Goal: Transaction & Acquisition: Book appointment/travel/reservation

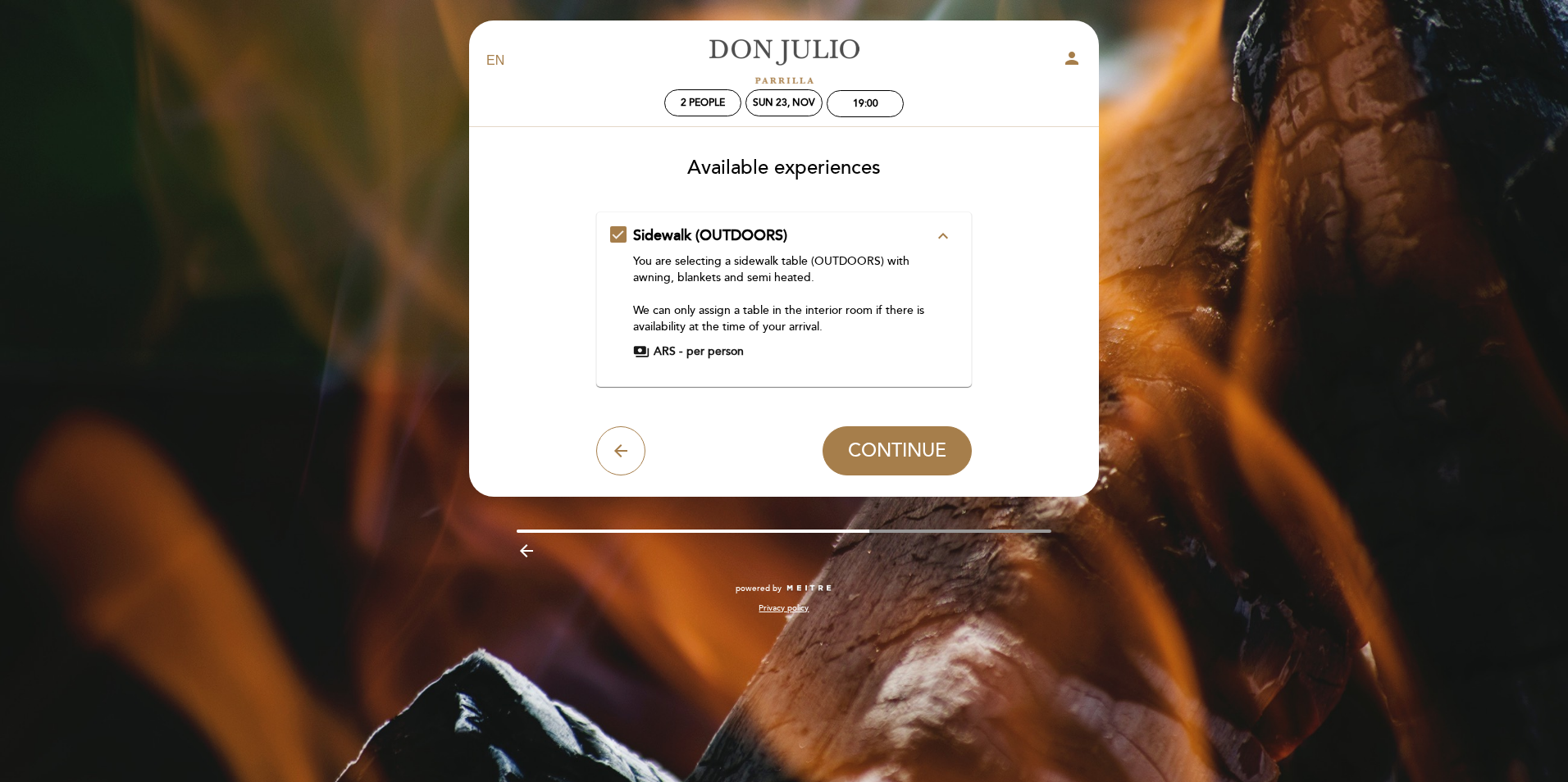
click at [942, 236] on icon "expand_less" at bounding box center [943, 236] width 19 height 19
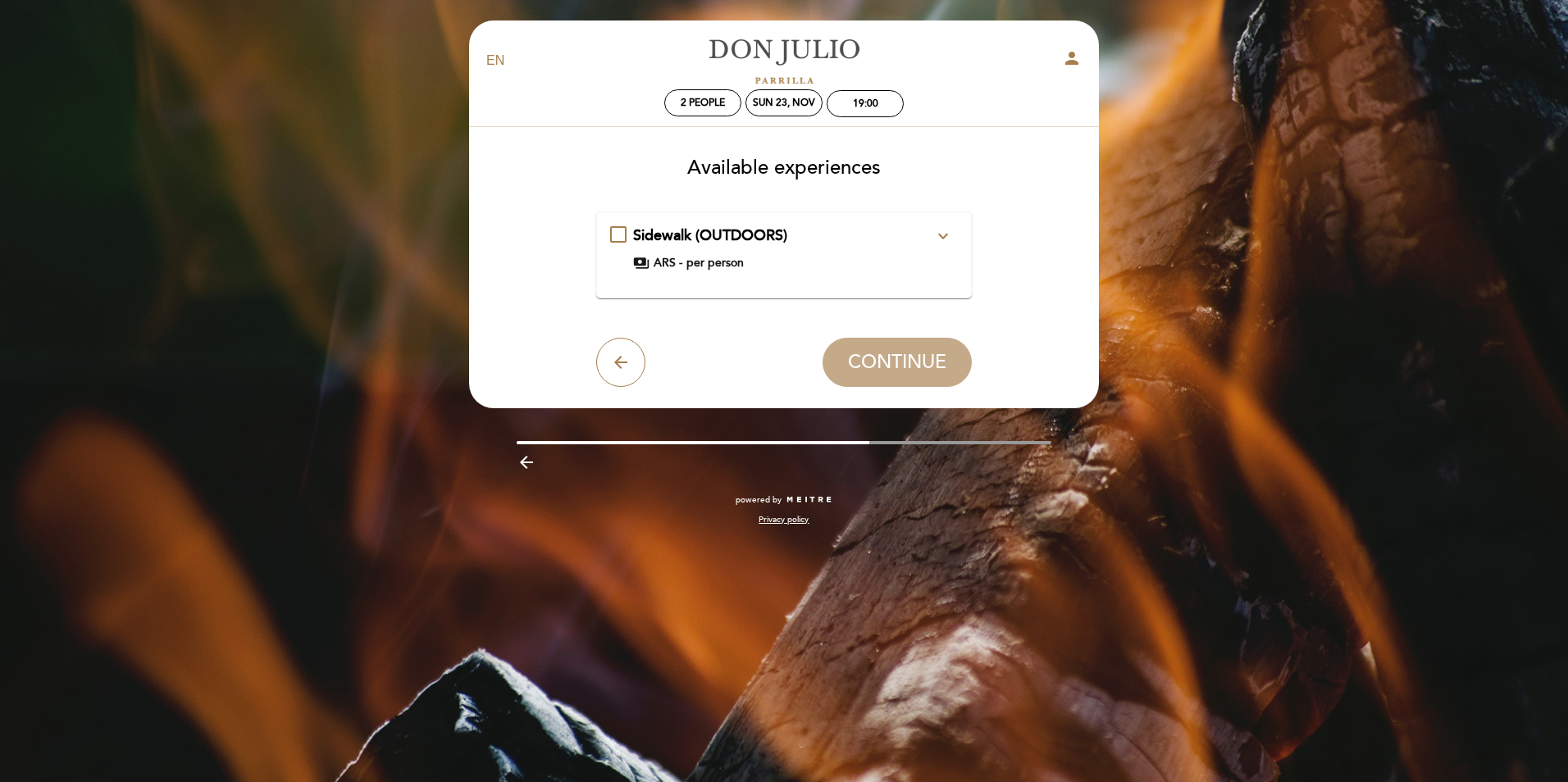
click at [942, 236] on icon "expand_more" at bounding box center [943, 236] width 19 height 19
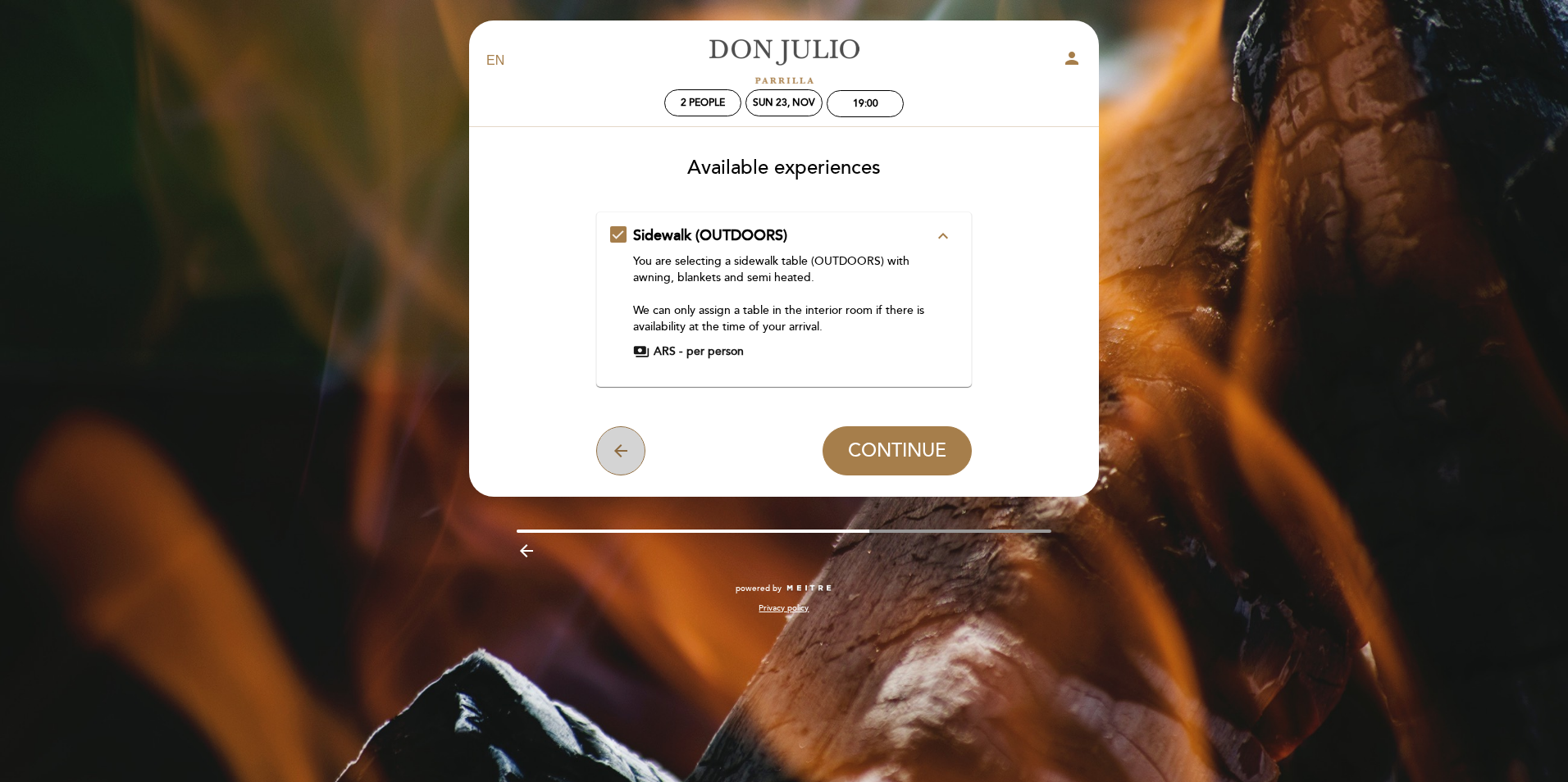
click at [626, 456] on icon "arrow_back" at bounding box center [621, 451] width 19 height 19
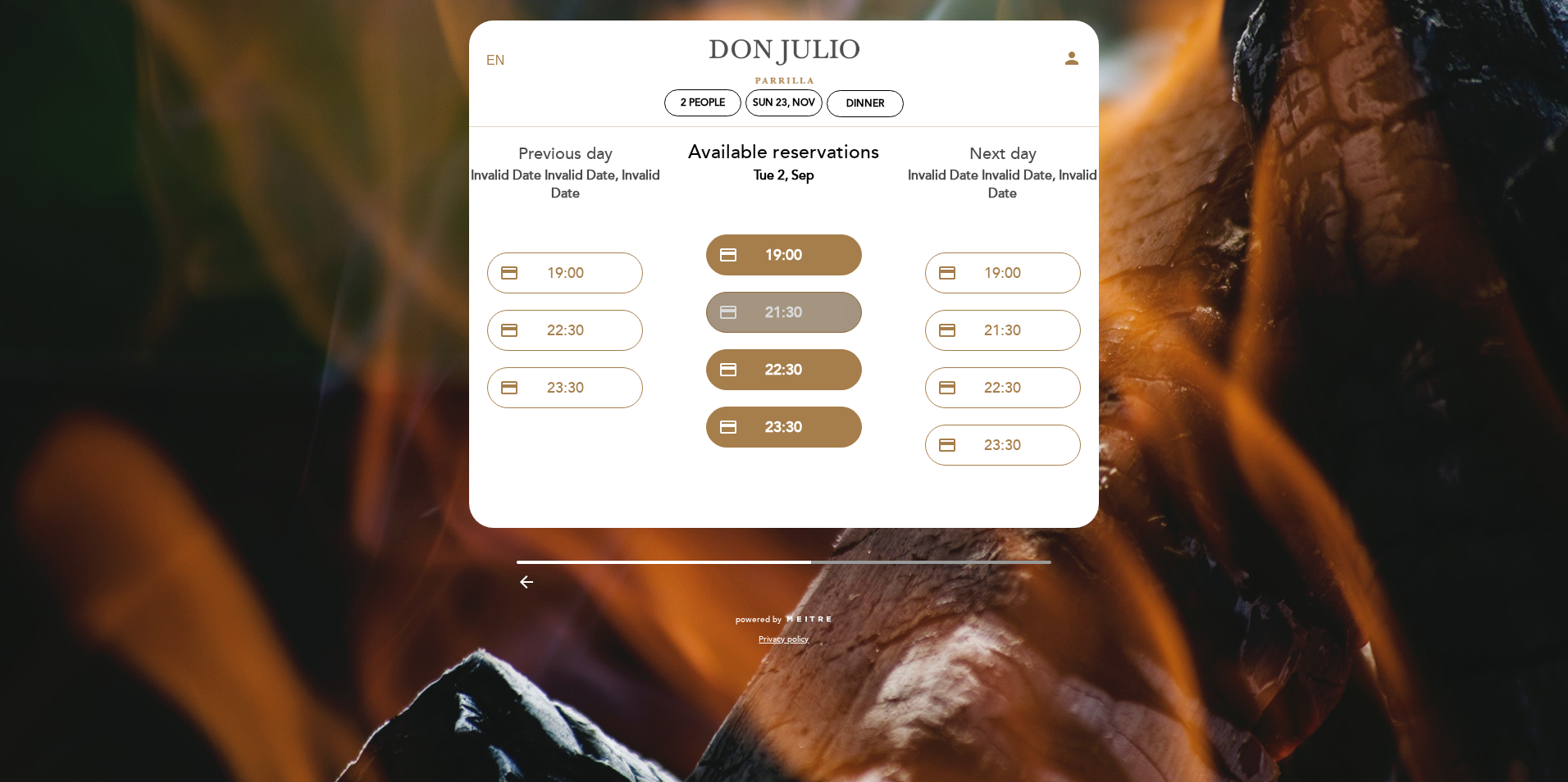
click at [800, 312] on button "credit_card 21:30" at bounding box center [784, 312] width 156 height 41
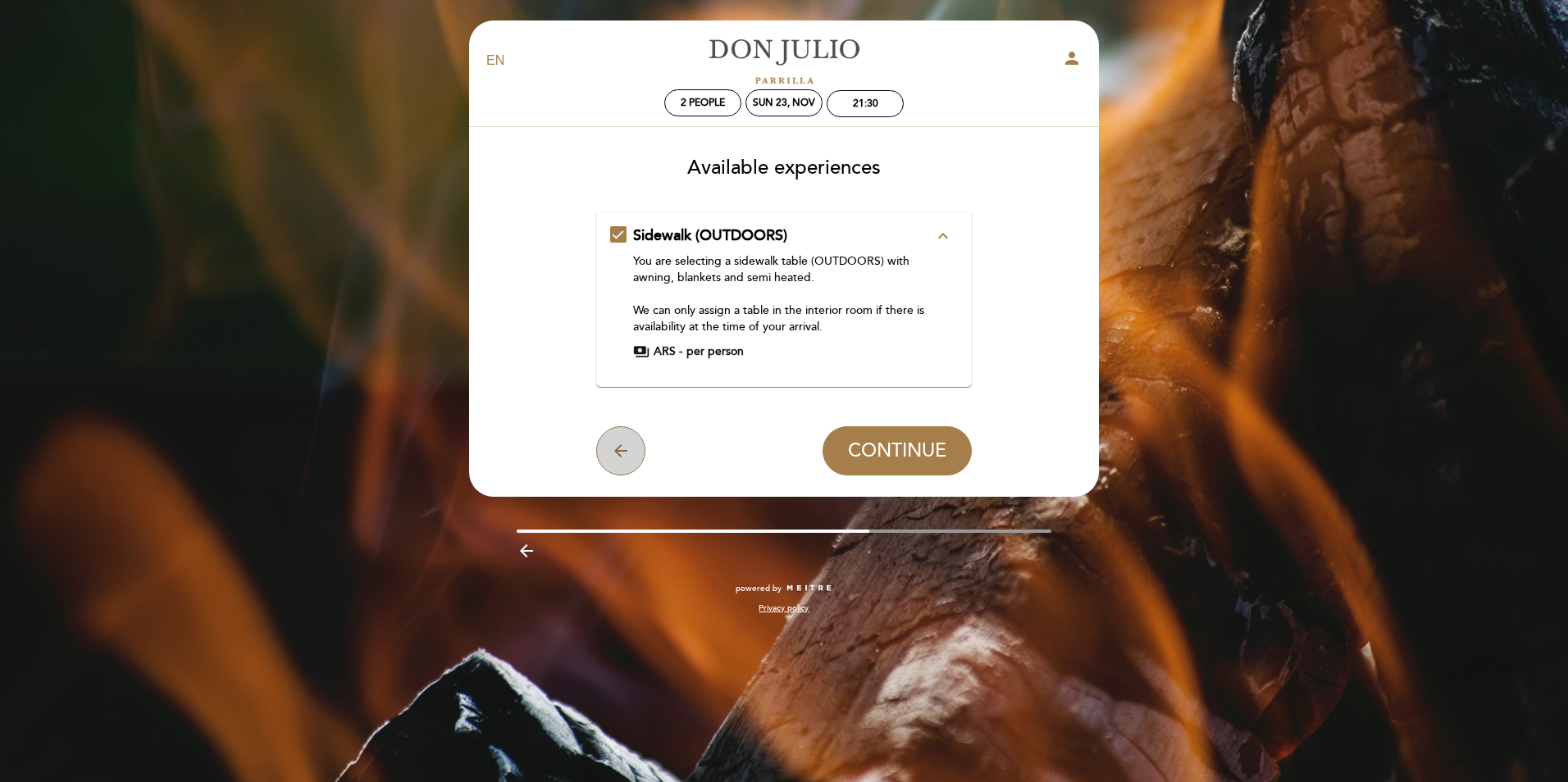
click at [620, 456] on icon "arrow_back" at bounding box center [621, 451] width 19 height 19
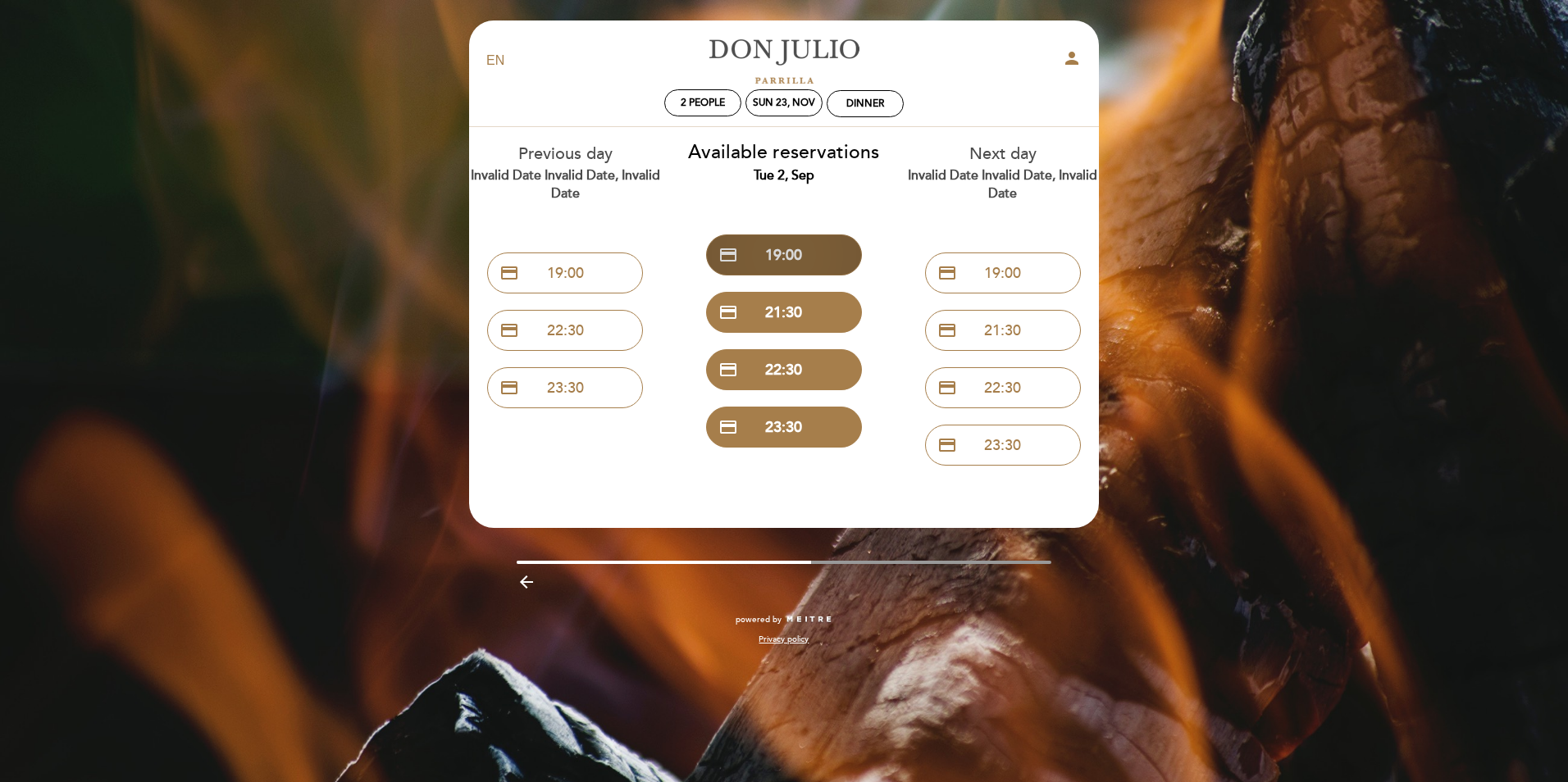
click at [798, 254] on button "credit_card 19:00" at bounding box center [784, 254] width 156 height 41
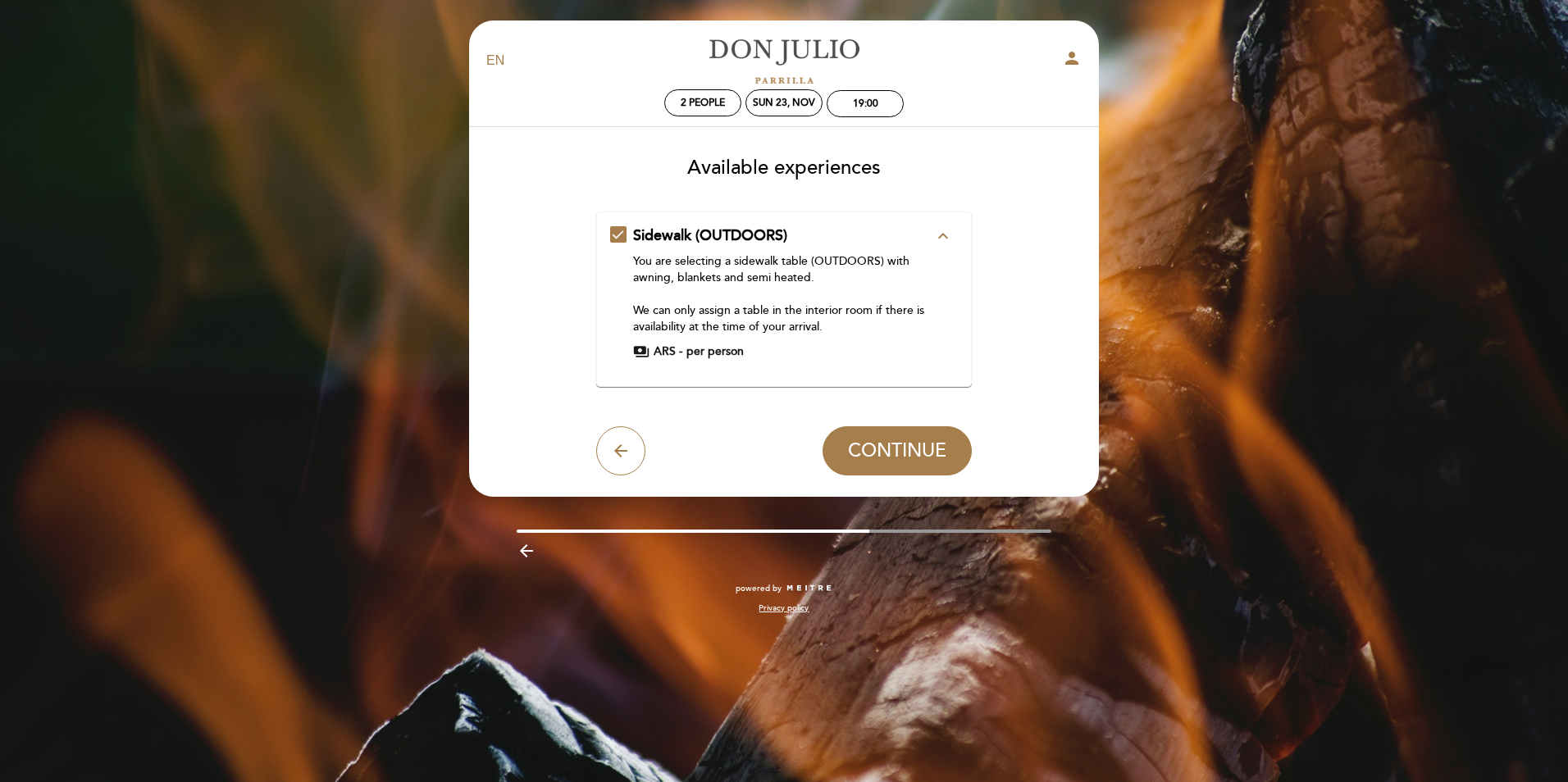
click at [622, 236] on div "Sidewalk (OUTDOORS) expand_less You are selecting a sidewalk table (OUTDOORS) w…" at bounding box center [785, 293] width 349 height 135
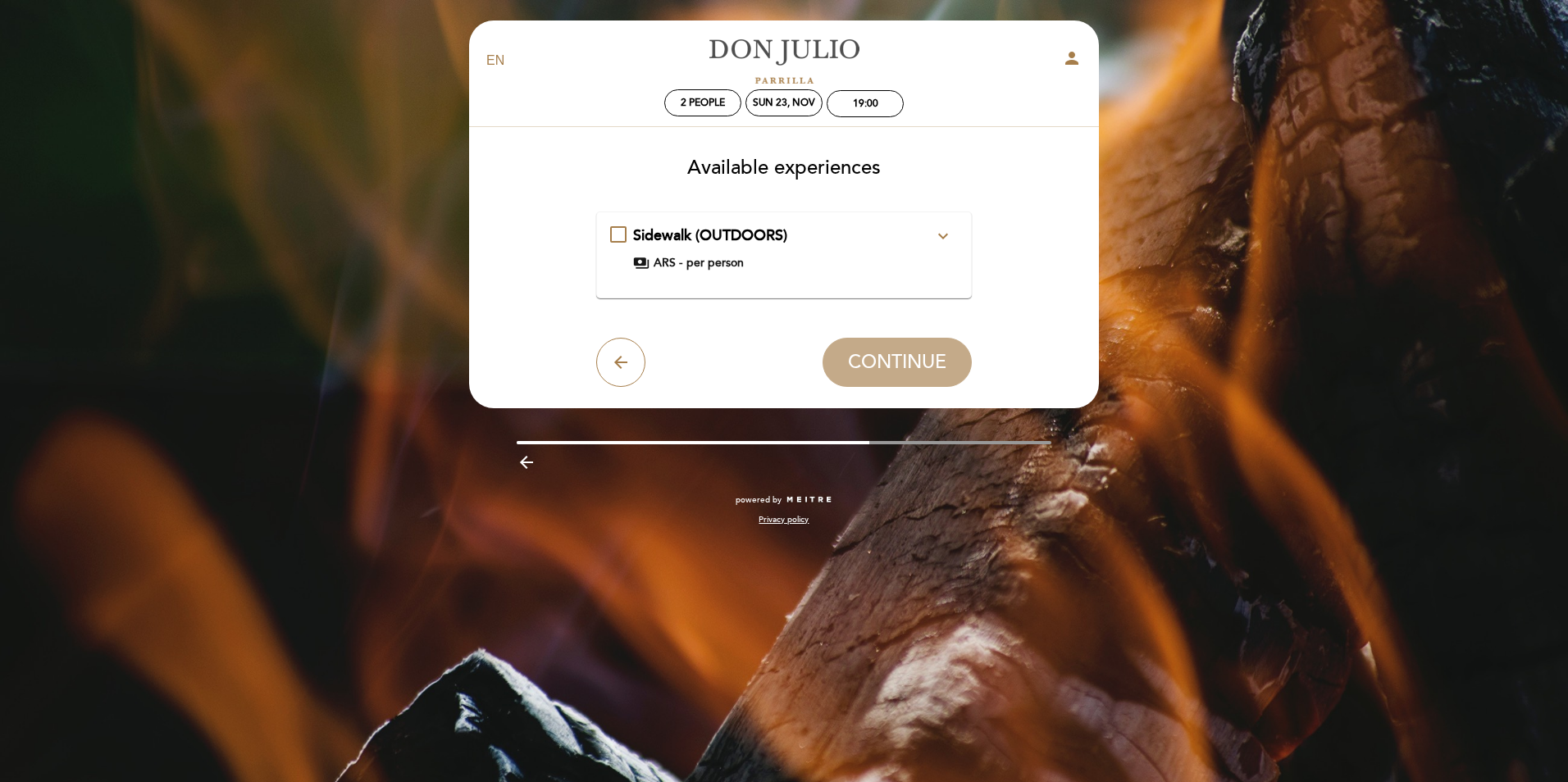
click at [711, 266] on span "per person" at bounding box center [715, 263] width 58 height 17
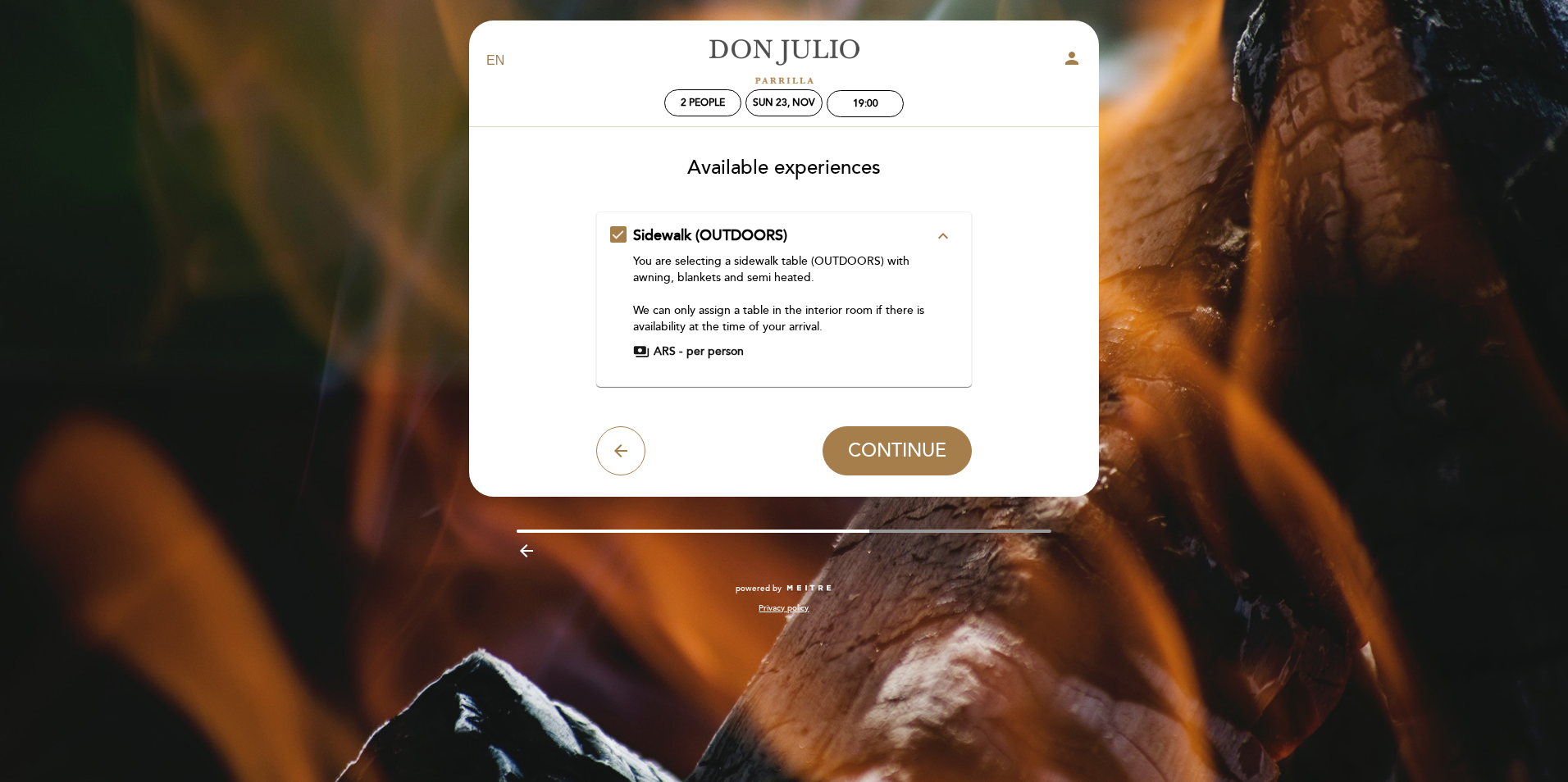
click at [716, 352] on span "per person" at bounding box center [715, 352] width 58 height 17
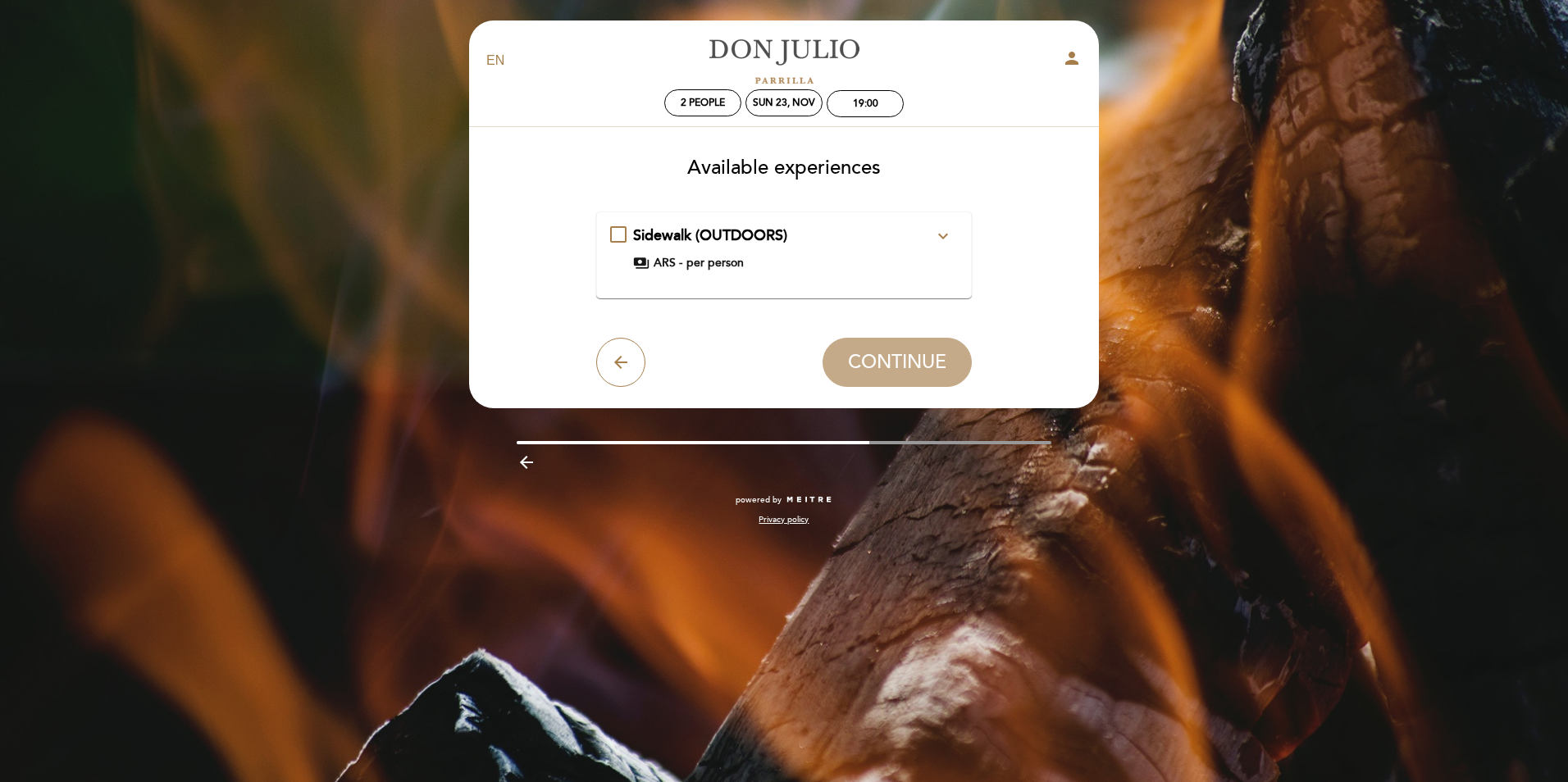
click at [710, 264] on span "per person" at bounding box center [715, 263] width 58 height 17
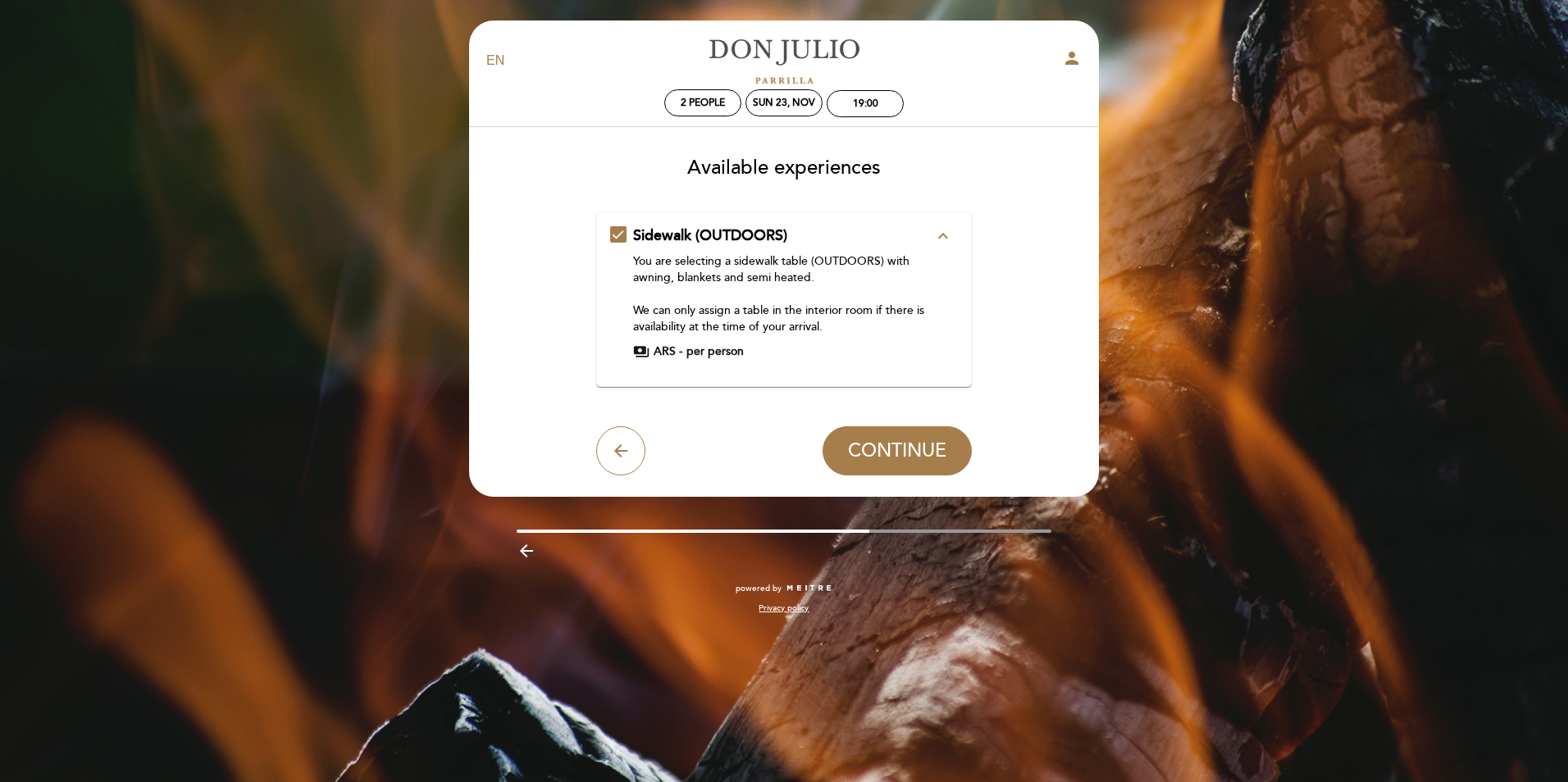
click at [941, 235] on icon "expand_less" at bounding box center [943, 236] width 19 height 19
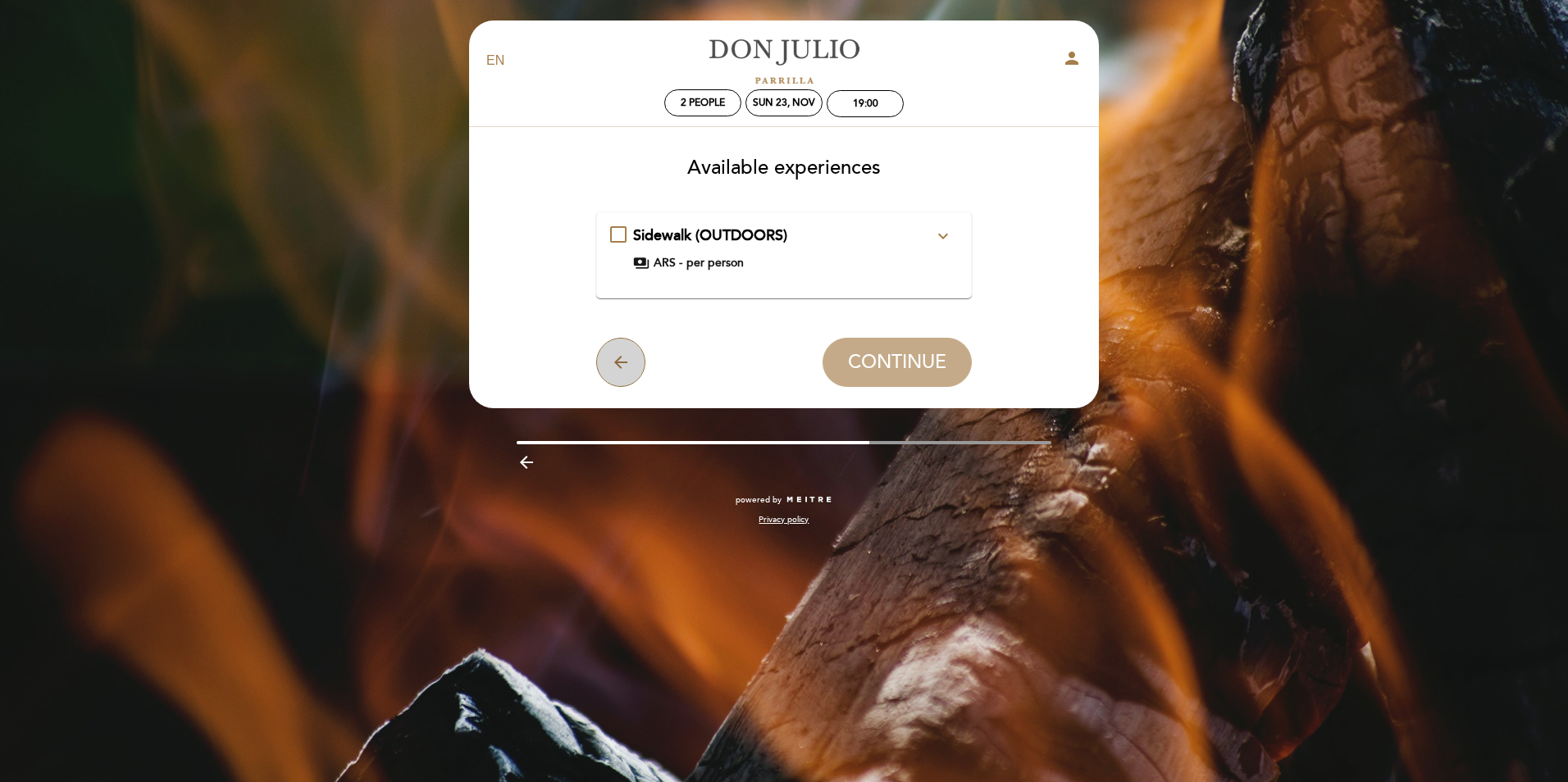
click at [616, 360] on icon "arrow_back" at bounding box center [621, 362] width 19 height 19
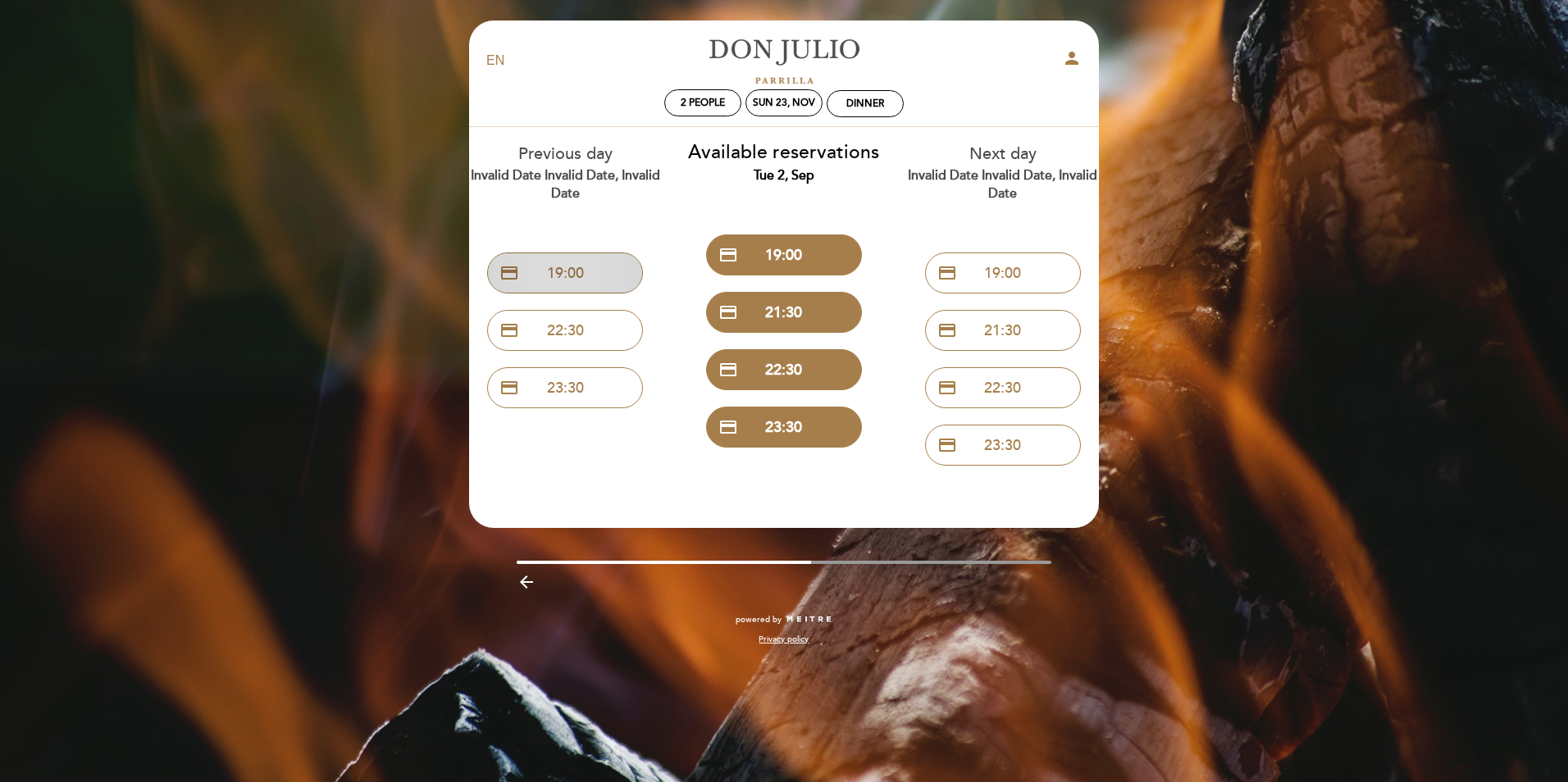
click at [588, 283] on button "credit_card 19:00" at bounding box center [566, 273] width 156 height 41
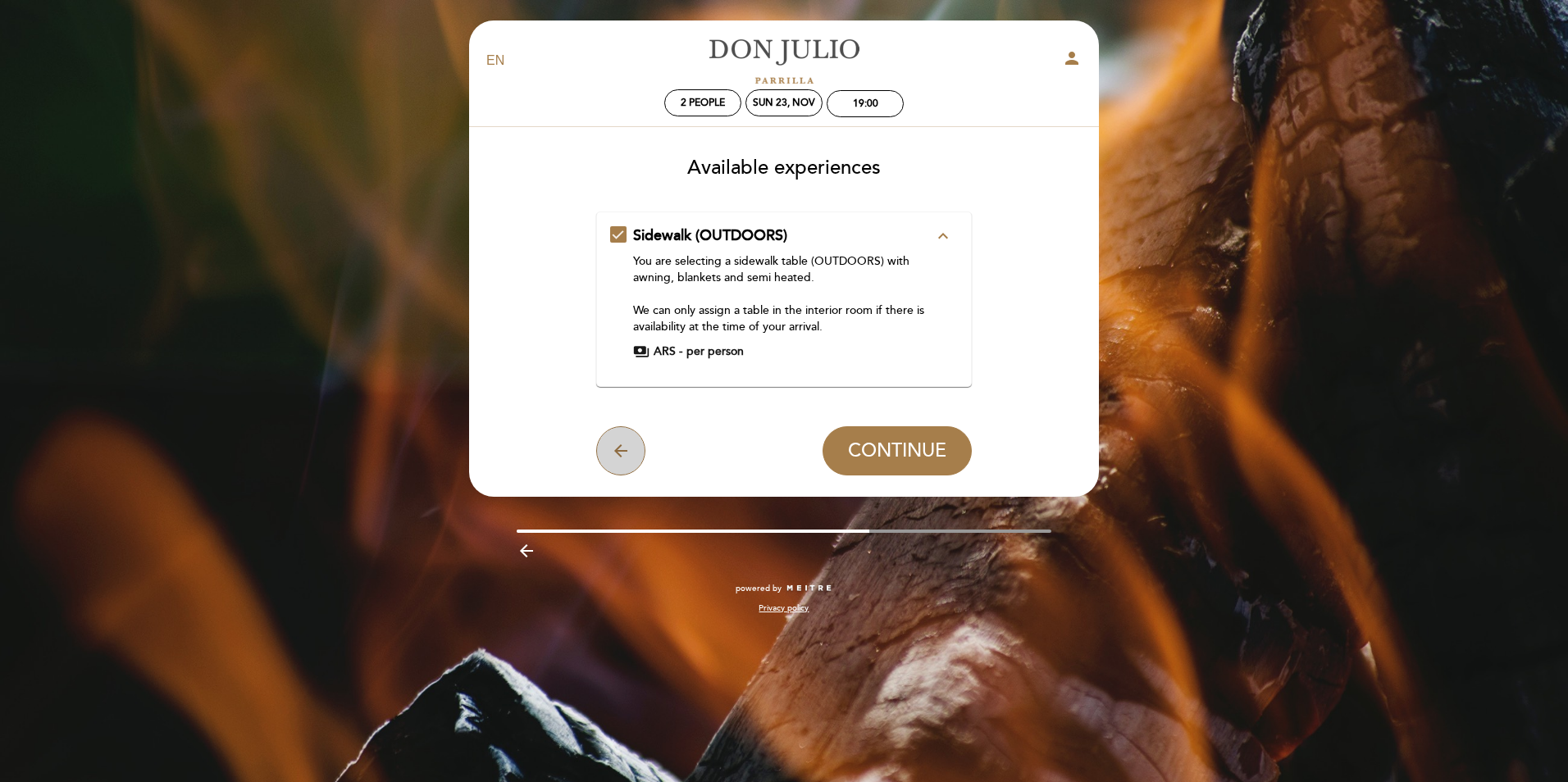
click at [622, 445] on icon "arrow_back" at bounding box center [621, 451] width 19 height 19
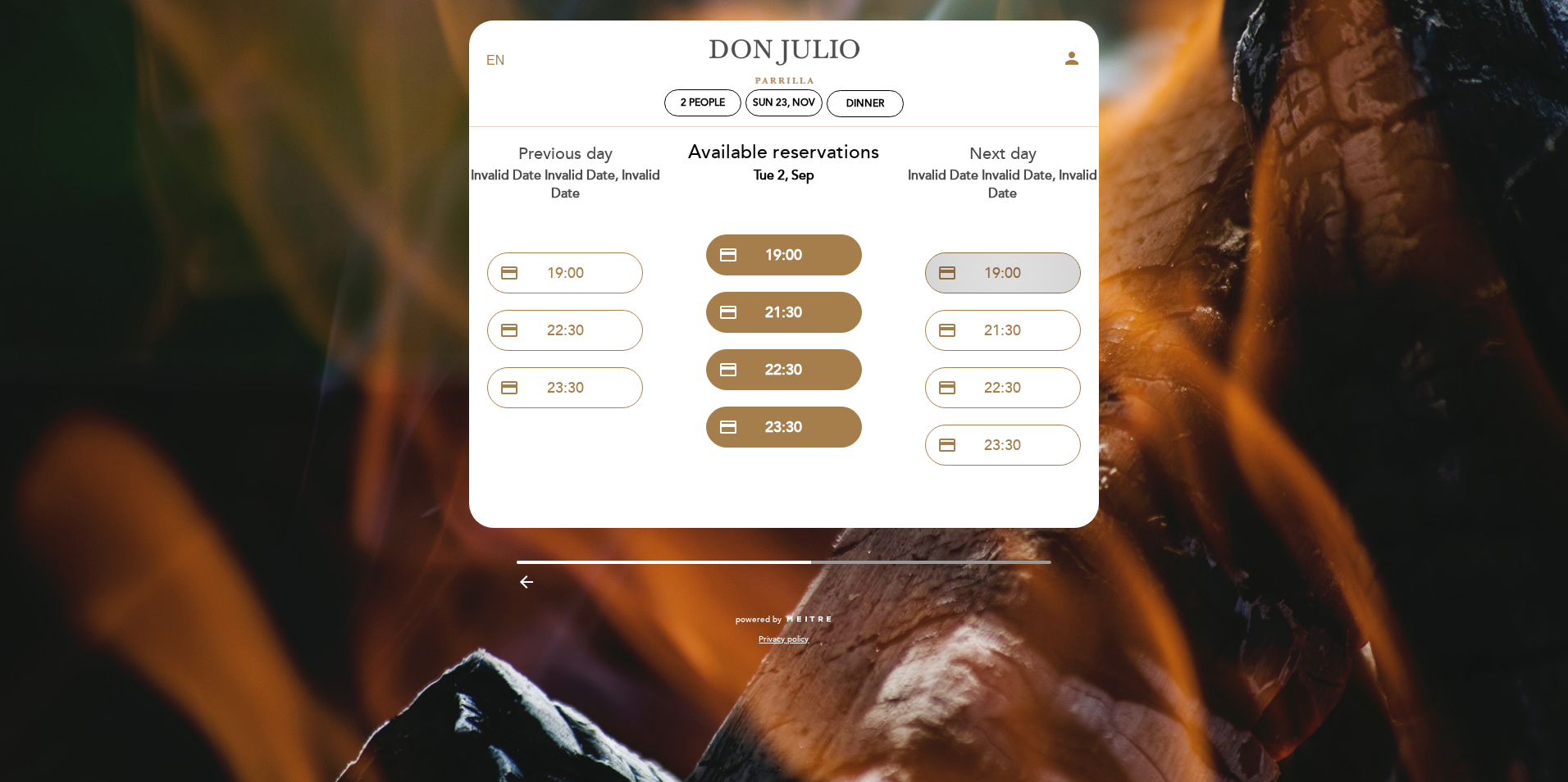
click at [1024, 281] on button "credit_card 19:00" at bounding box center [1003, 273] width 156 height 41
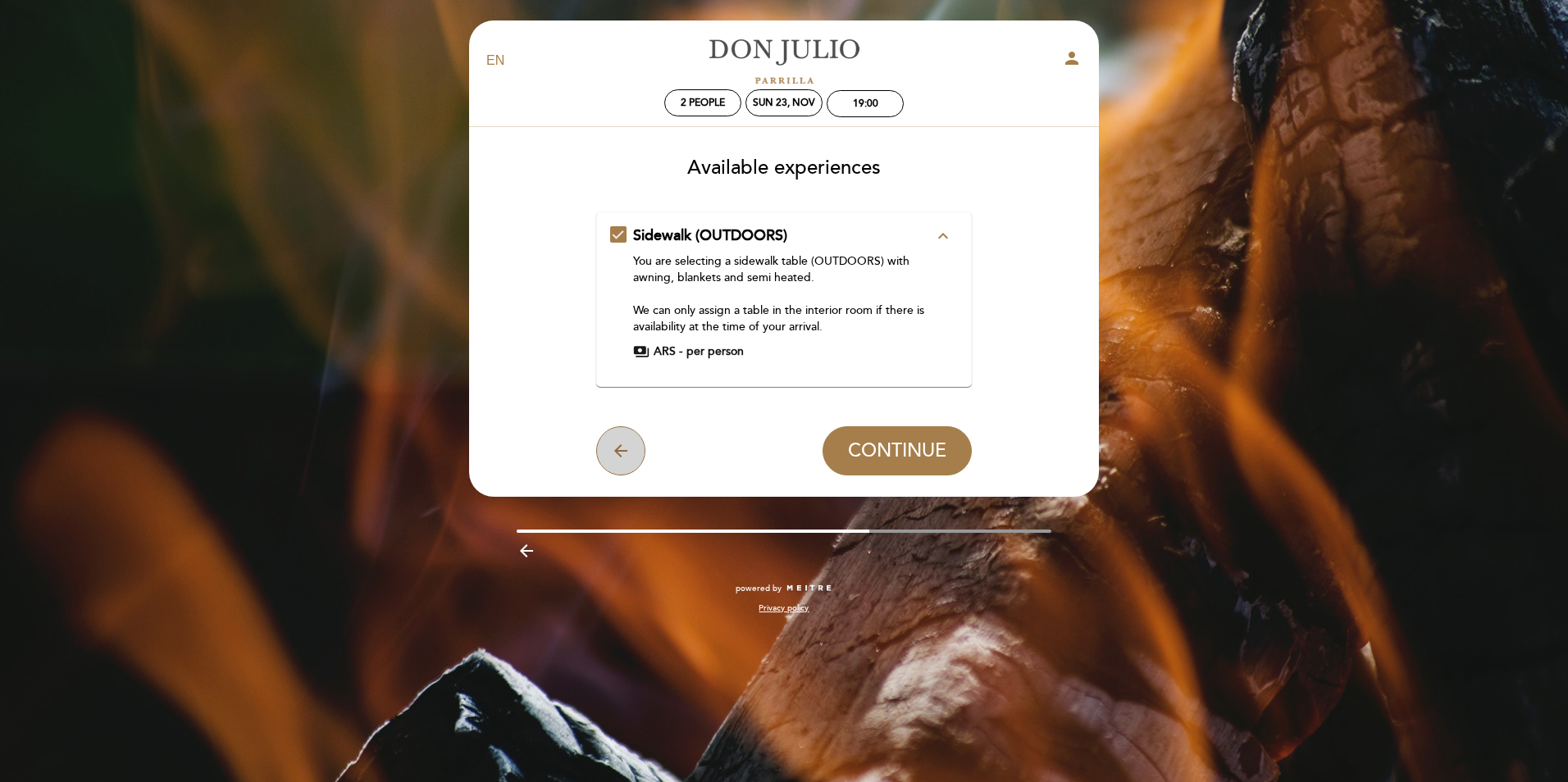
click at [614, 459] on icon "arrow_back" at bounding box center [621, 451] width 19 height 19
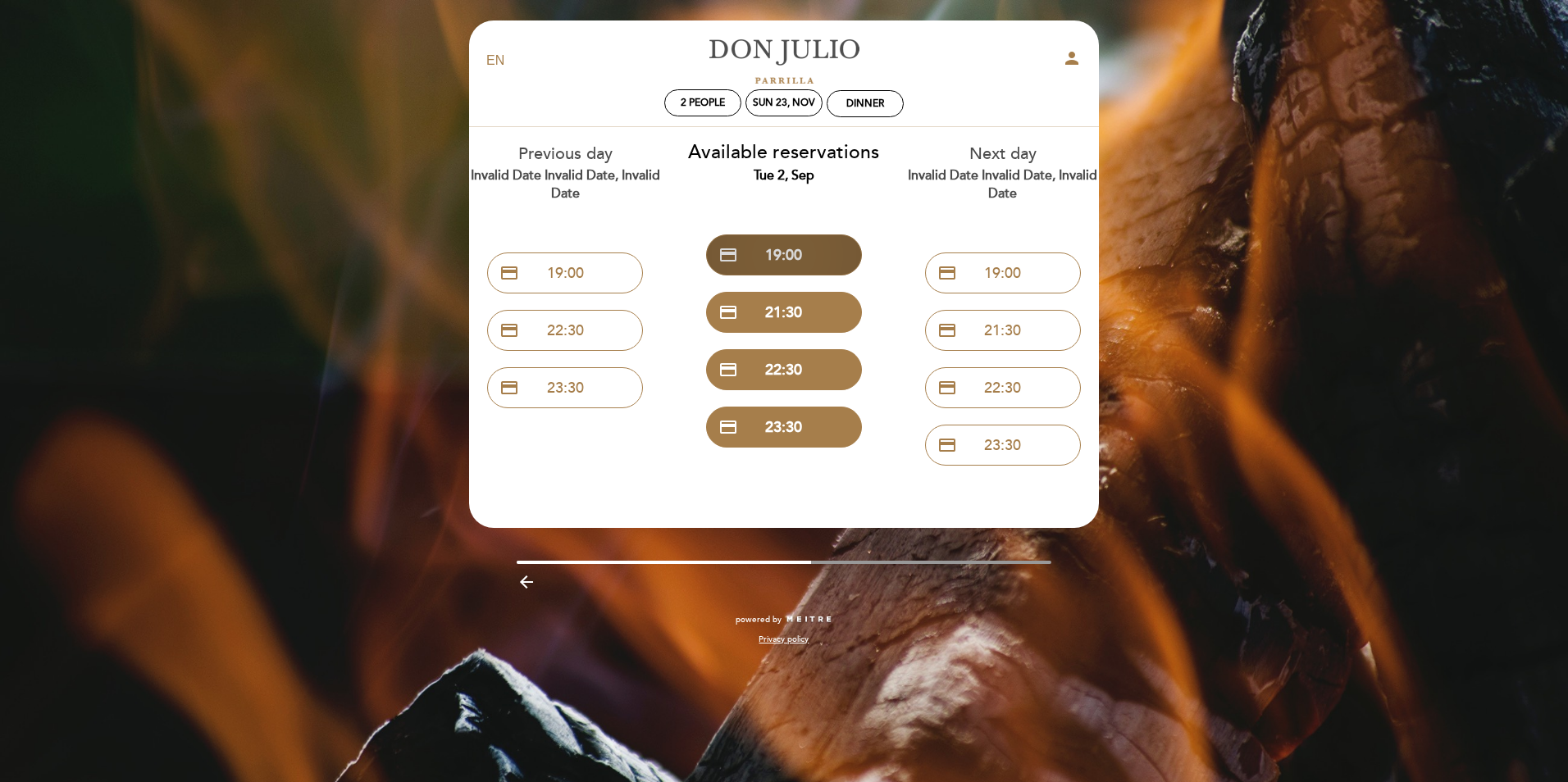
click at [780, 253] on button "credit_card 19:00" at bounding box center [784, 254] width 156 height 41
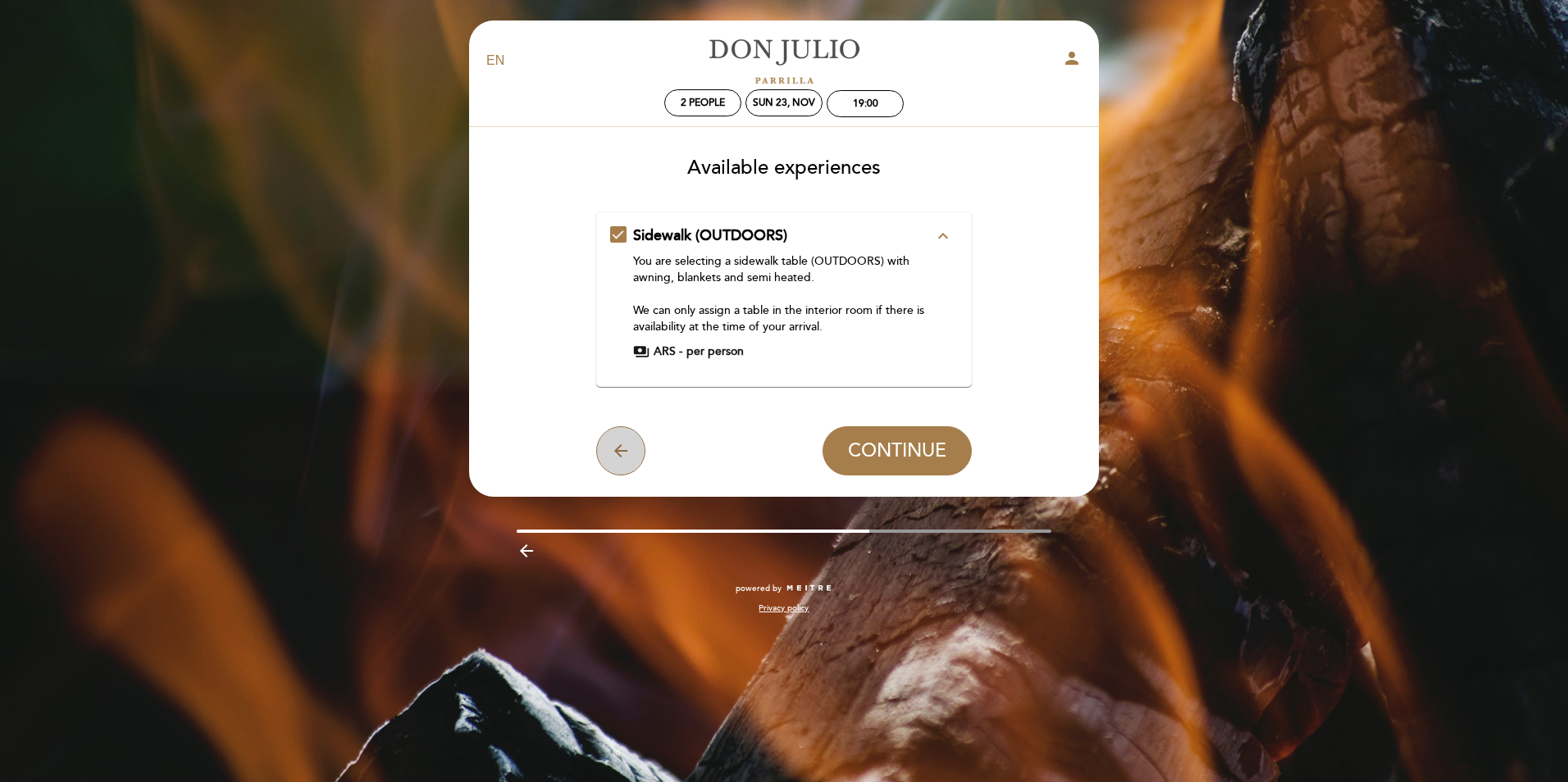
click at [629, 452] on icon "arrow_back" at bounding box center [621, 451] width 19 height 19
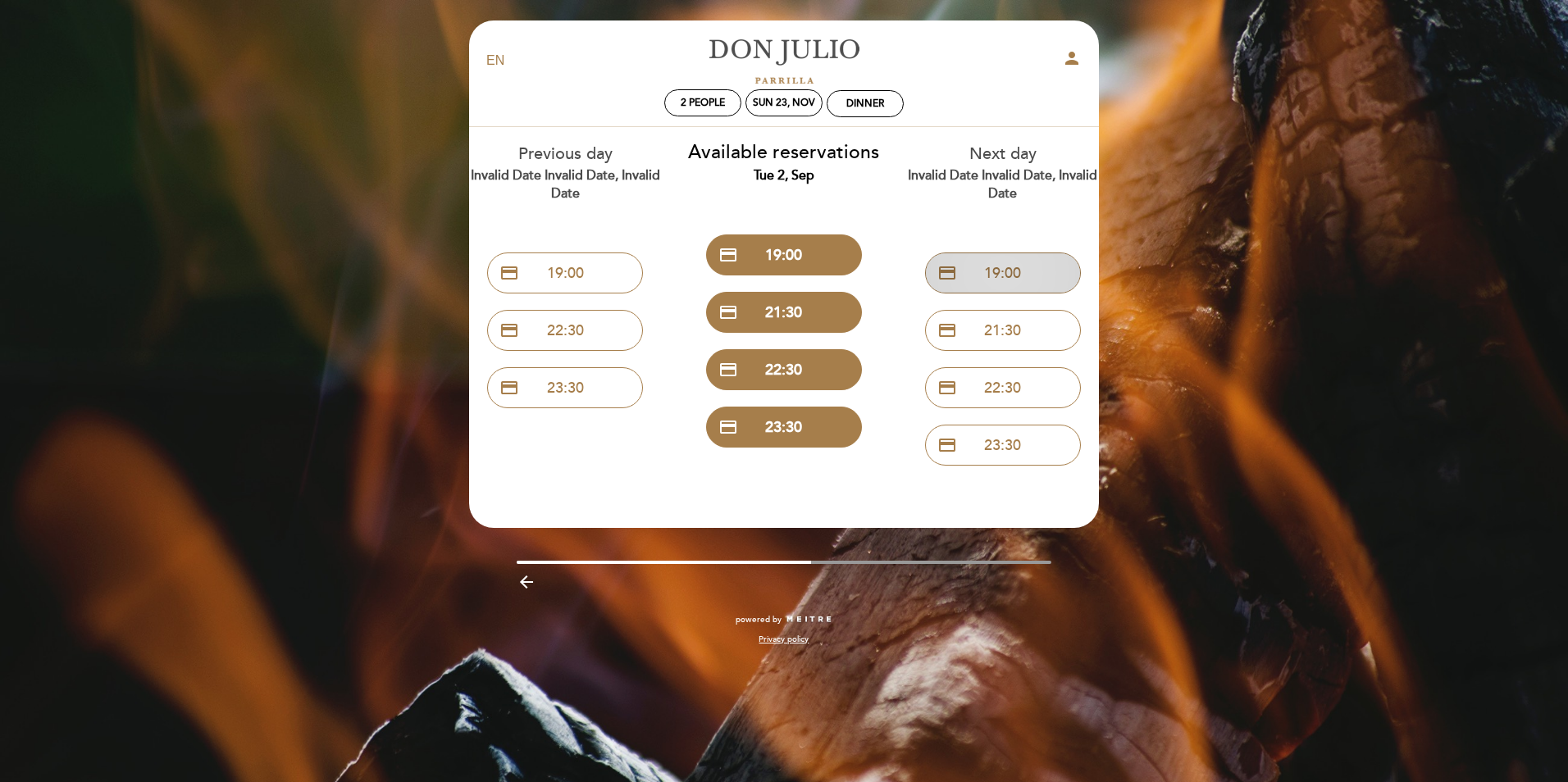
click at [1016, 281] on button "credit_card 19:00" at bounding box center [1003, 273] width 156 height 41
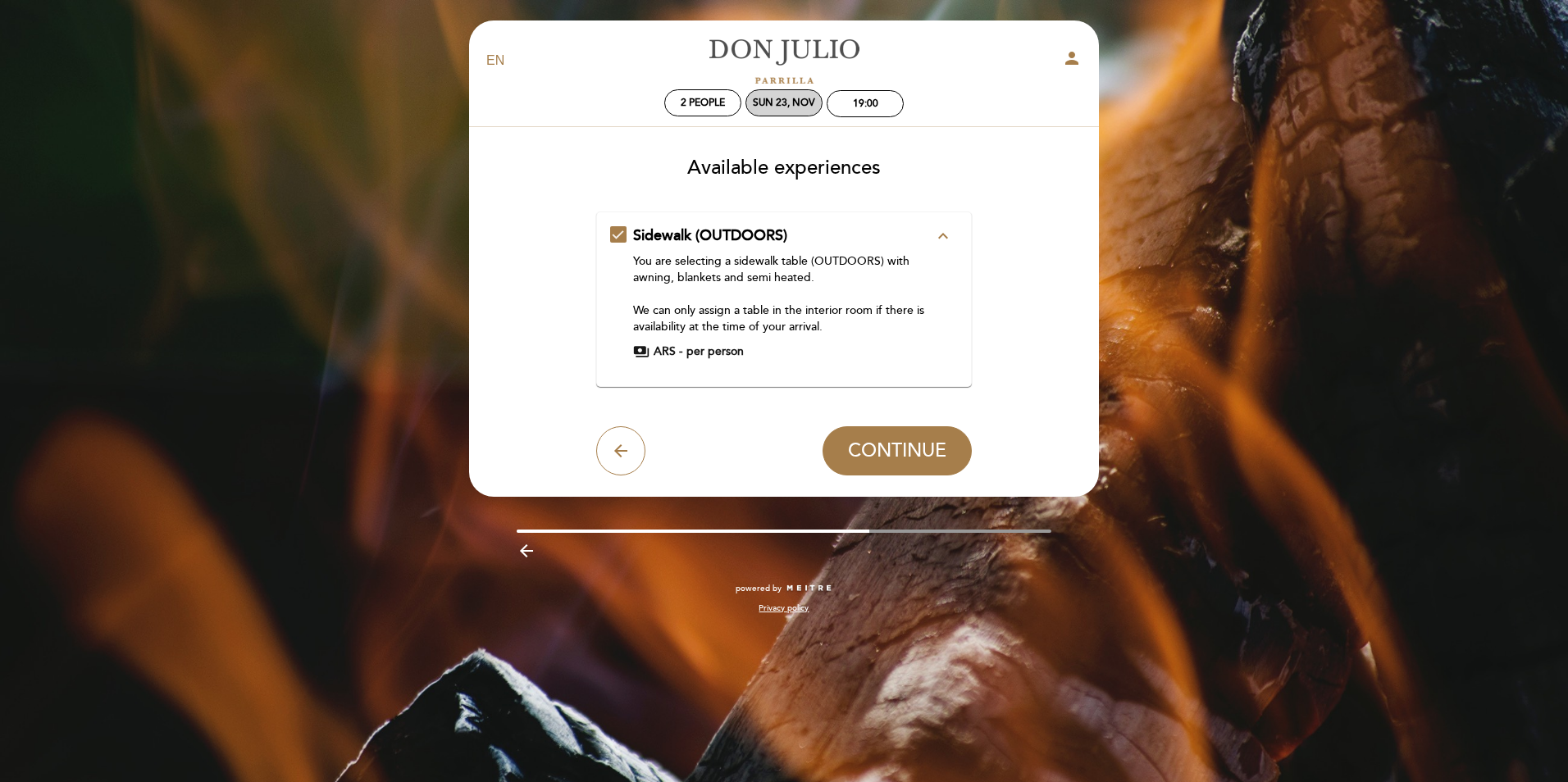
click at [792, 106] on div "Sun 23, Nov" at bounding box center [784, 102] width 62 height 12
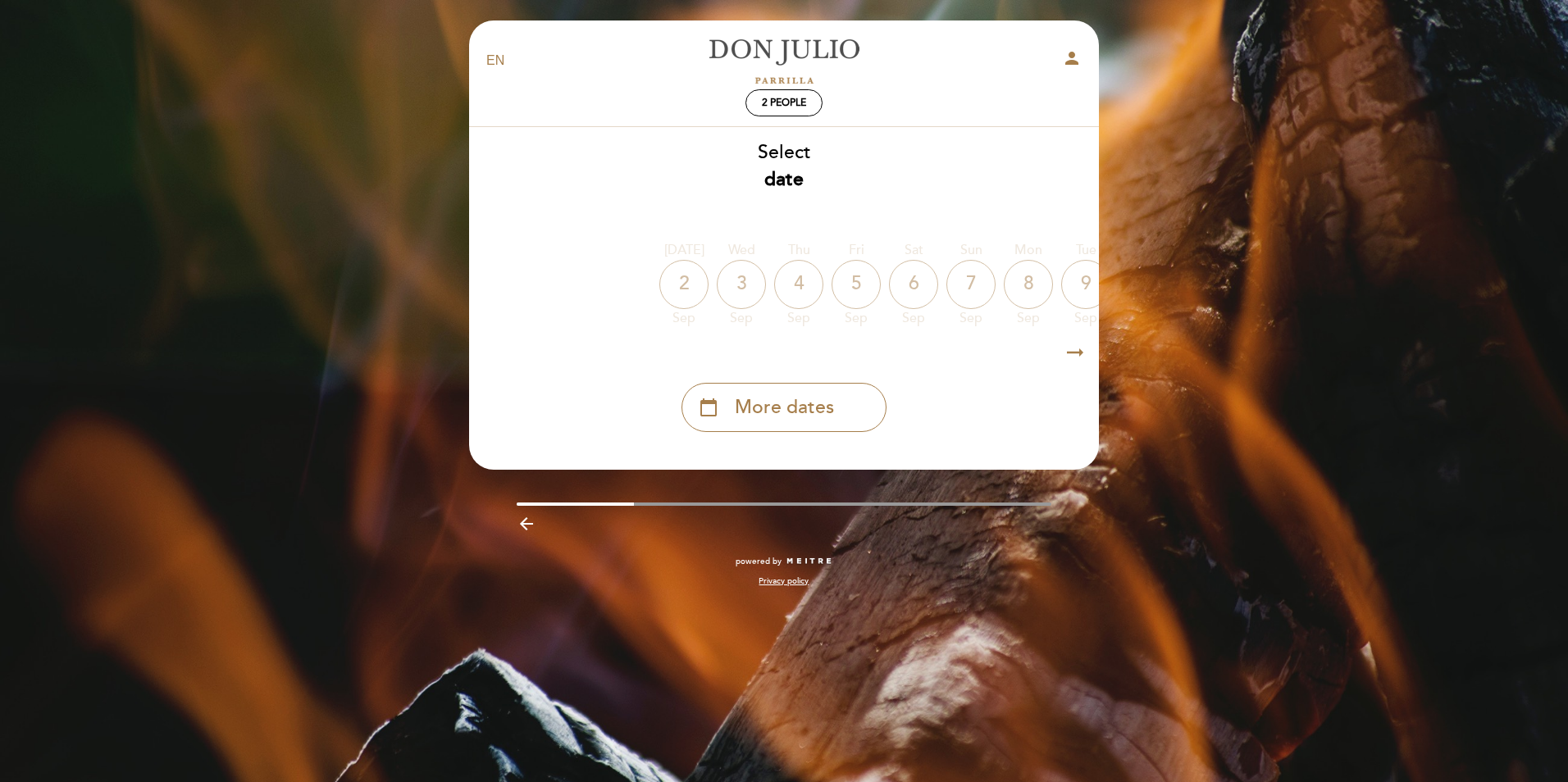
click at [677, 291] on div "2" at bounding box center [684, 285] width 50 height 50
click at [794, 415] on span "More dates" at bounding box center [784, 408] width 99 height 27
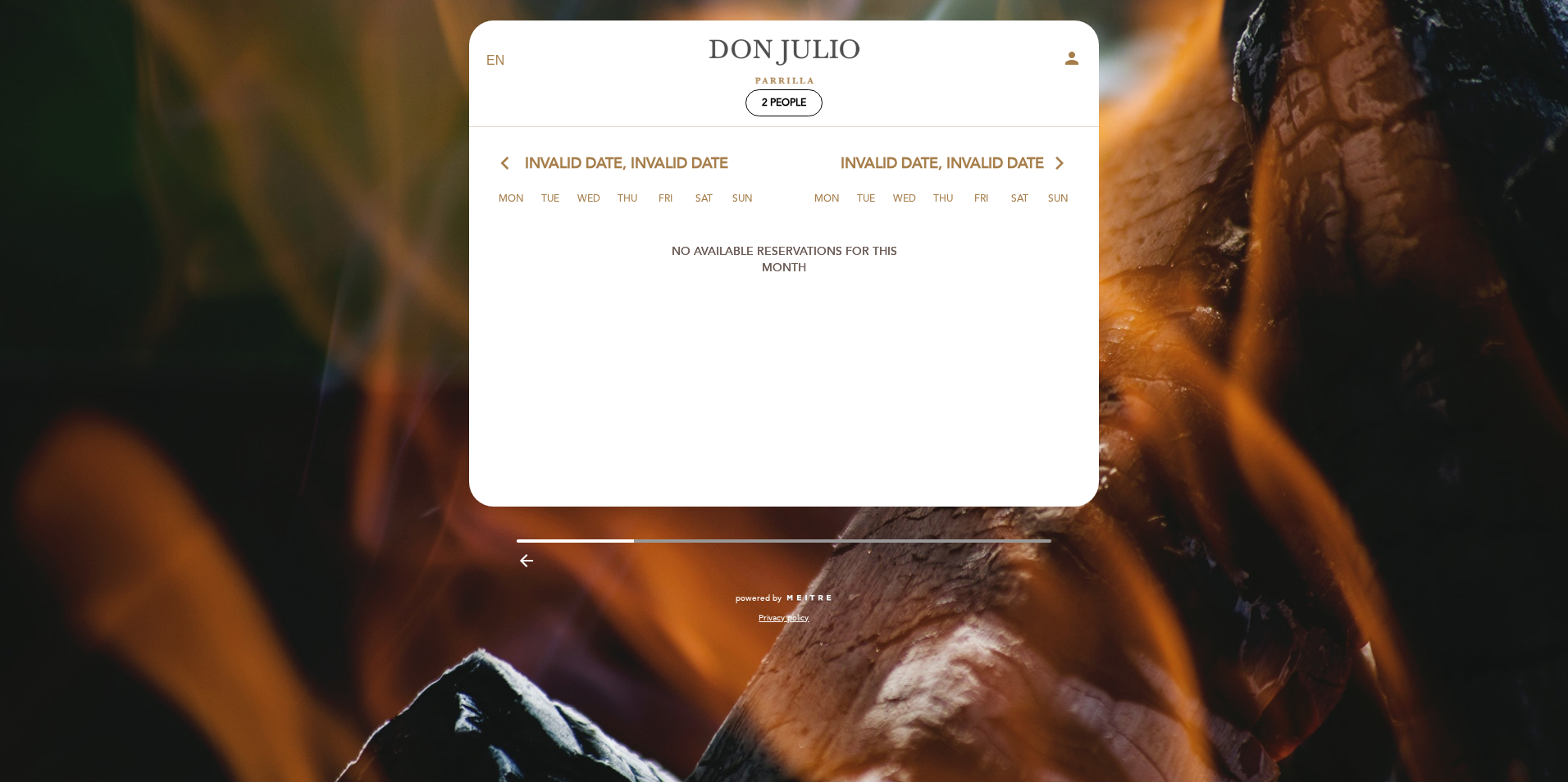
click at [491, 62] on select "EN ES PT" at bounding box center [496, 61] width 19 height 19
click at [1071, 61] on icon "person" at bounding box center [1071, 58] width 19 height 19
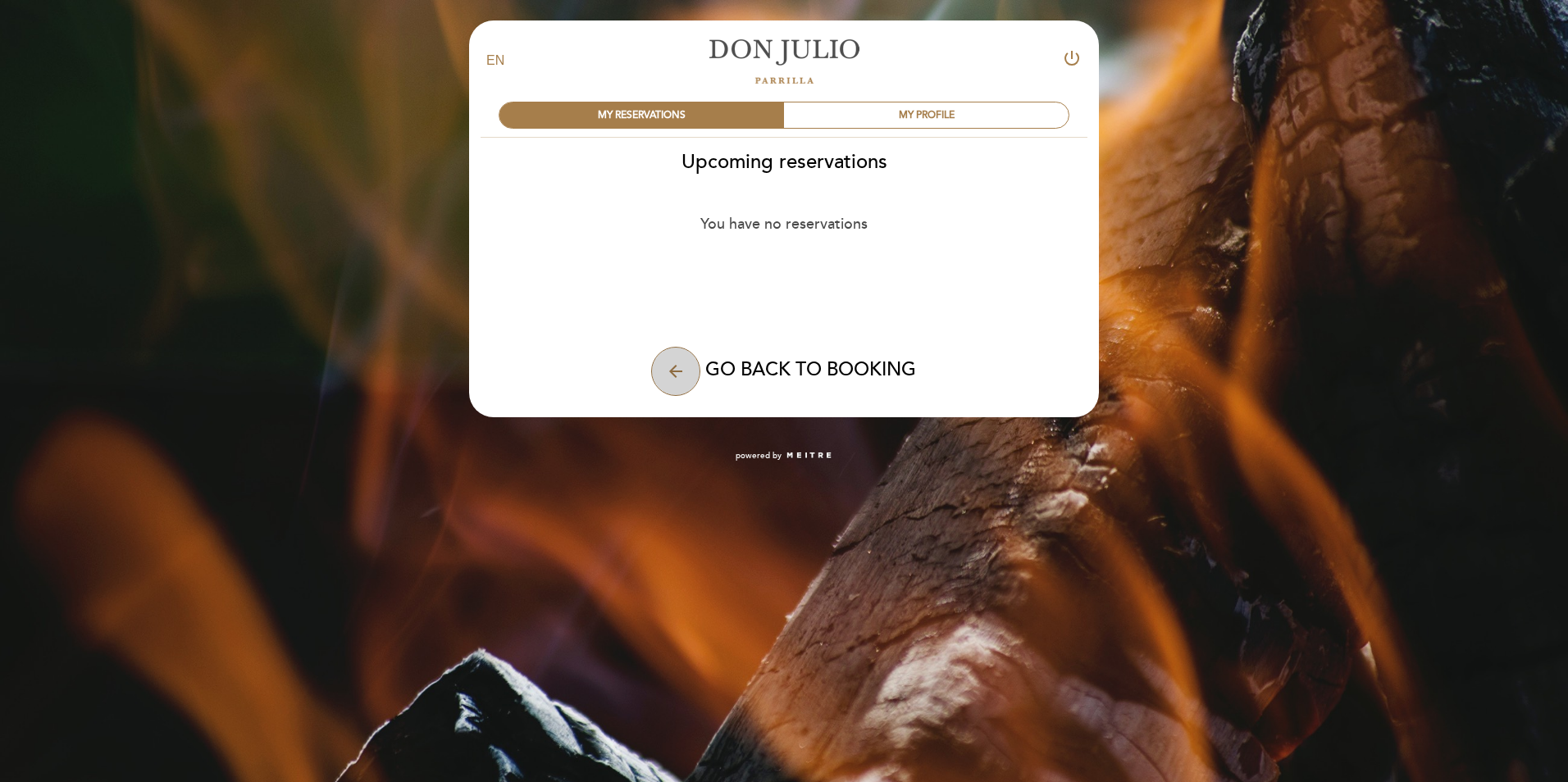
click at [671, 373] on icon "arrow_back" at bounding box center [675, 371] width 19 height 19
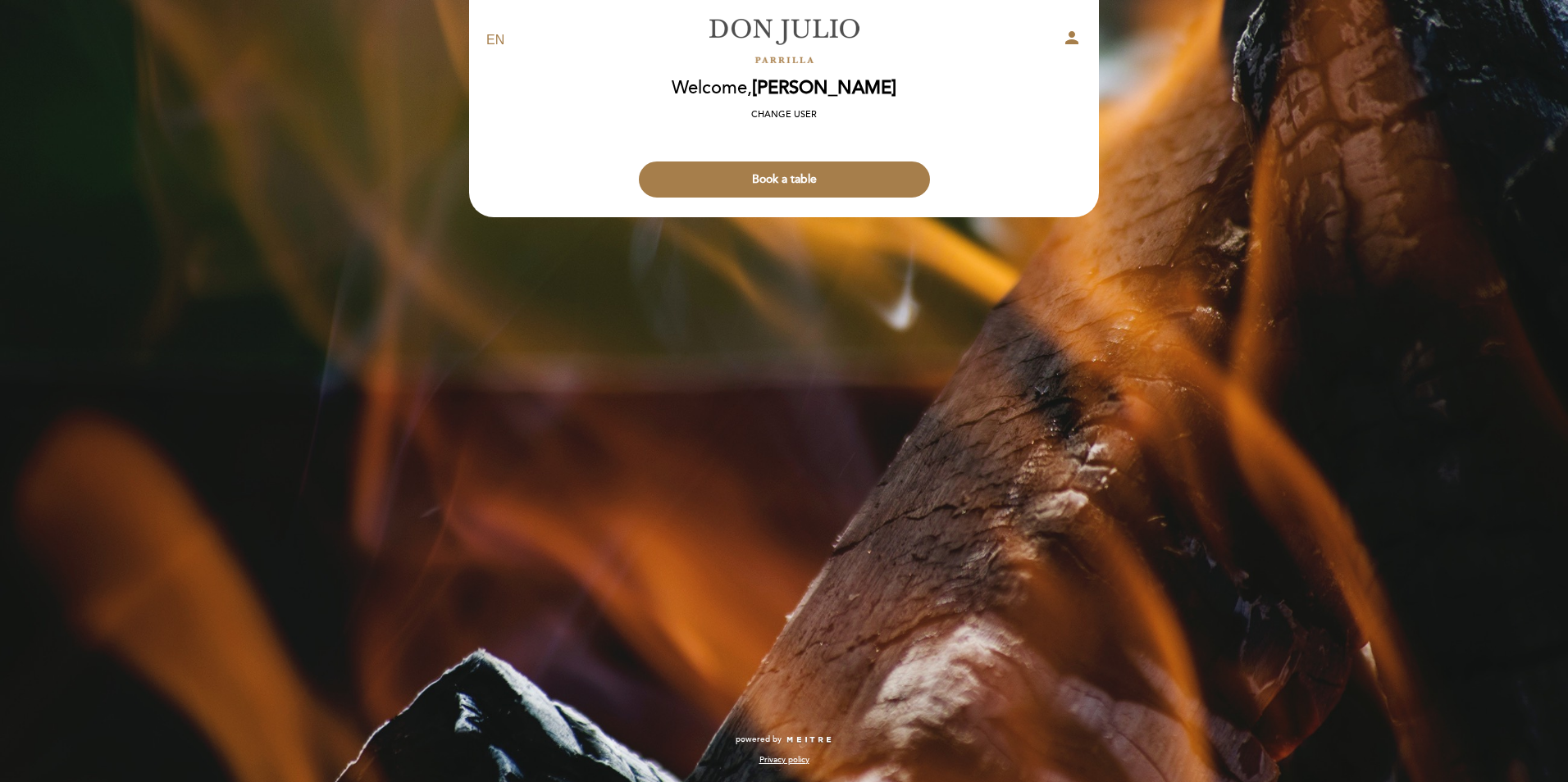
click at [775, 173] on button "Book a table" at bounding box center [784, 179] width 291 height 36
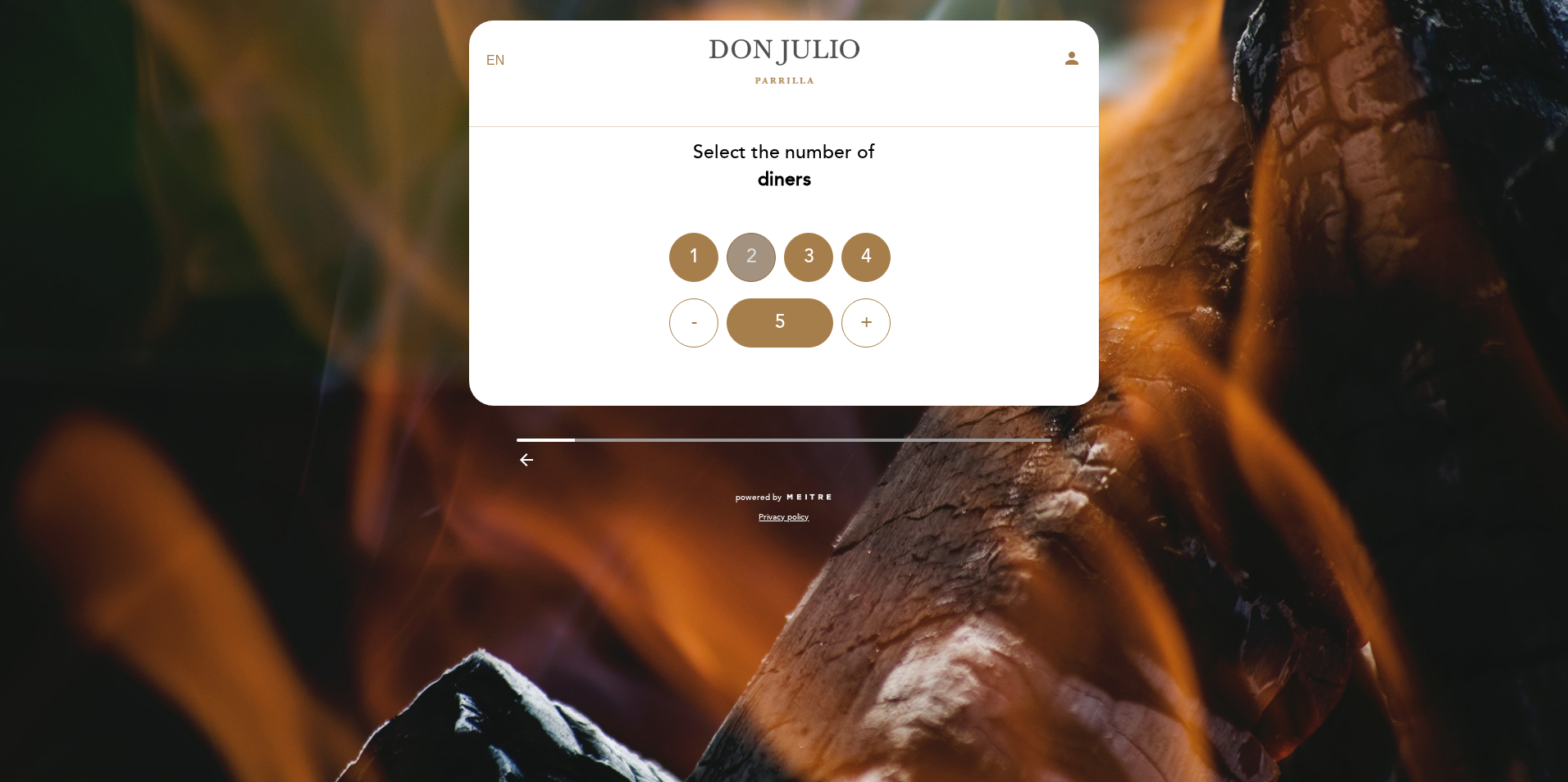
click at [758, 254] on div "2" at bounding box center [751, 258] width 50 height 50
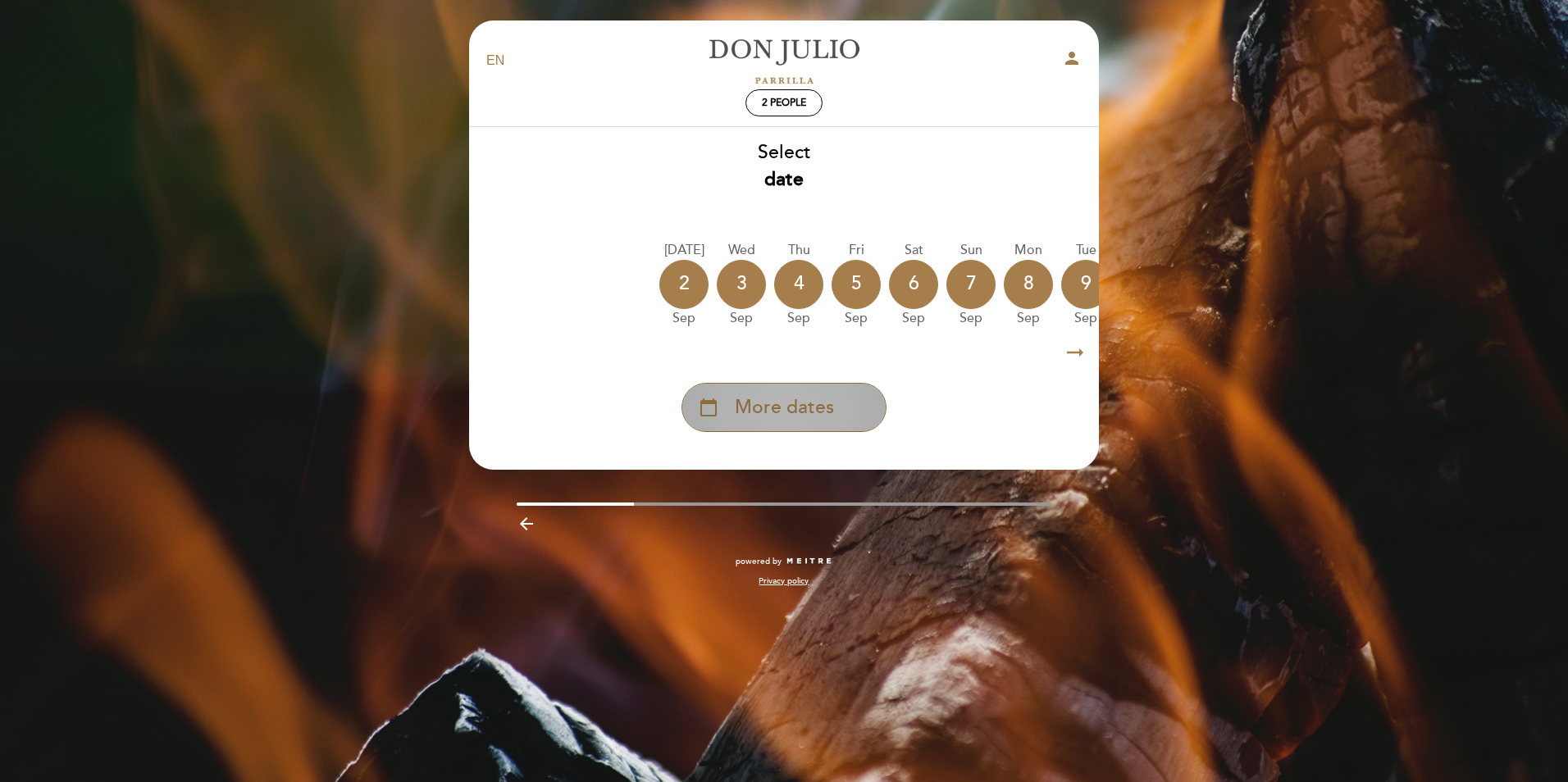
click at [783, 417] on span "More dates" at bounding box center [784, 408] width 99 height 27
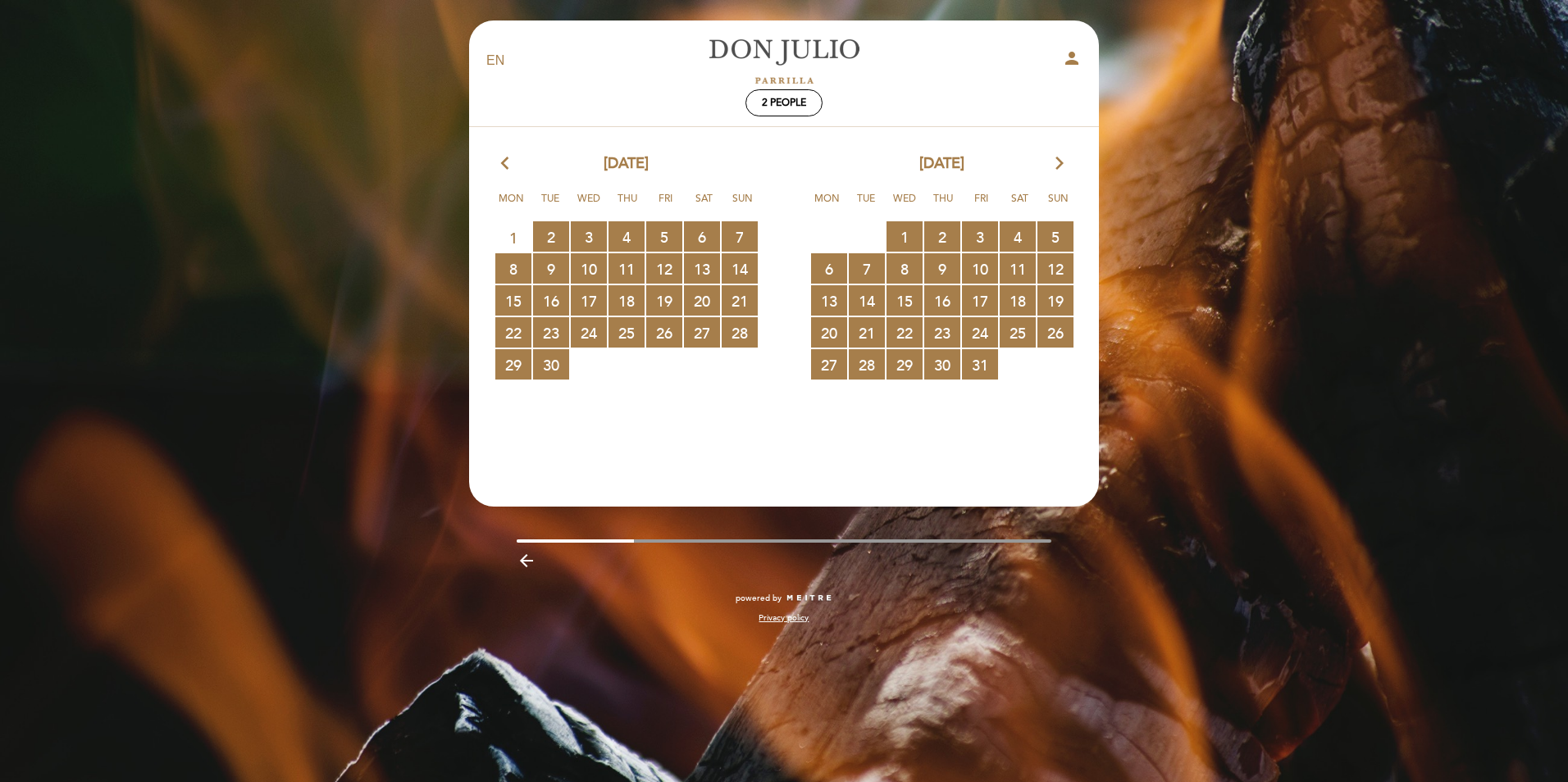
click at [1059, 165] on icon "arrow_forward_ios" at bounding box center [1059, 163] width 15 height 21
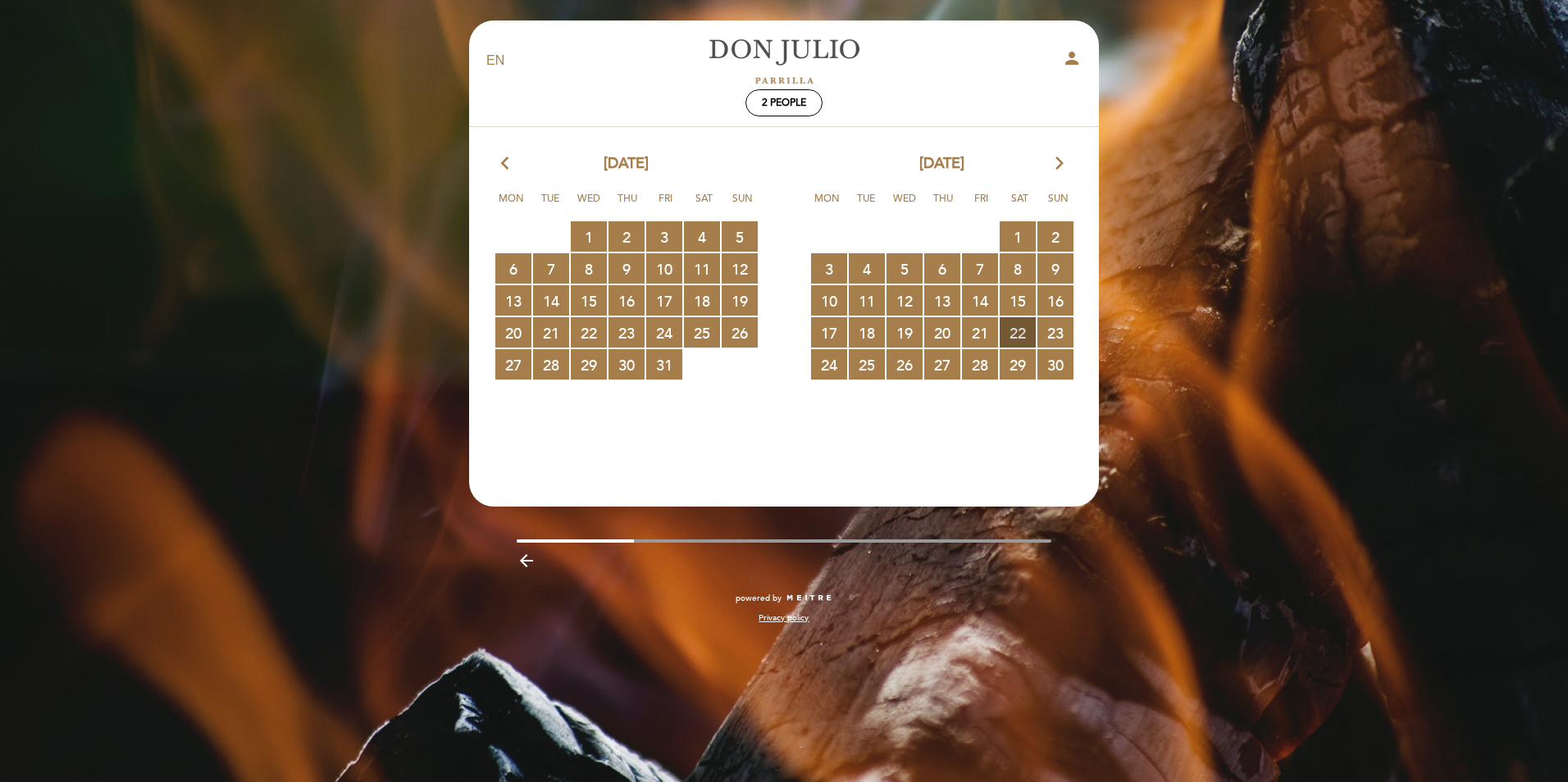
click at [1019, 338] on span "22 RESERVATIONS AVAILABLE" at bounding box center [1017, 332] width 36 height 30
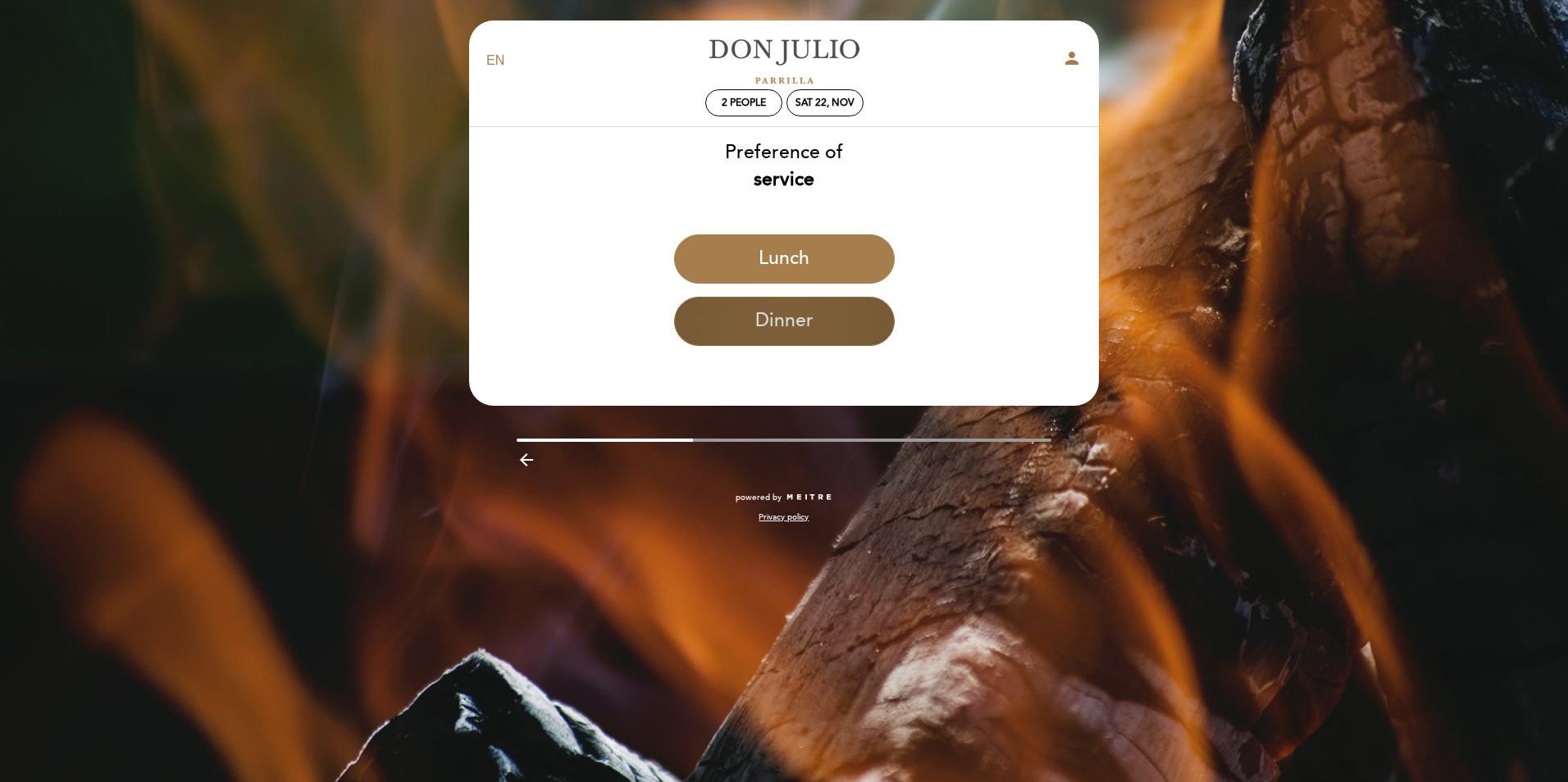
click at [782, 326] on button "Dinner" at bounding box center [784, 321] width 220 height 50
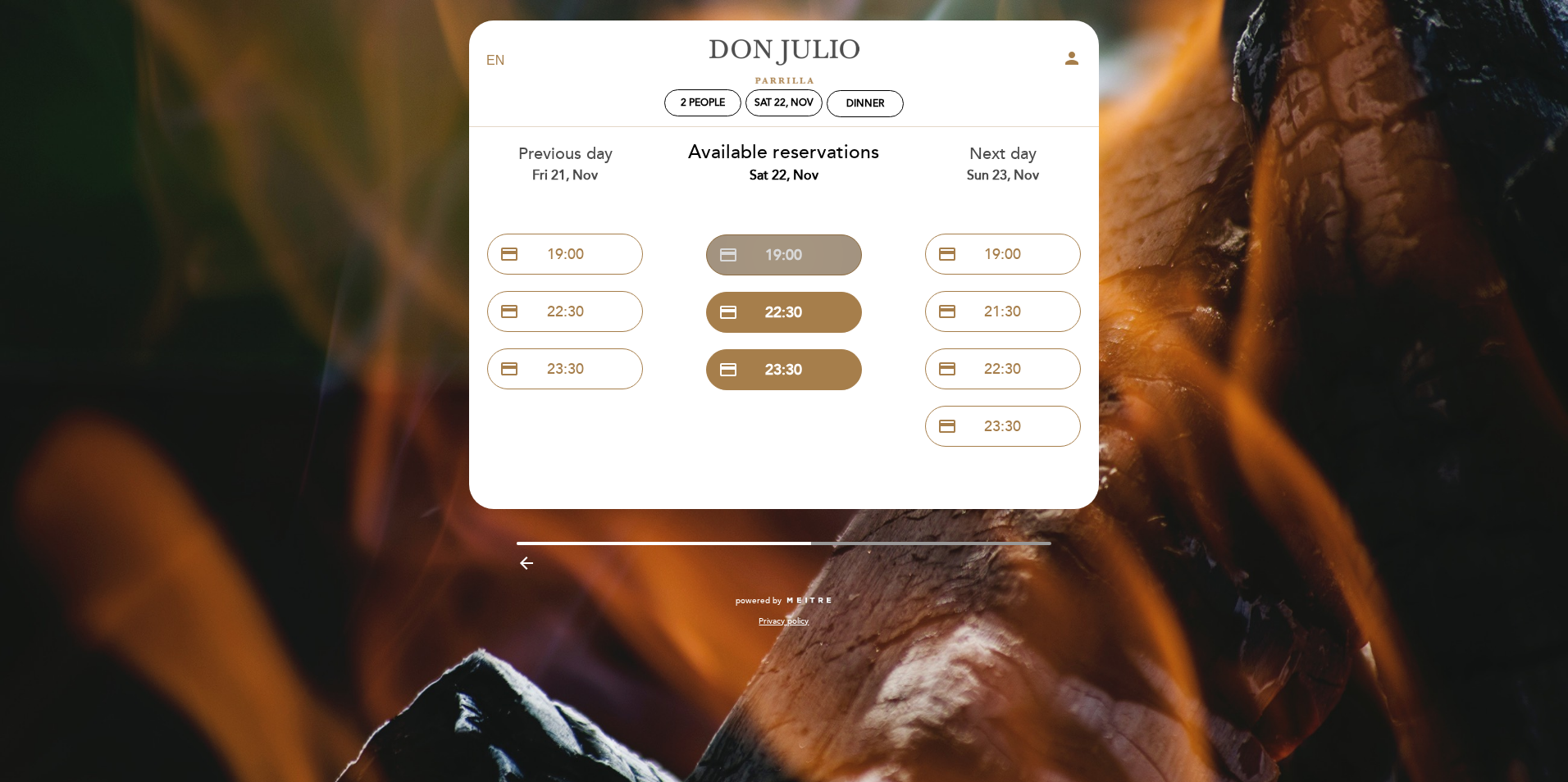
click at [785, 253] on button "credit_card 19:00" at bounding box center [784, 254] width 156 height 41
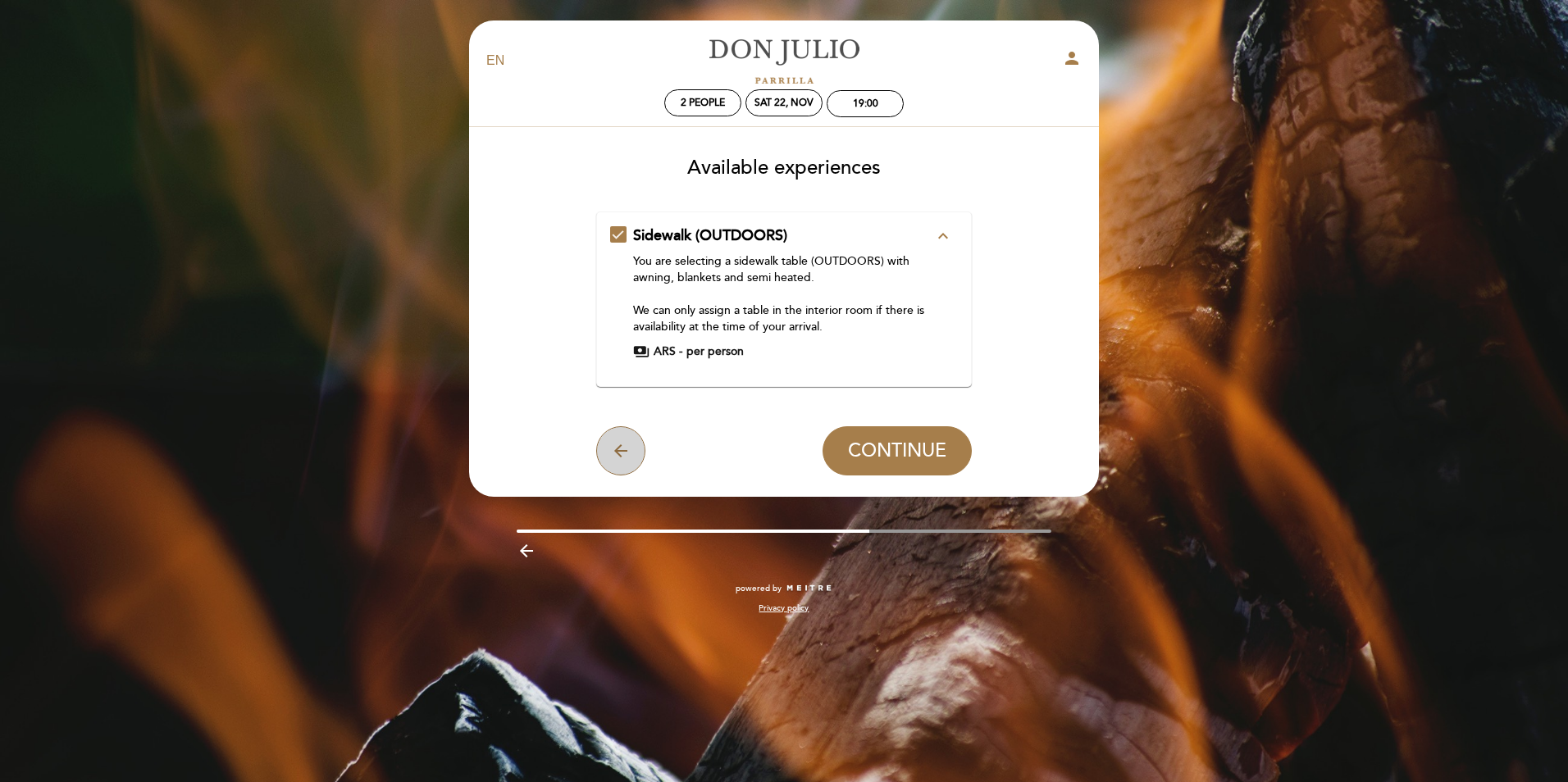
click at [619, 453] on icon "arrow_back" at bounding box center [621, 451] width 19 height 19
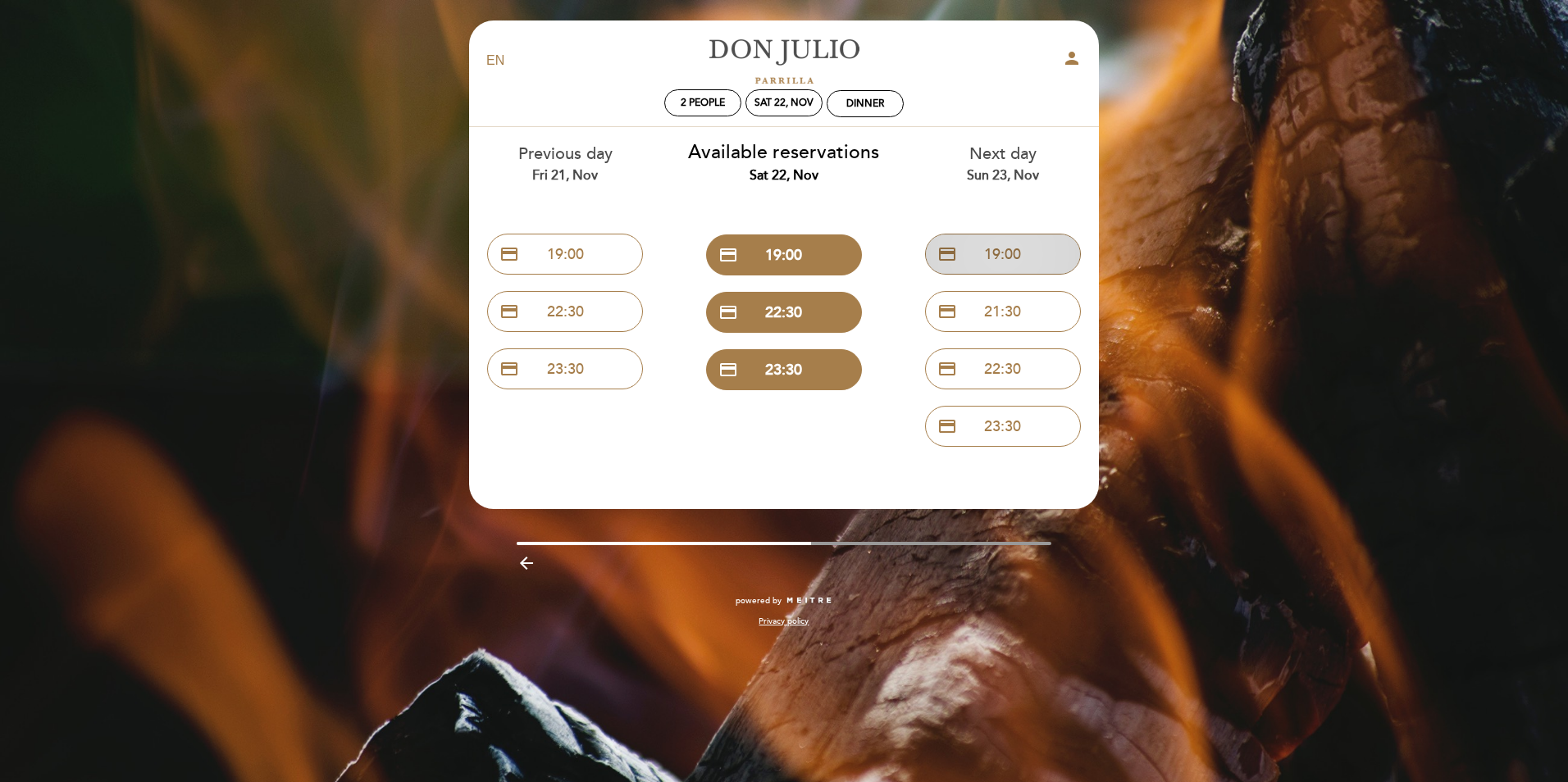
click at [1026, 254] on button "credit_card 19:00" at bounding box center [1003, 254] width 156 height 41
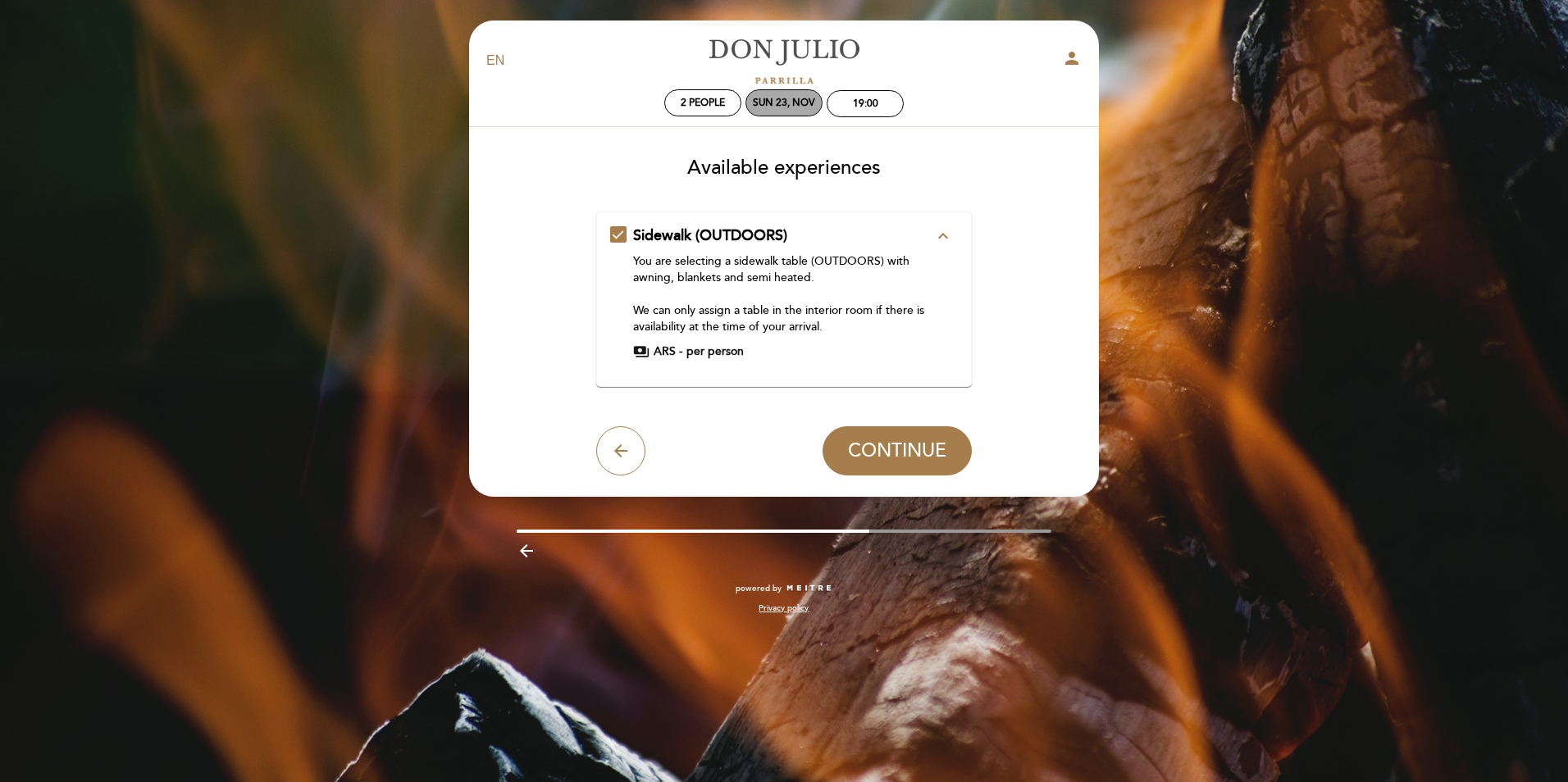
click at [780, 106] on div "Sun 23, Nov" at bounding box center [784, 102] width 62 height 12
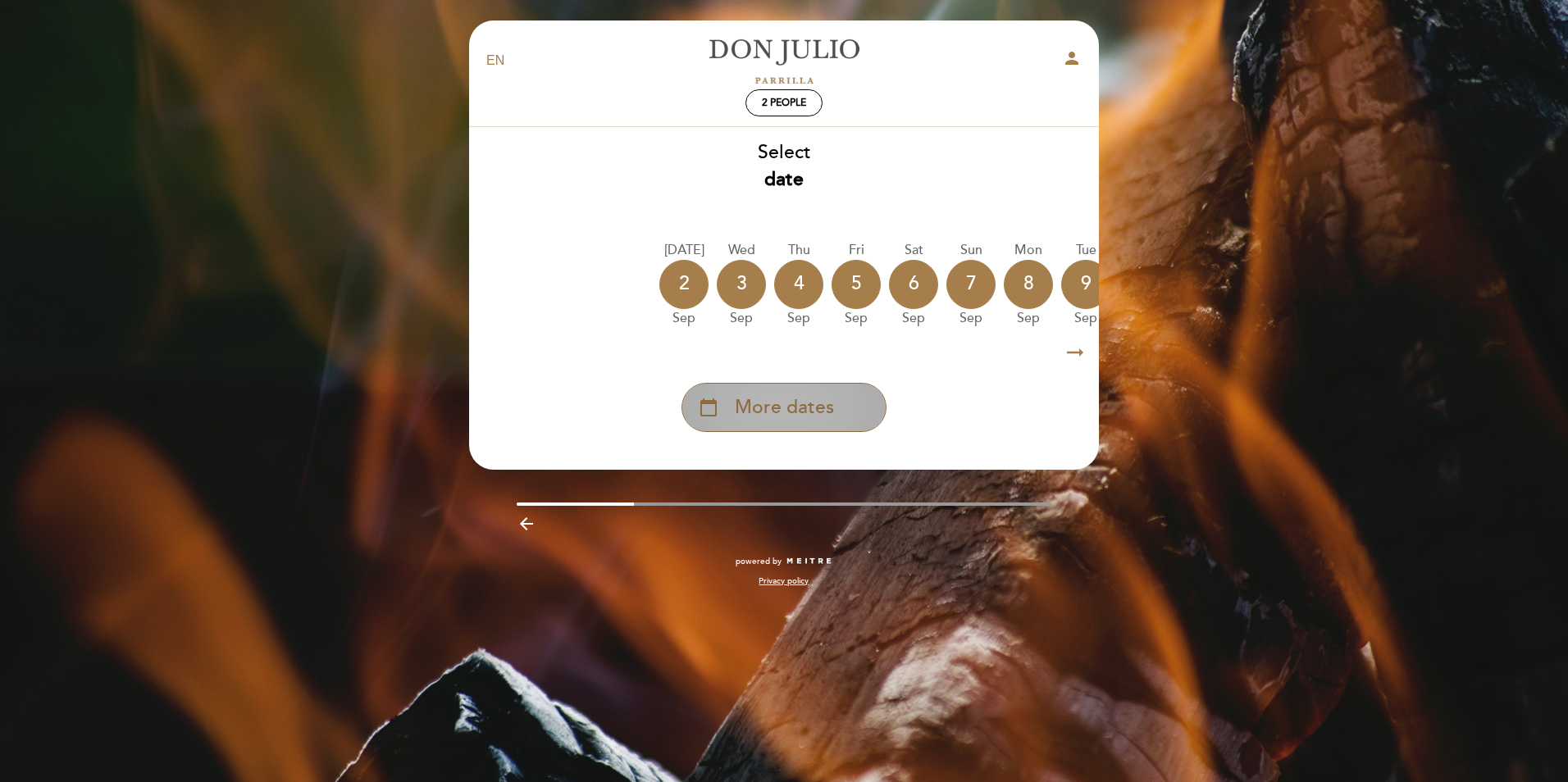
click at [782, 403] on span "More dates" at bounding box center [784, 408] width 99 height 27
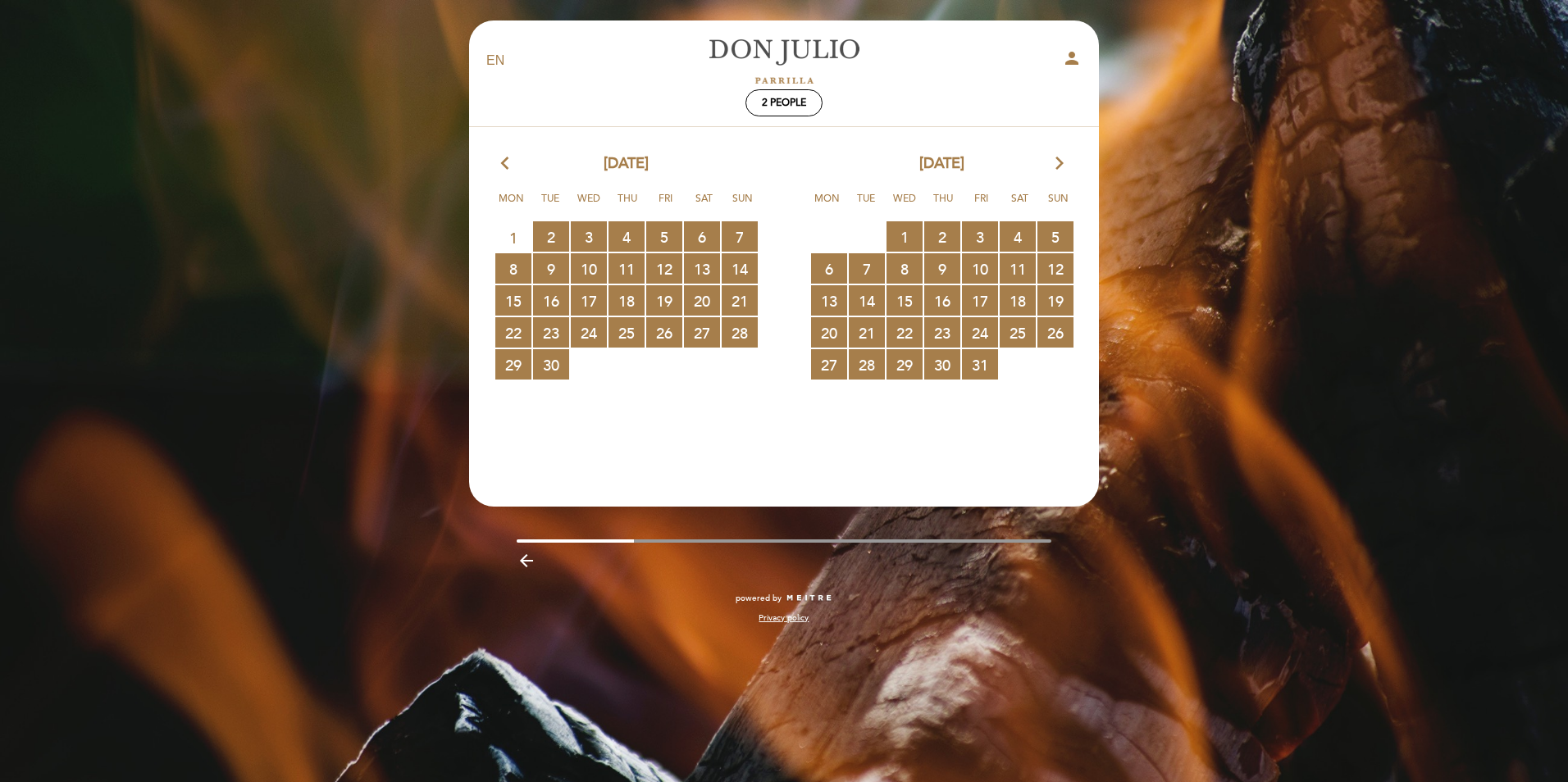
click at [1064, 163] on icon "arrow_forward_ios" at bounding box center [1059, 163] width 15 height 21
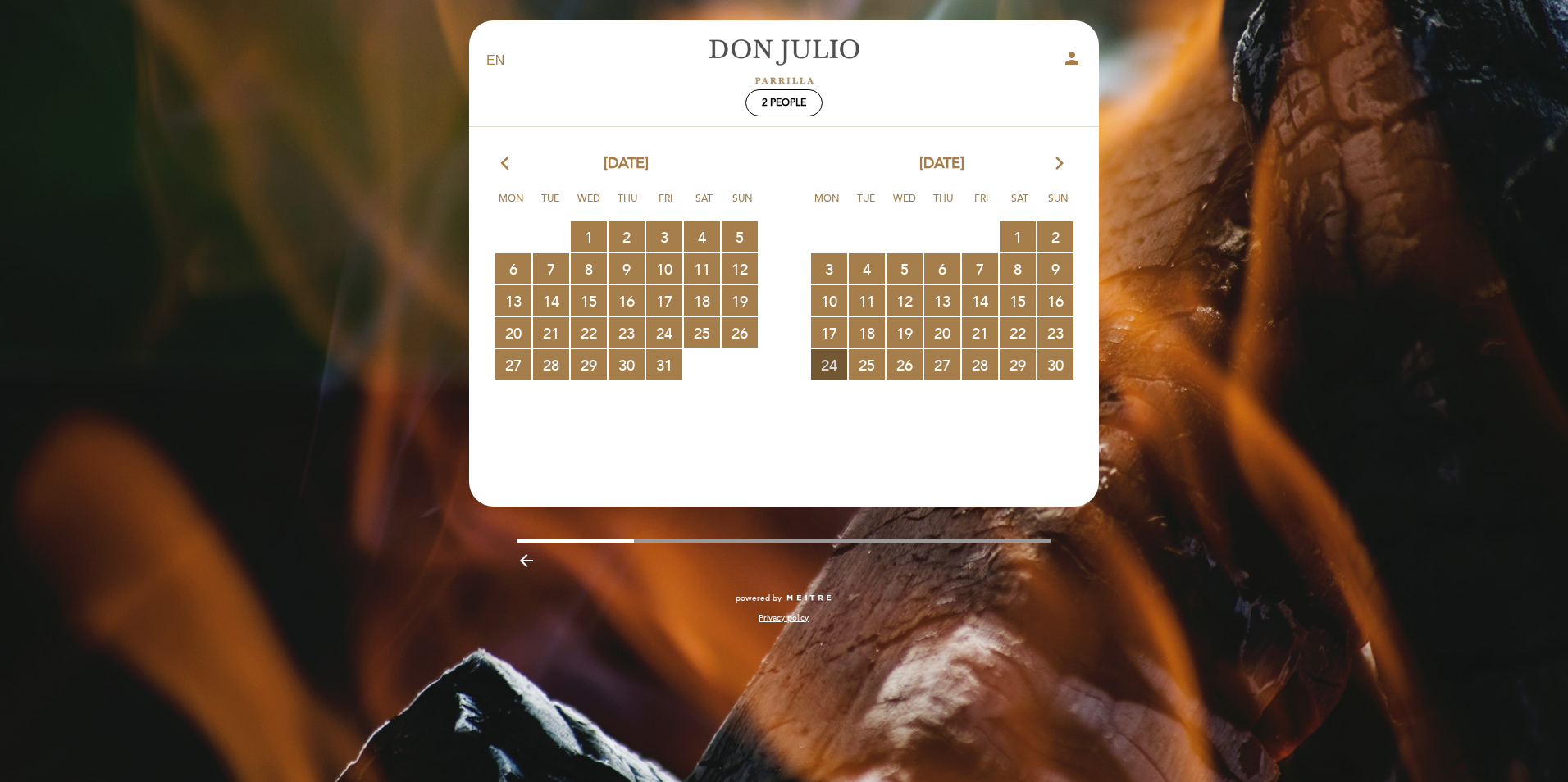
click at [836, 370] on span "24 RESERVATIONS AVAILABLE" at bounding box center [828, 364] width 36 height 30
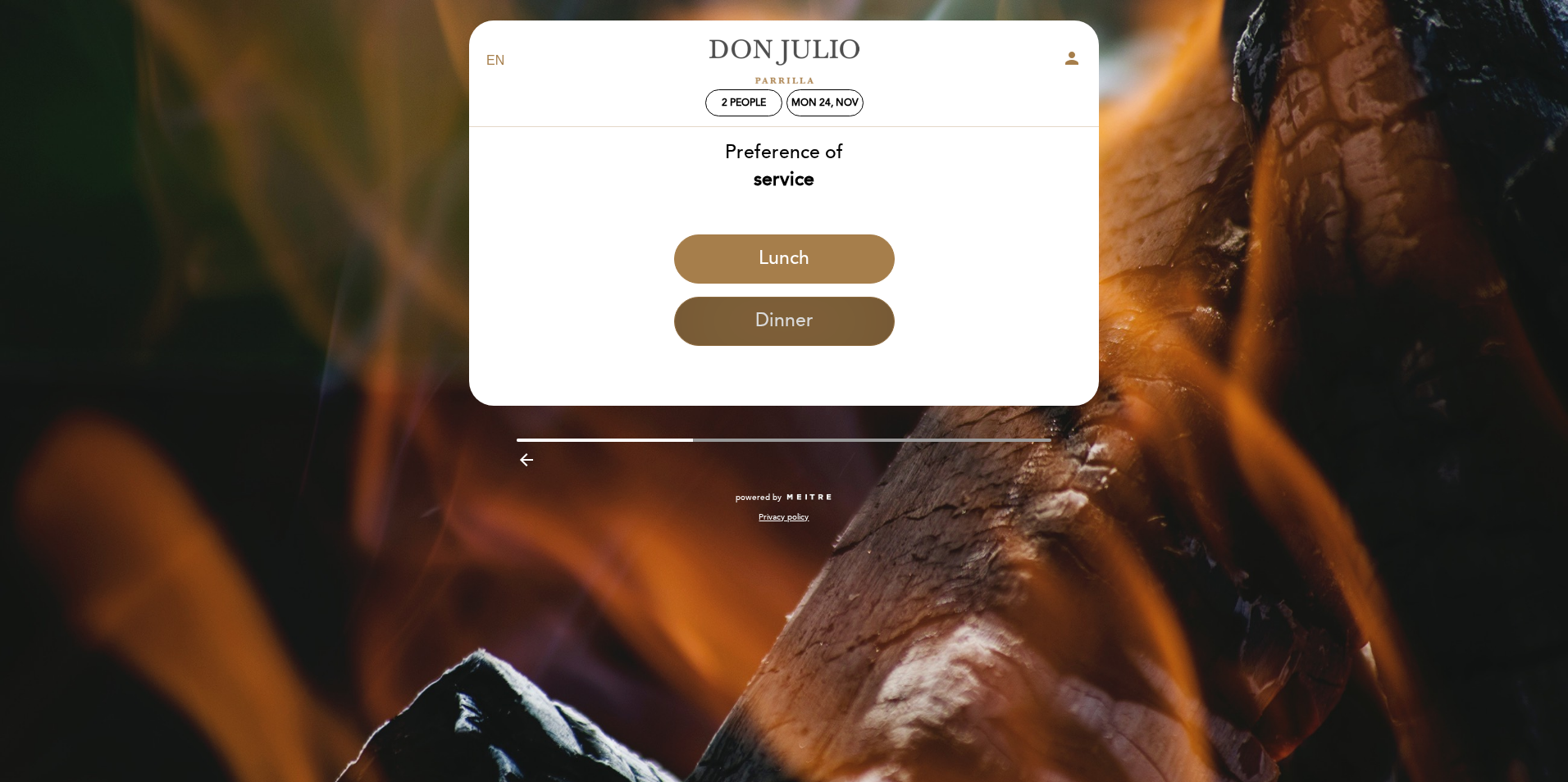
click at [799, 327] on button "Dinner" at bounding box center [784, 321] width 220 height 50
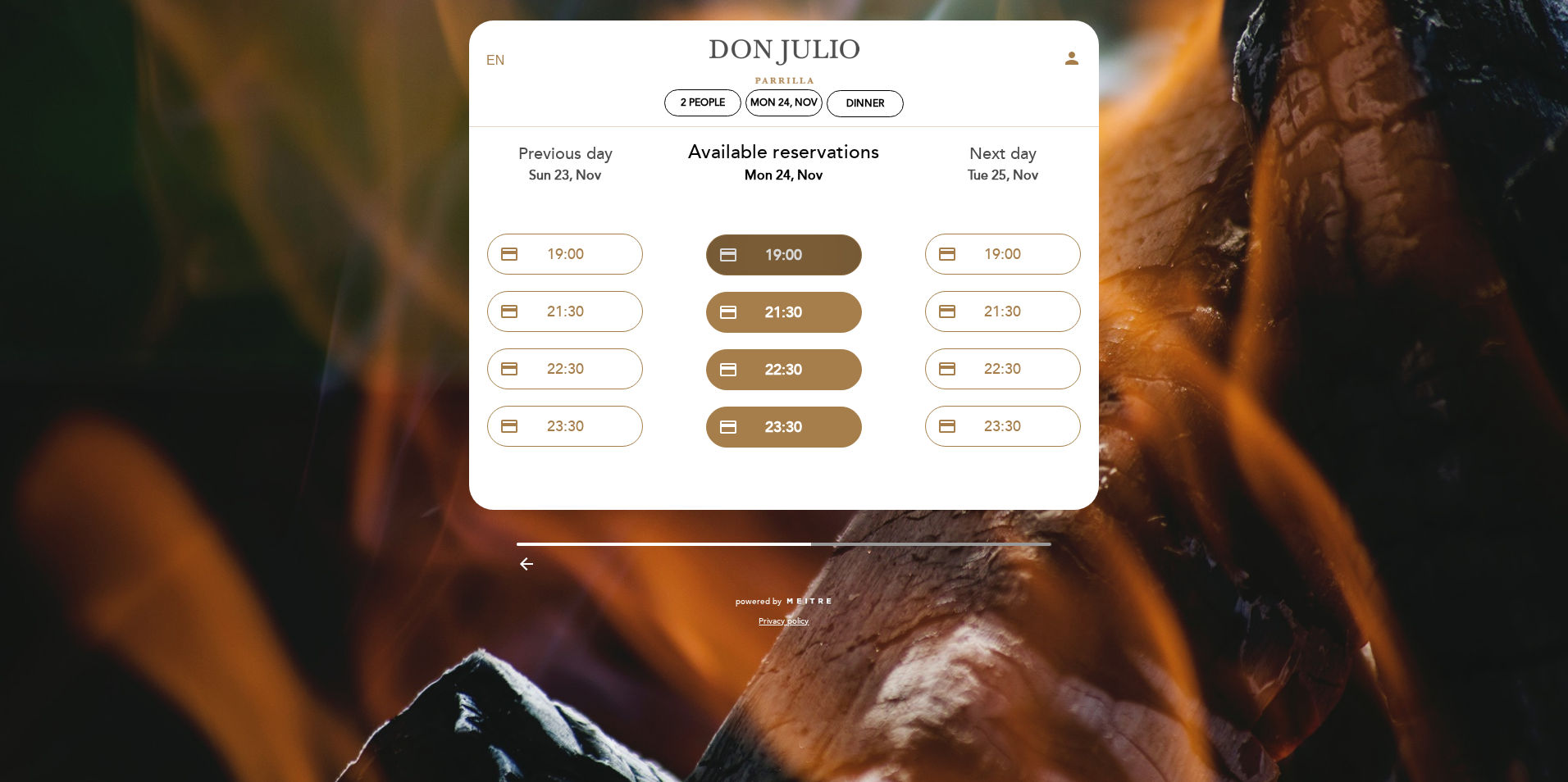
click at [789, 261] on button "credit_card 19:00" at bounding box center [784, 254] width 156 height 41
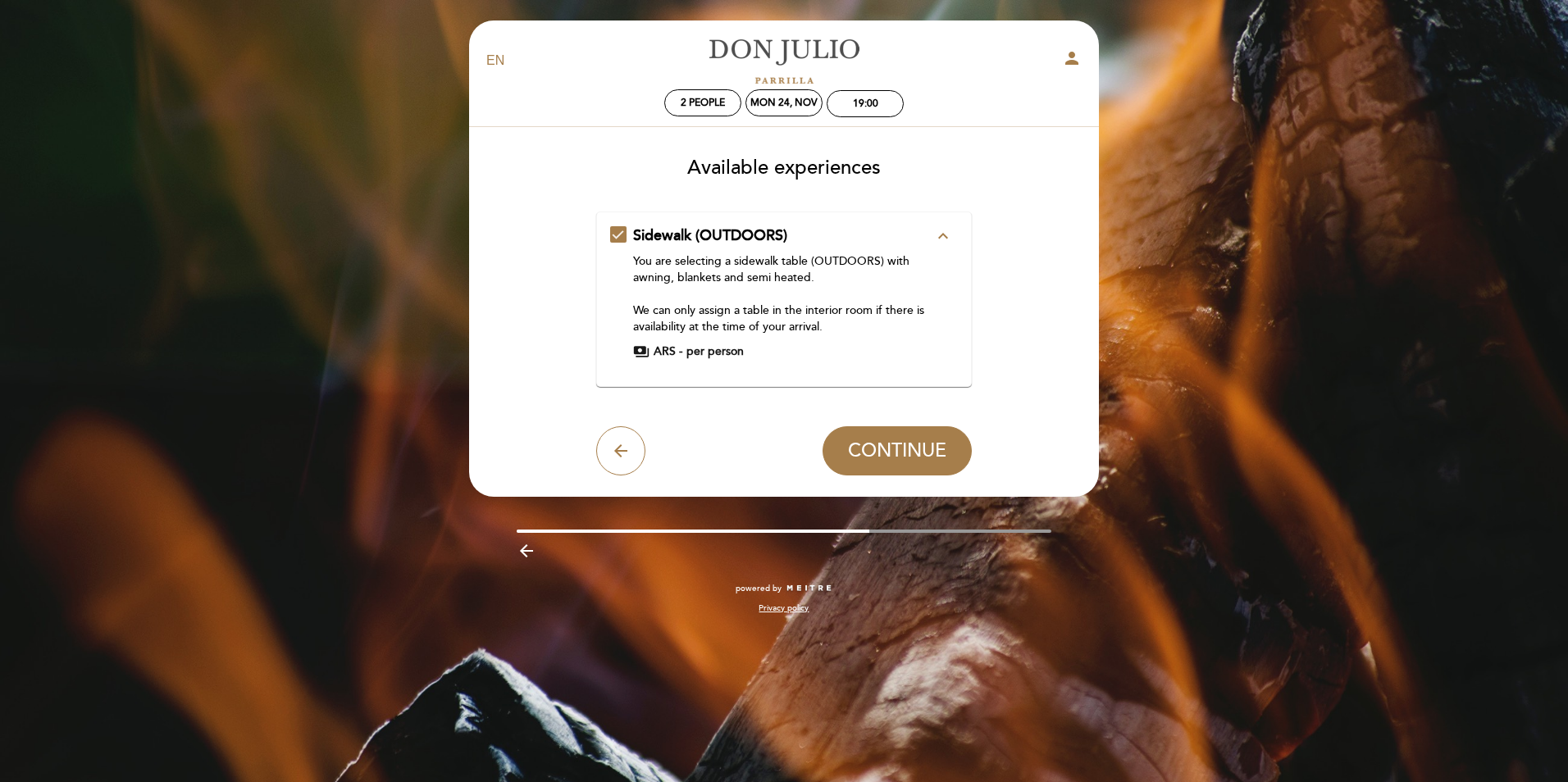
click at [706, 350] on span "per person" at bounding box center [715, 352] width 58 height 17
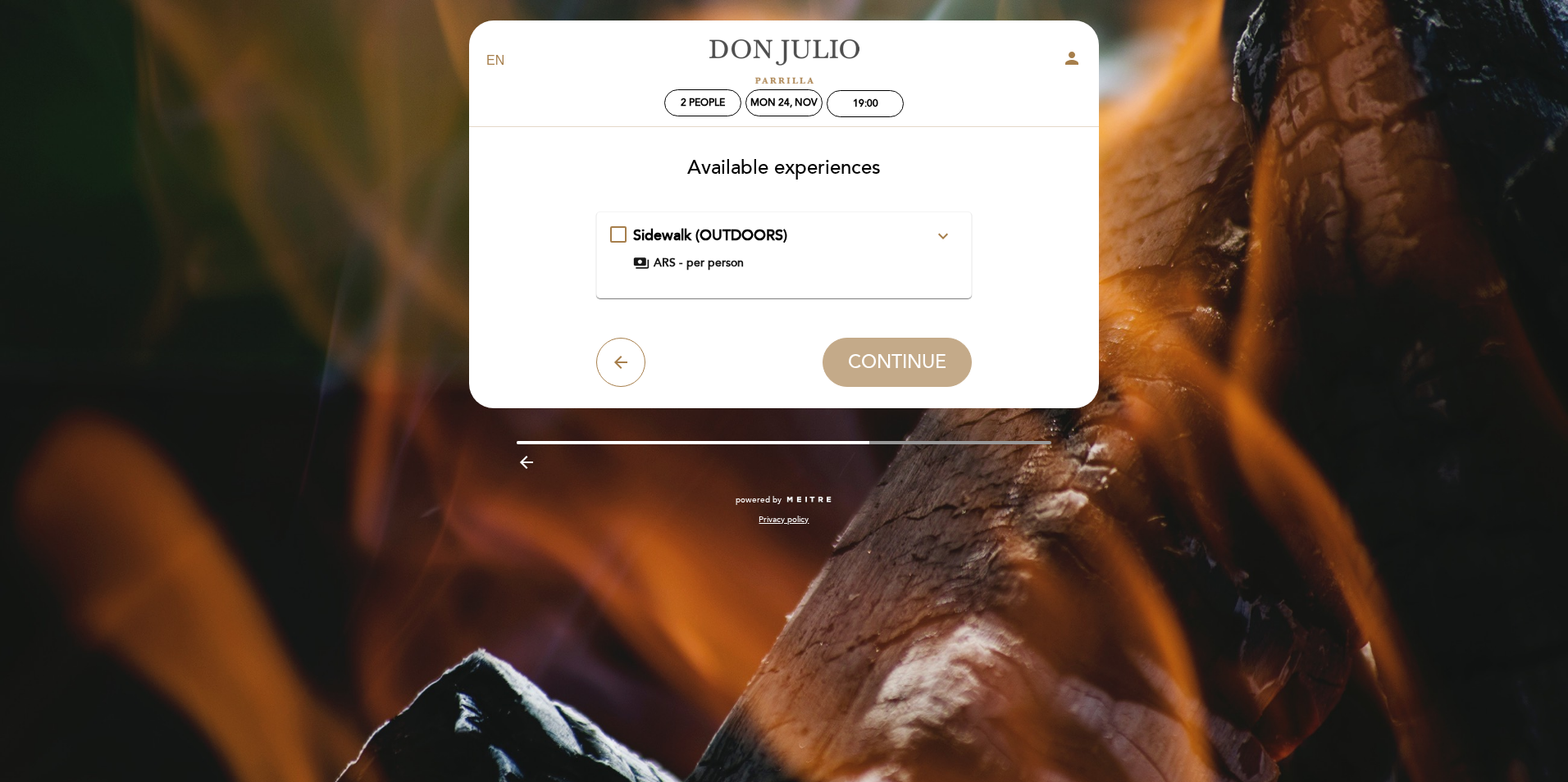
click at [701, 263] on span "per person" at bounding box center [715, 263] width 58 height 17
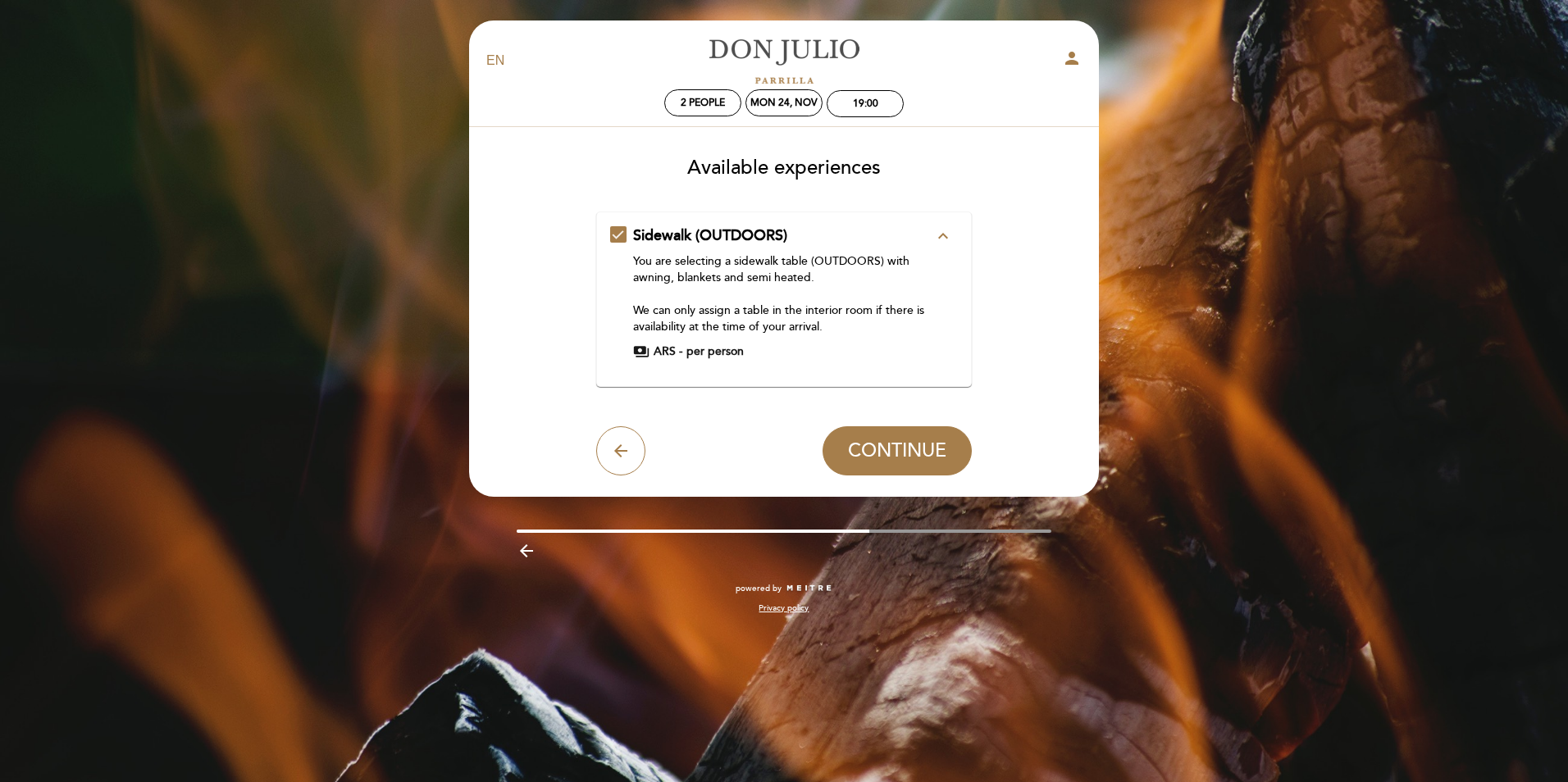
click at [695, 356] on span "per person" at bounding box center [715, 352] width 58 height 17
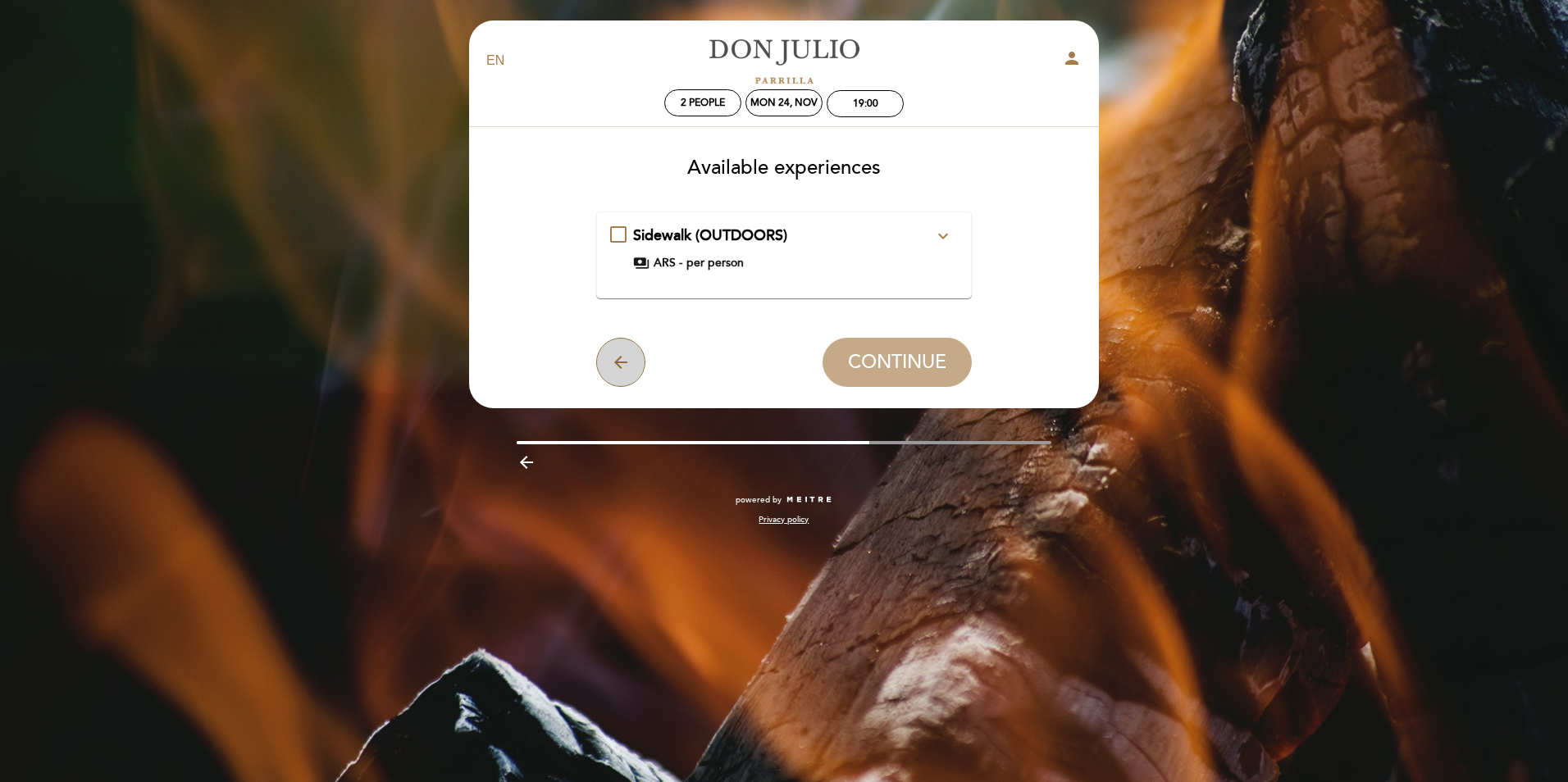
click at [627, 361] on icon "arrow_back" at bounding box center [621, 362] width 19 height 19
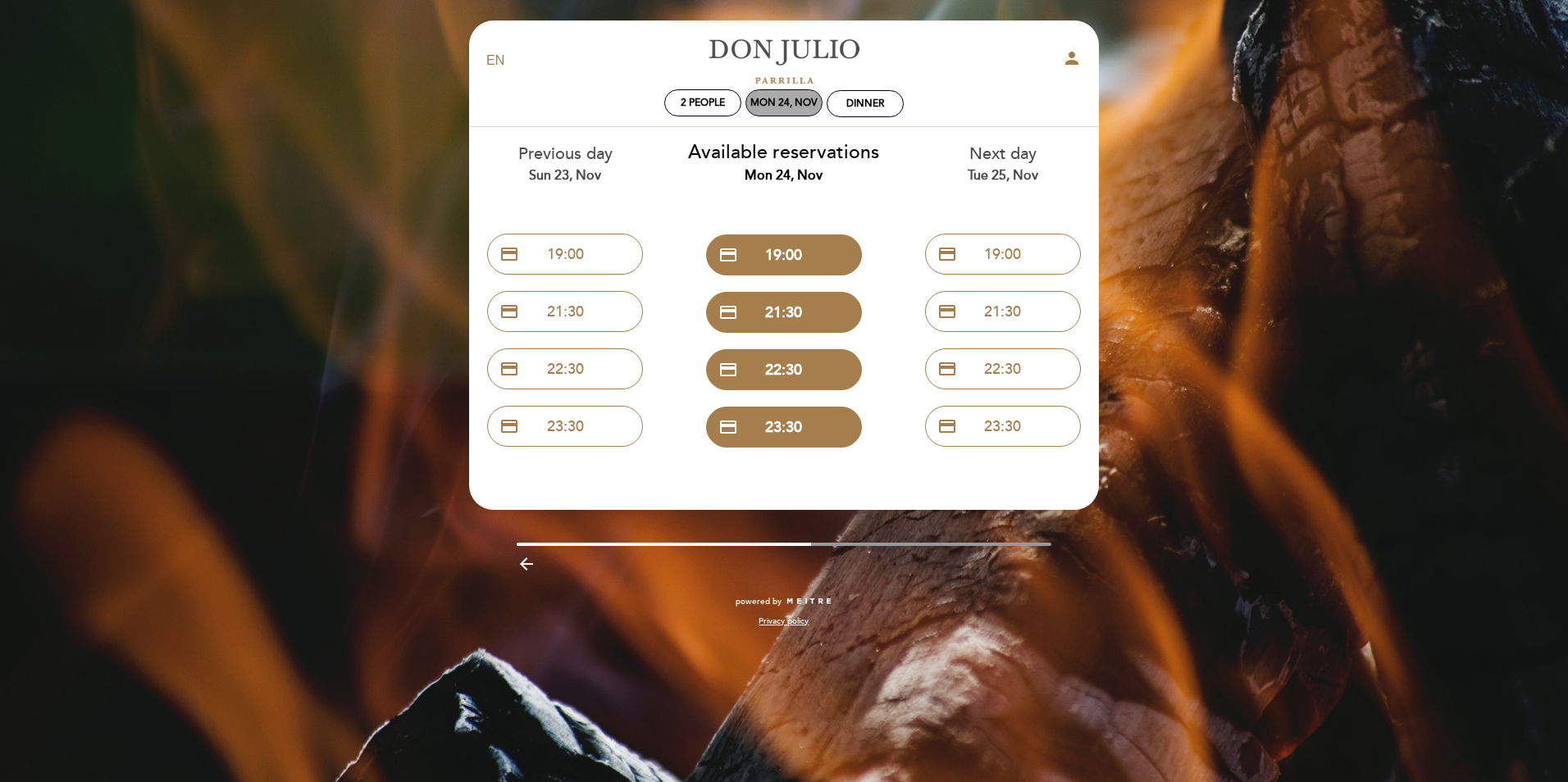
click at [801, 104] on div "Mon 24, Nov" at bounding box center [783, 102] width 67 height 12
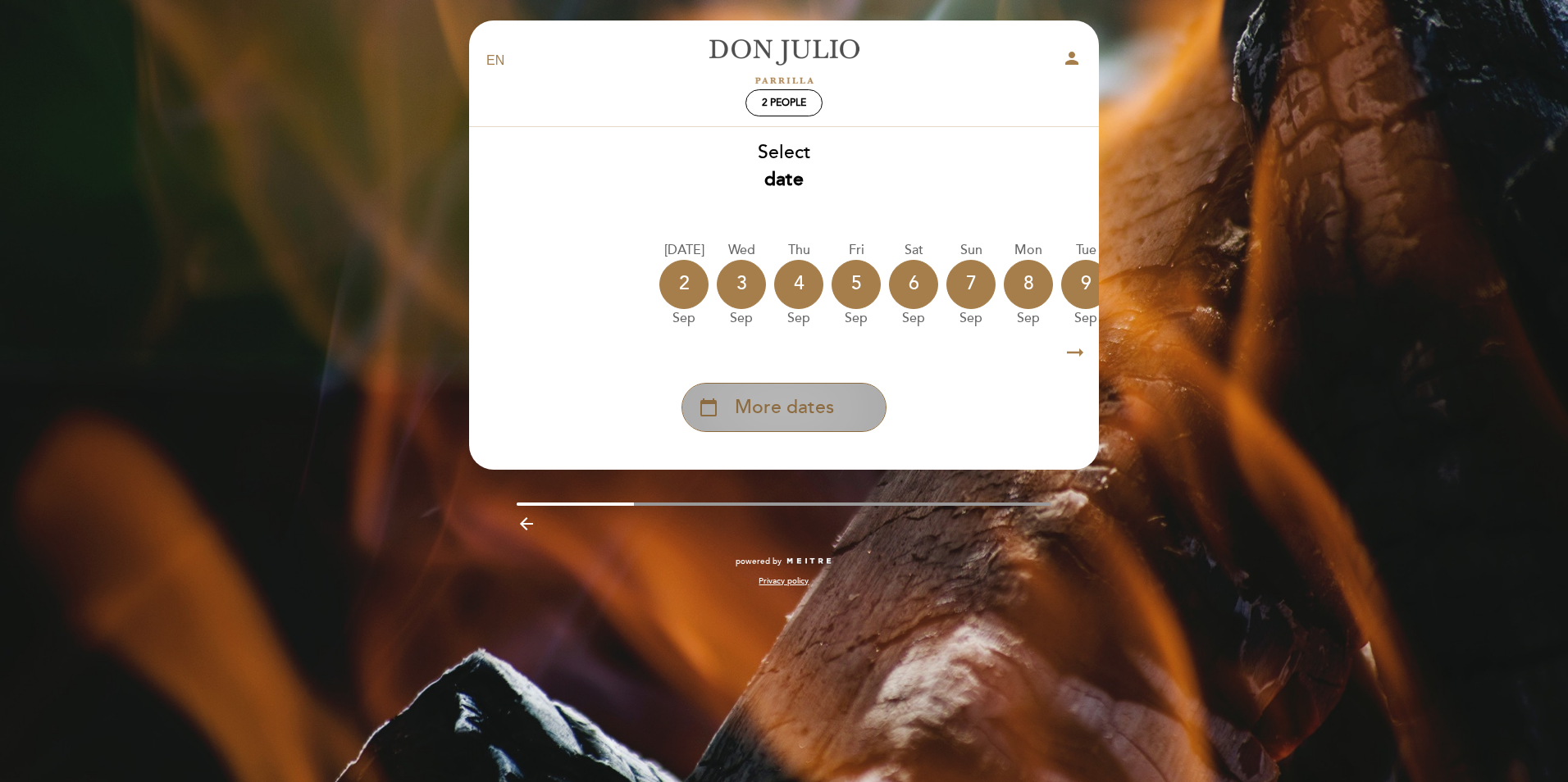
click at [808, 415] on span "More dates" at bounding box center [784, 408] width 99 height 27
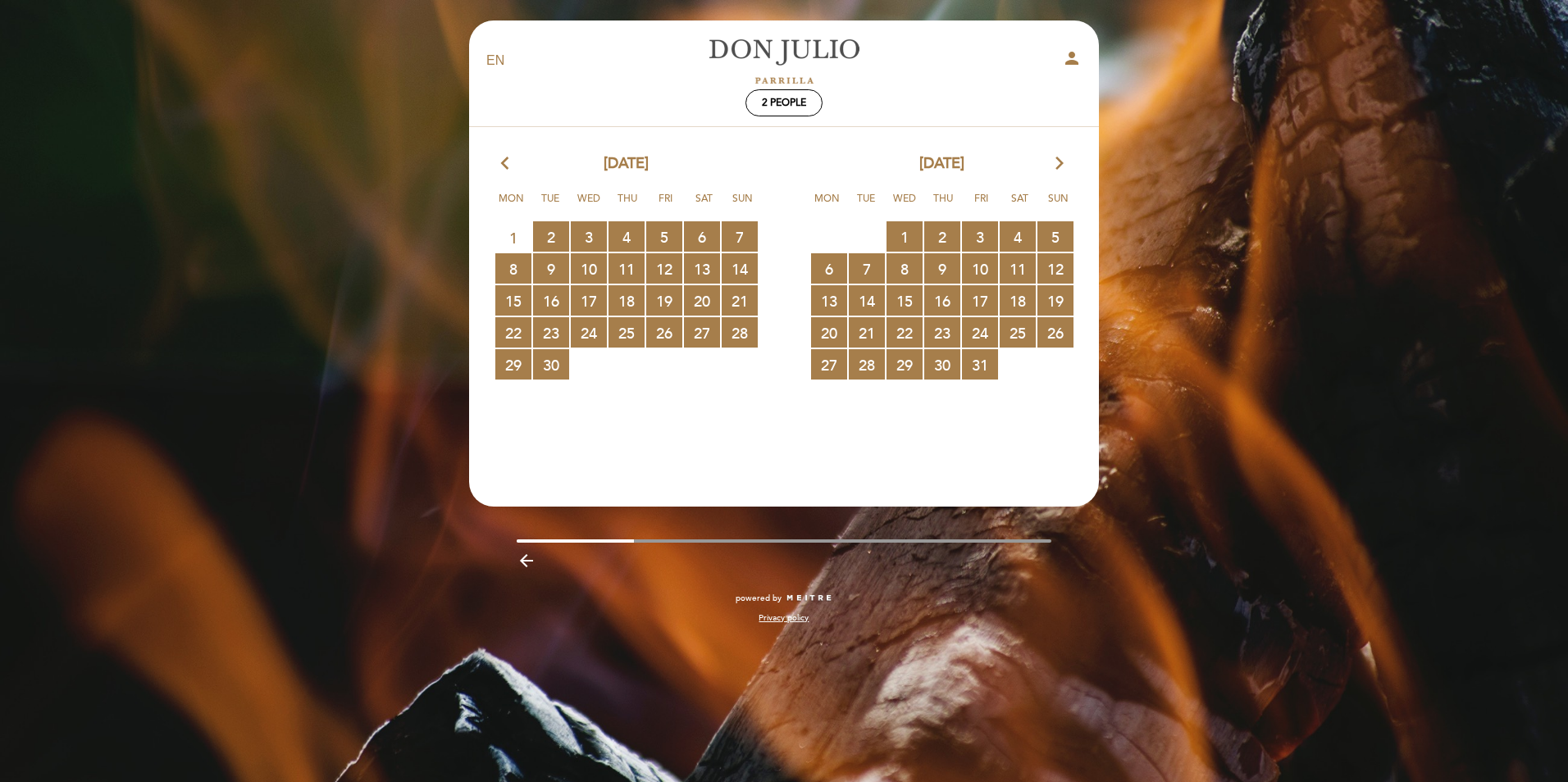
click at [1057, 165] on icon "arrow_forward_ios" at bounding box center [1059, 163] width 15 height 21
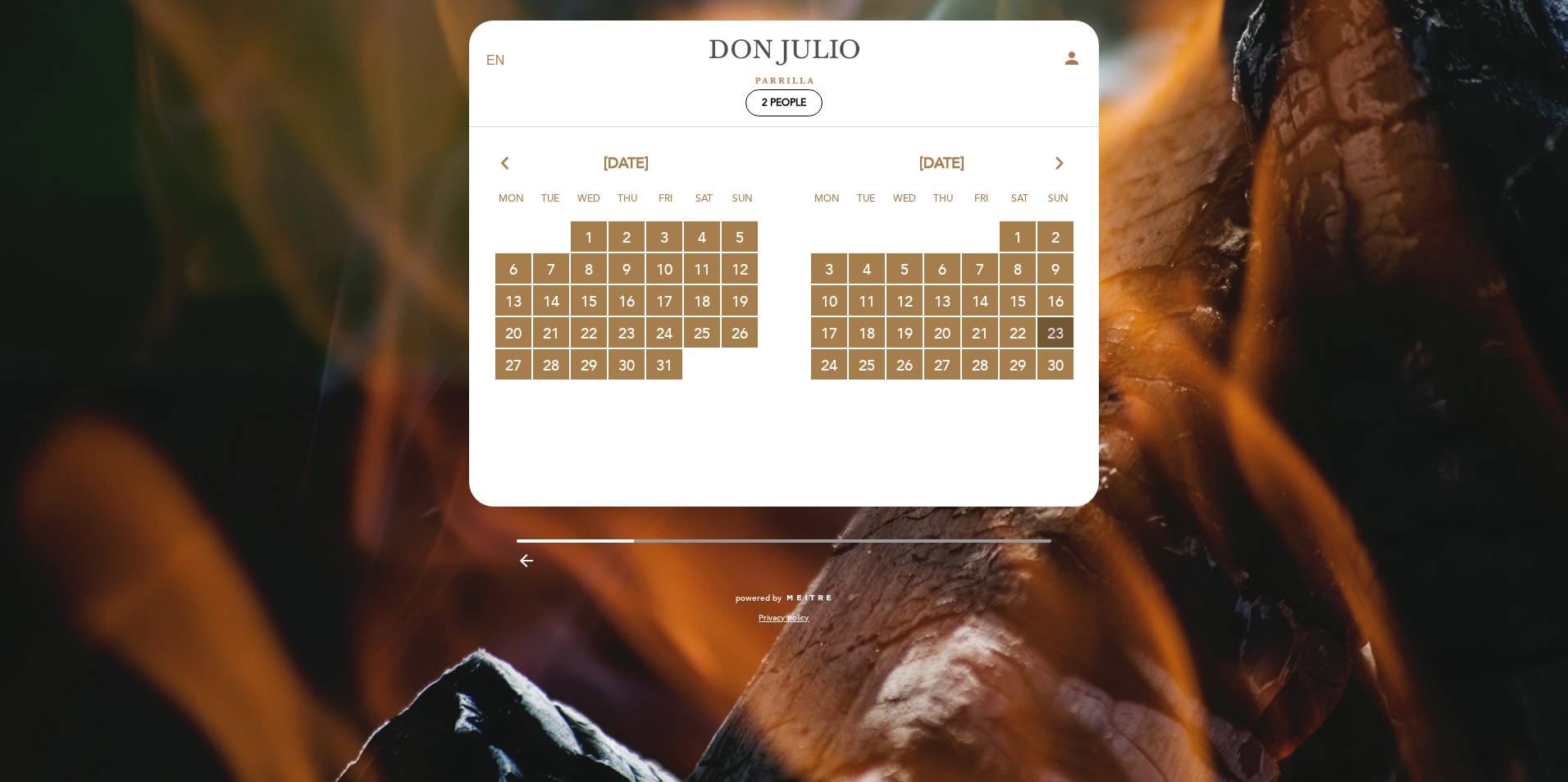
click at [1049, 336] on span "23 RESERVATIONS AVAILABLE" at bounding box center [1055, 332] width 36 height 30
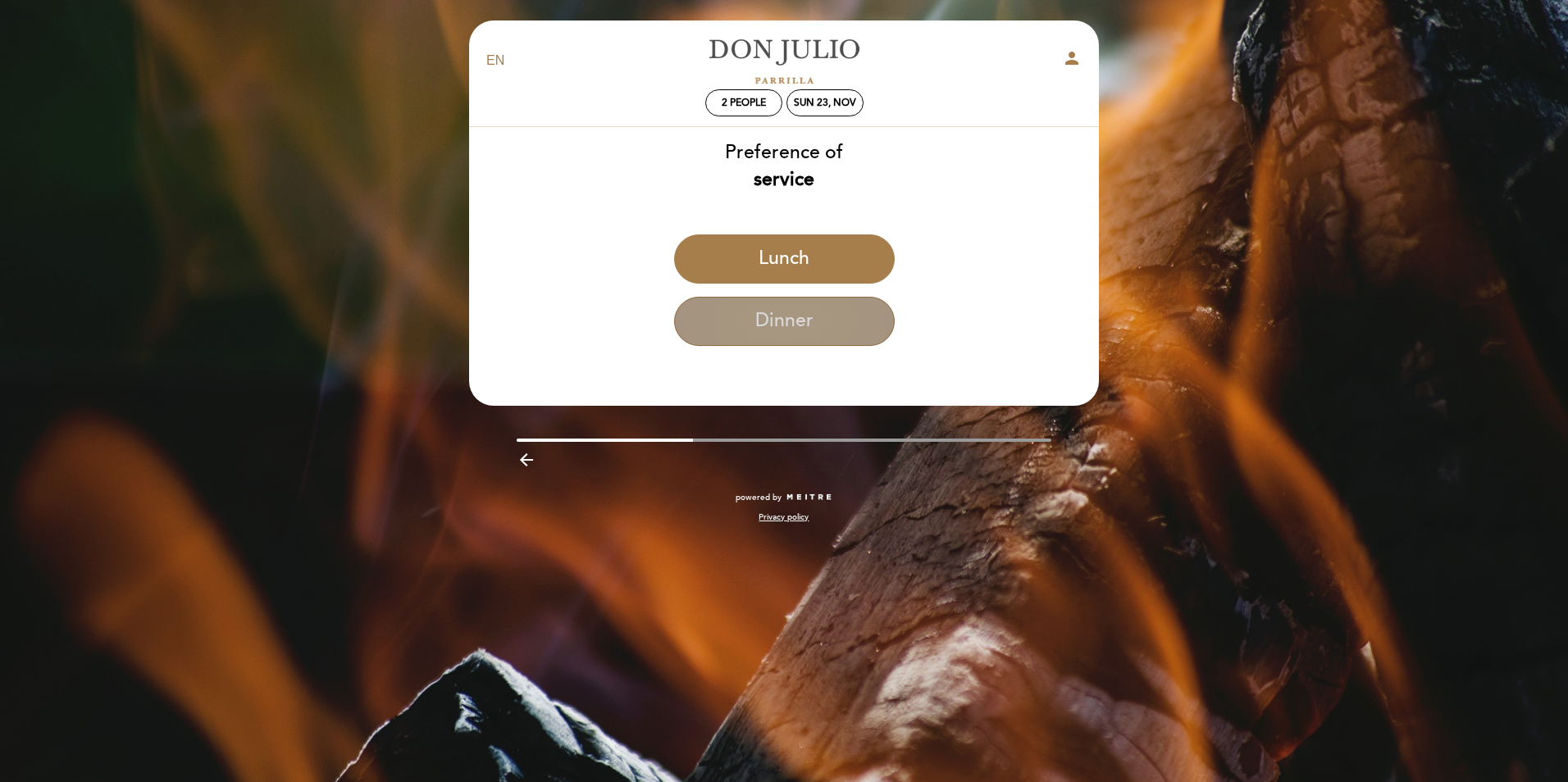
click at [792, 324] on button "Dinner" at bounding box center [784, 321] width 220 height 50
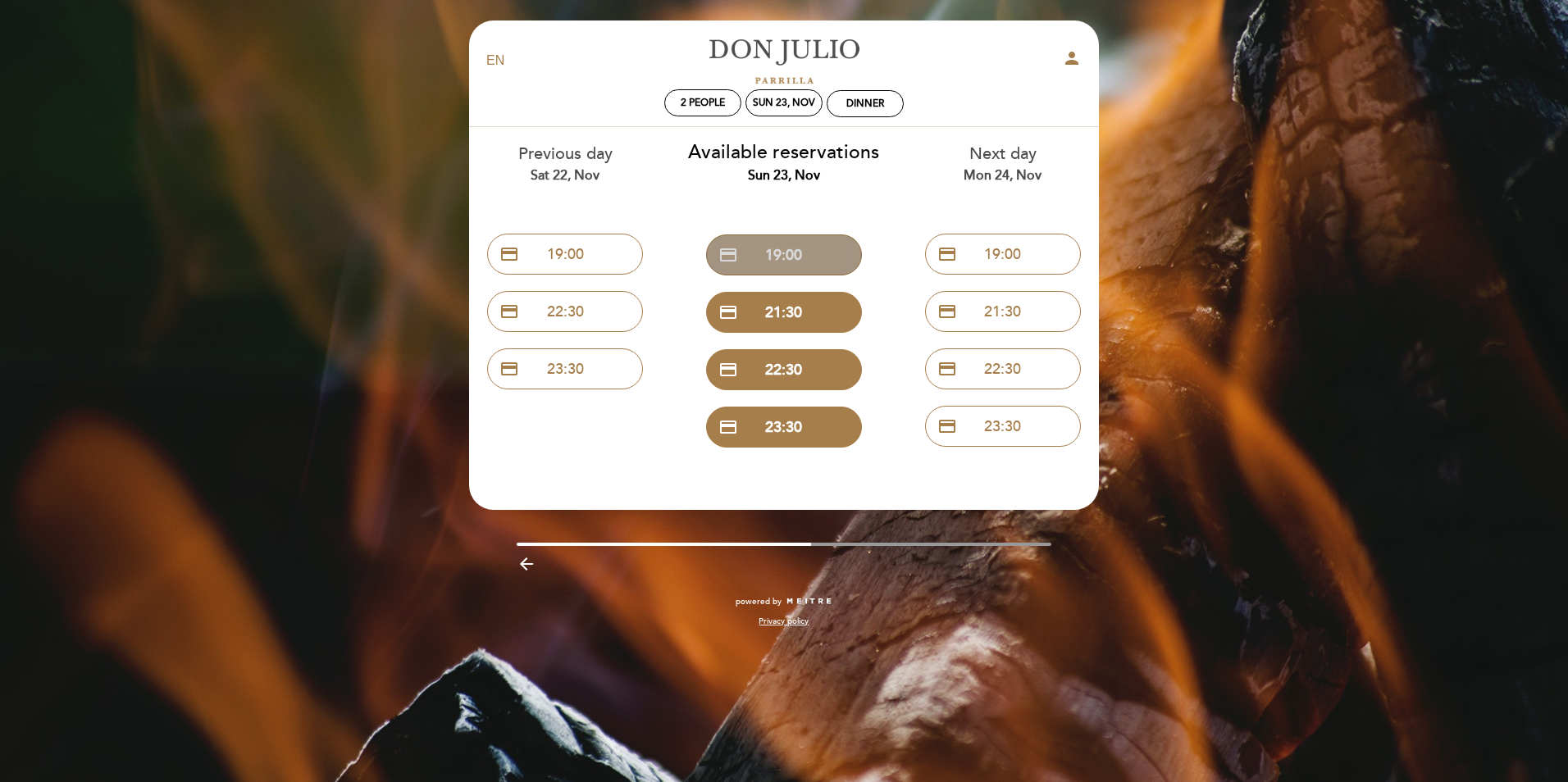
click at [788, 250] on button "credit_card 19:00" at bounding box center [784, 254] width 156 height 41
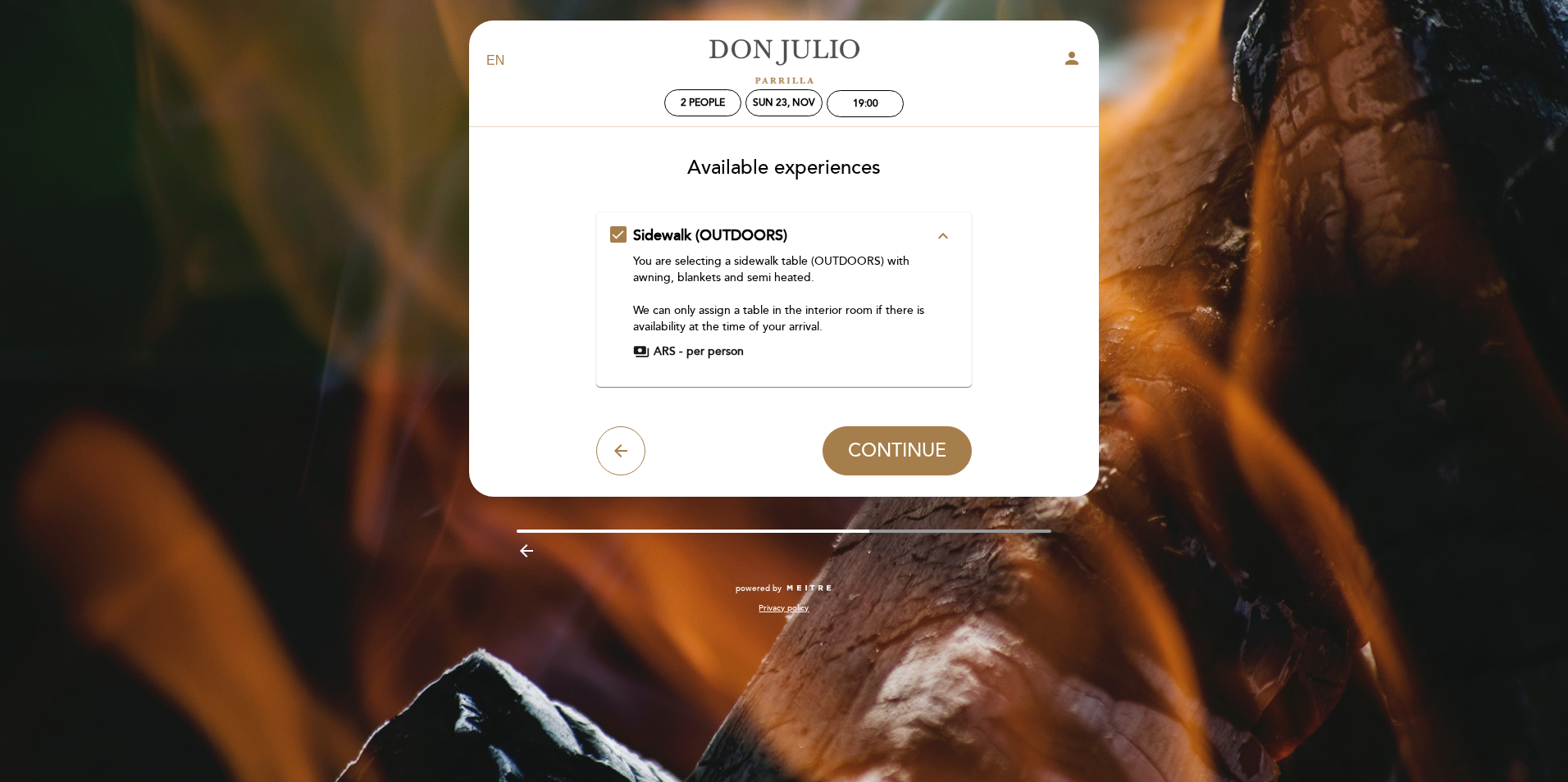
click at [725, 355] on span "per person" at bounding box center [715, 352] width 58 height 17
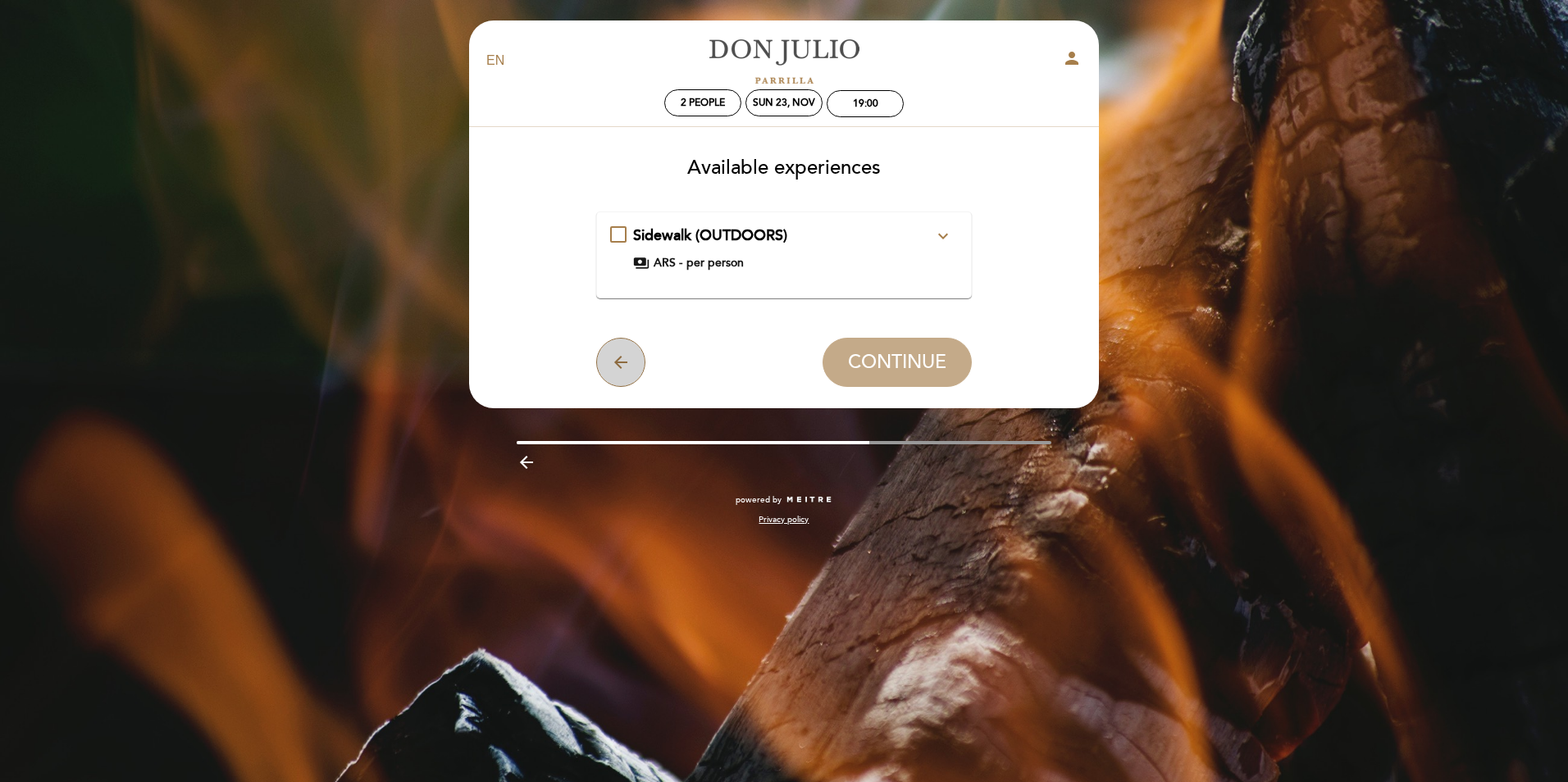
click at [632, 357] on button "arrow_back" at bounding box center [621, 363] width 50 height 50
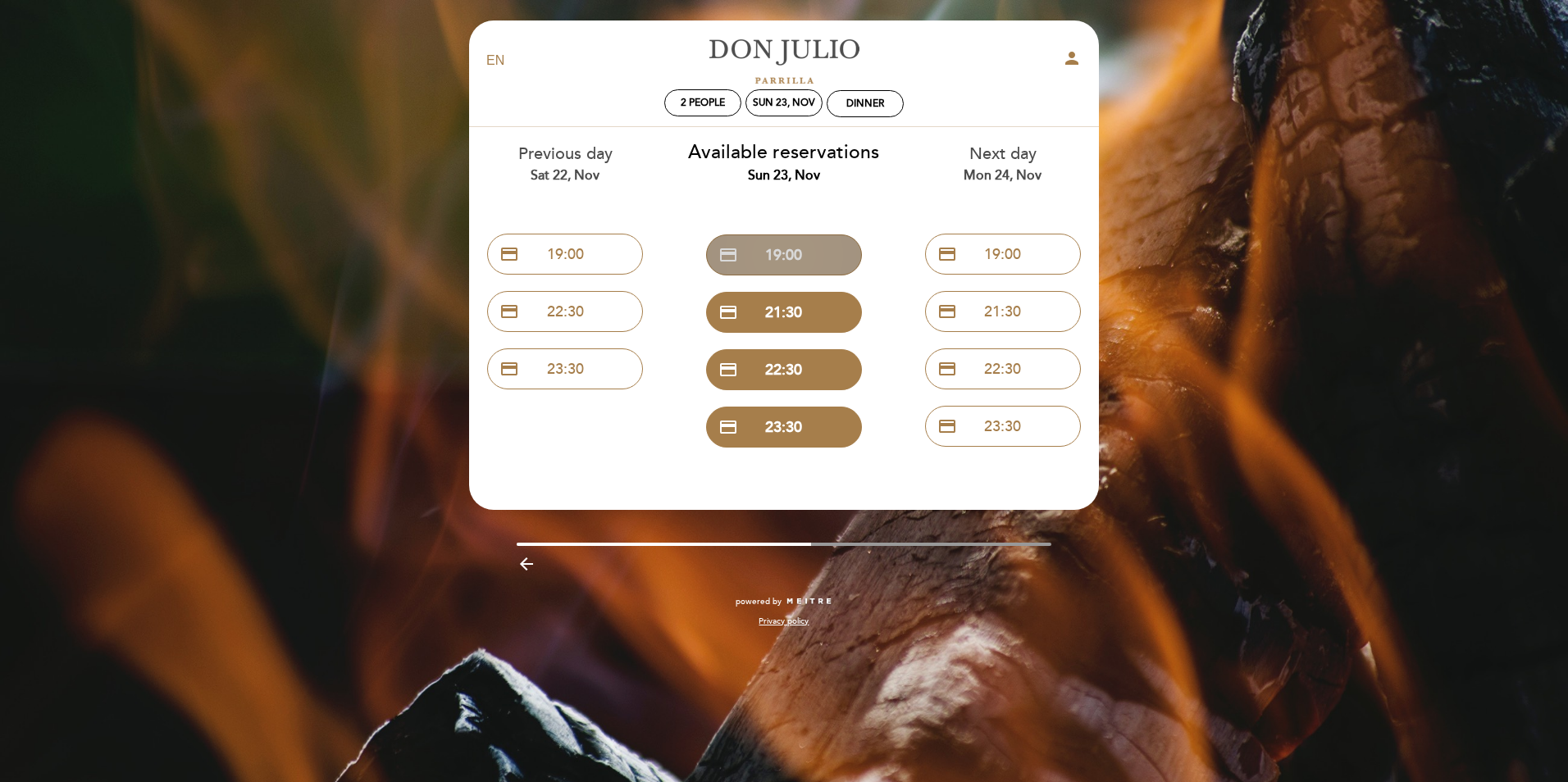
click at [801, 252] on button "credit_card 19:00" at bounding box center [784, 254] width 156 height 41
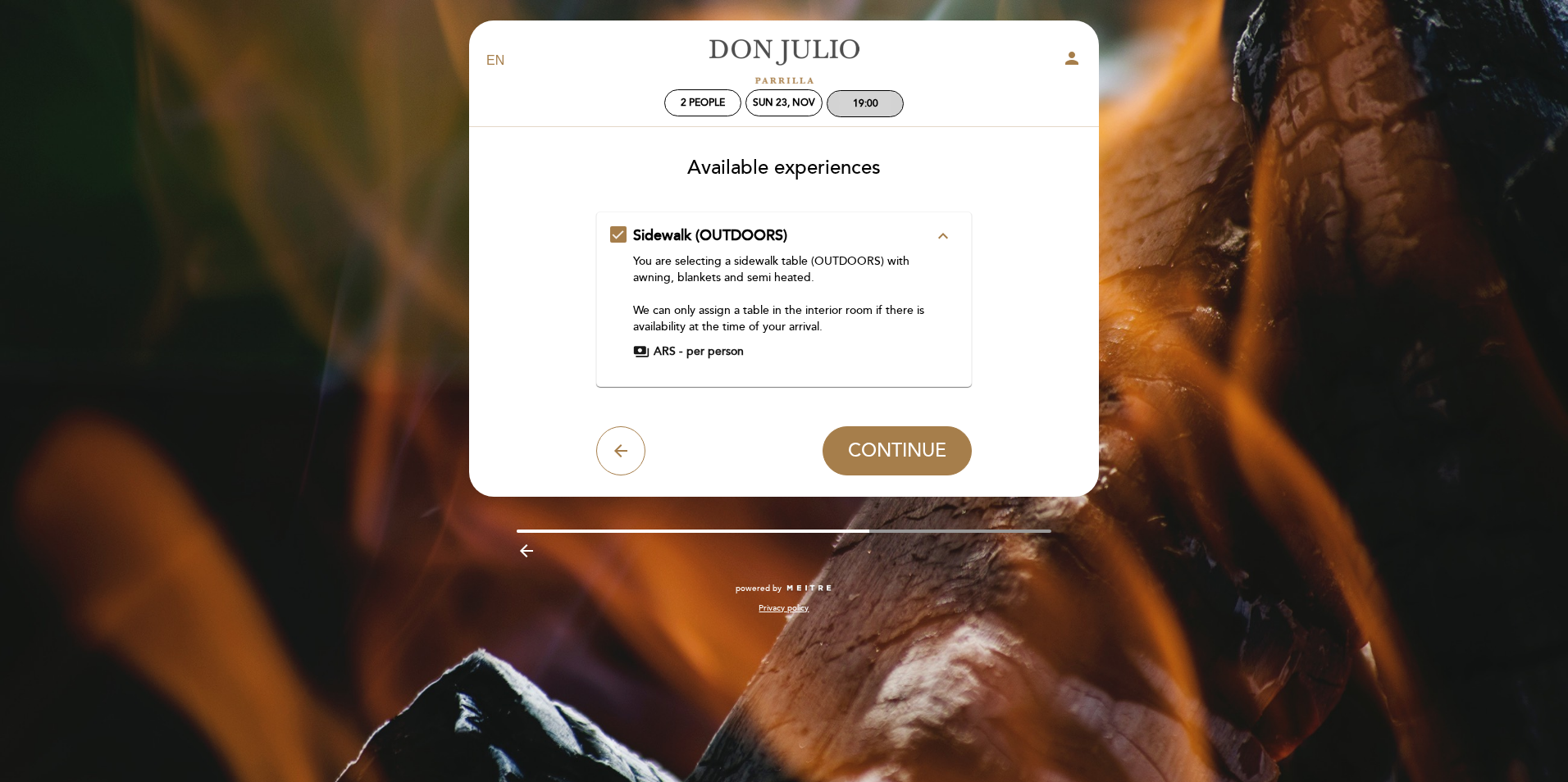
click at [872, 103] on div "19:00" at bounding box center [866, 103] width 26 height 12
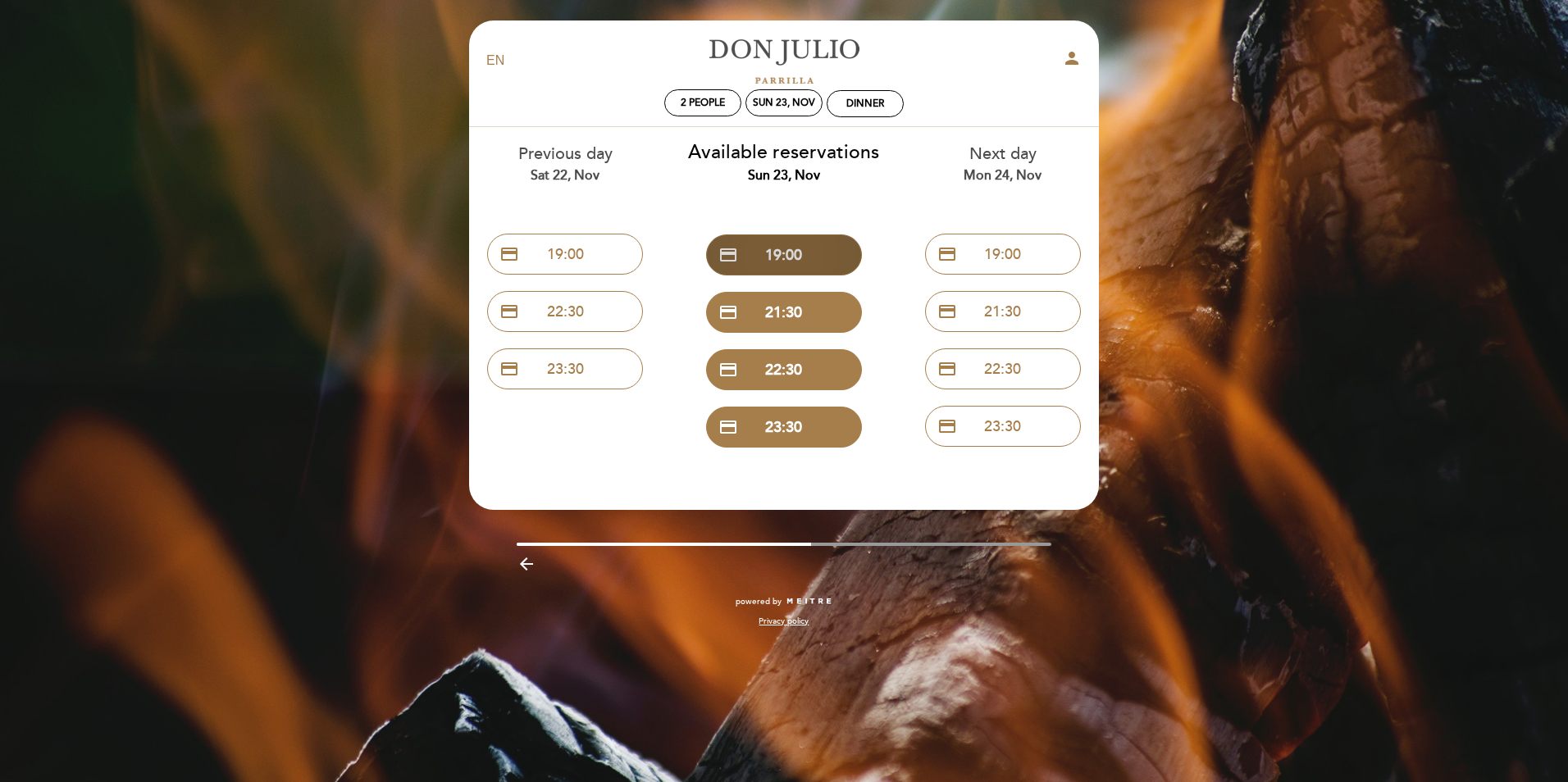
click at [790, 260] on button "credit_card 19:00" at bounding box center [784, 254] width 156 height 41
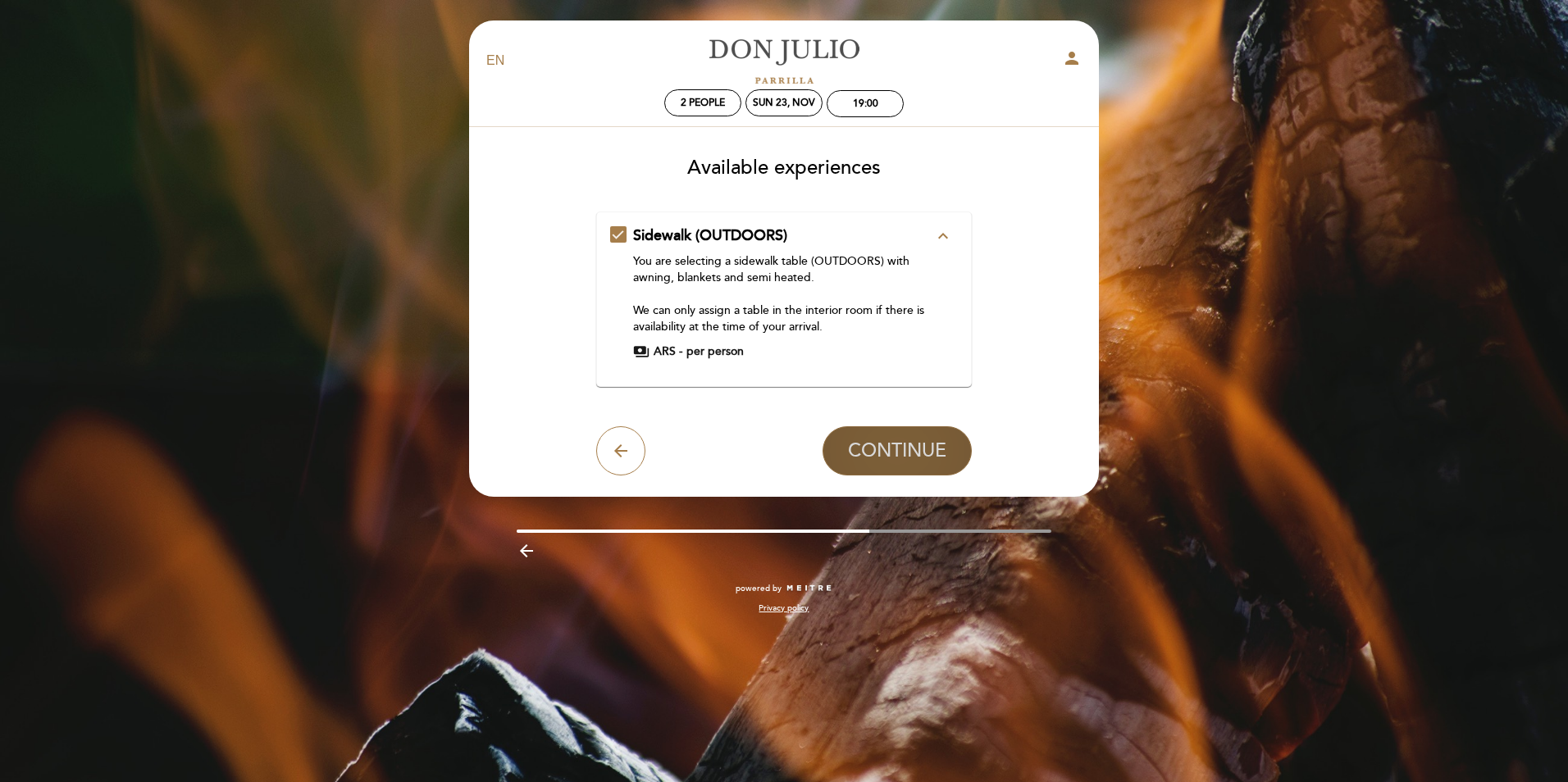
click at [888, 447] on span "CONTINUE" at bounding box center [897, 451] width 98 height 23
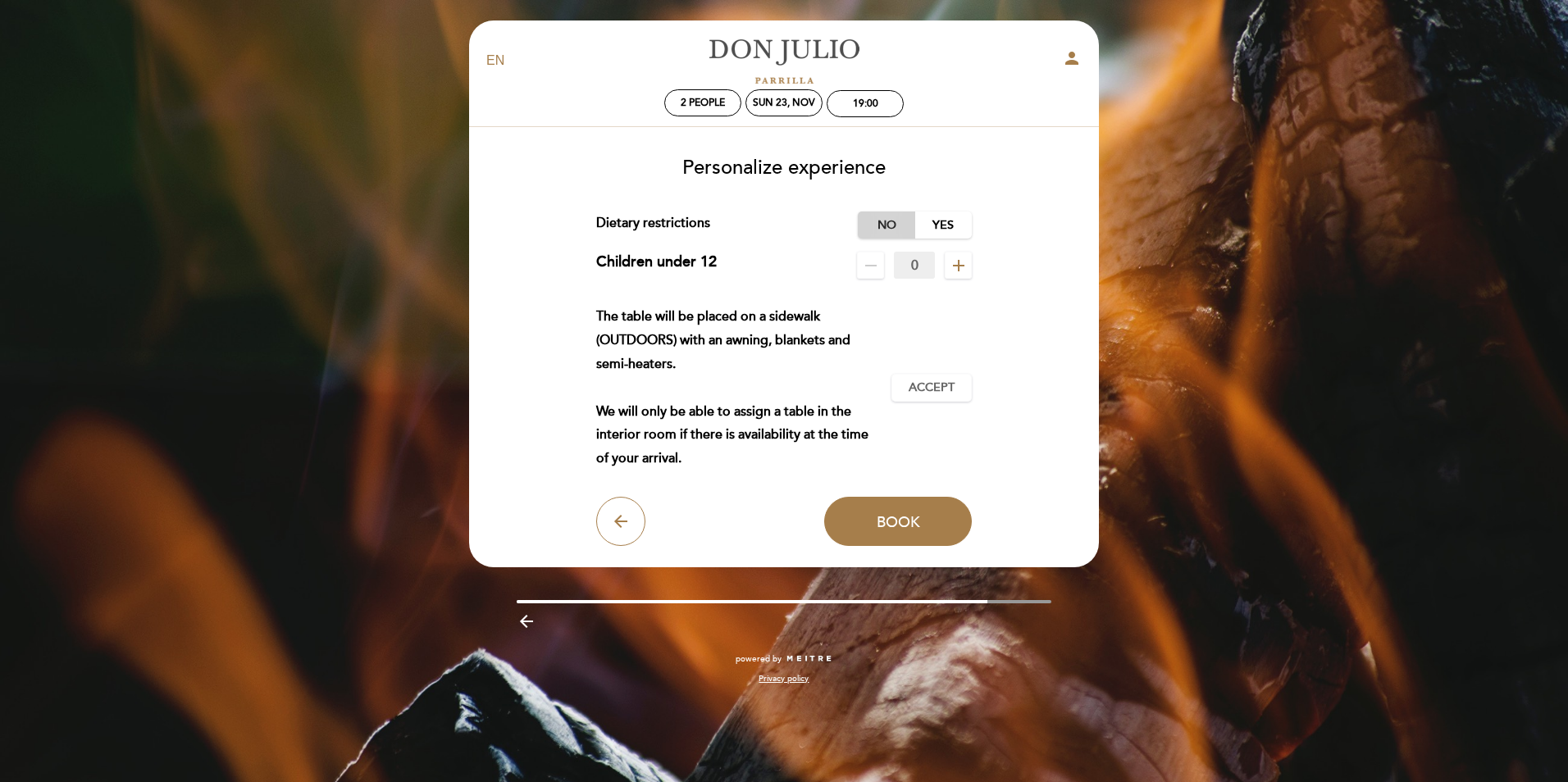
click at [879, 226] on label "No" at bounding box center [886, 224] width 58 height 27
click at [887, 530] on span "Book" at bounding box center [898, 521] width 43 height 18
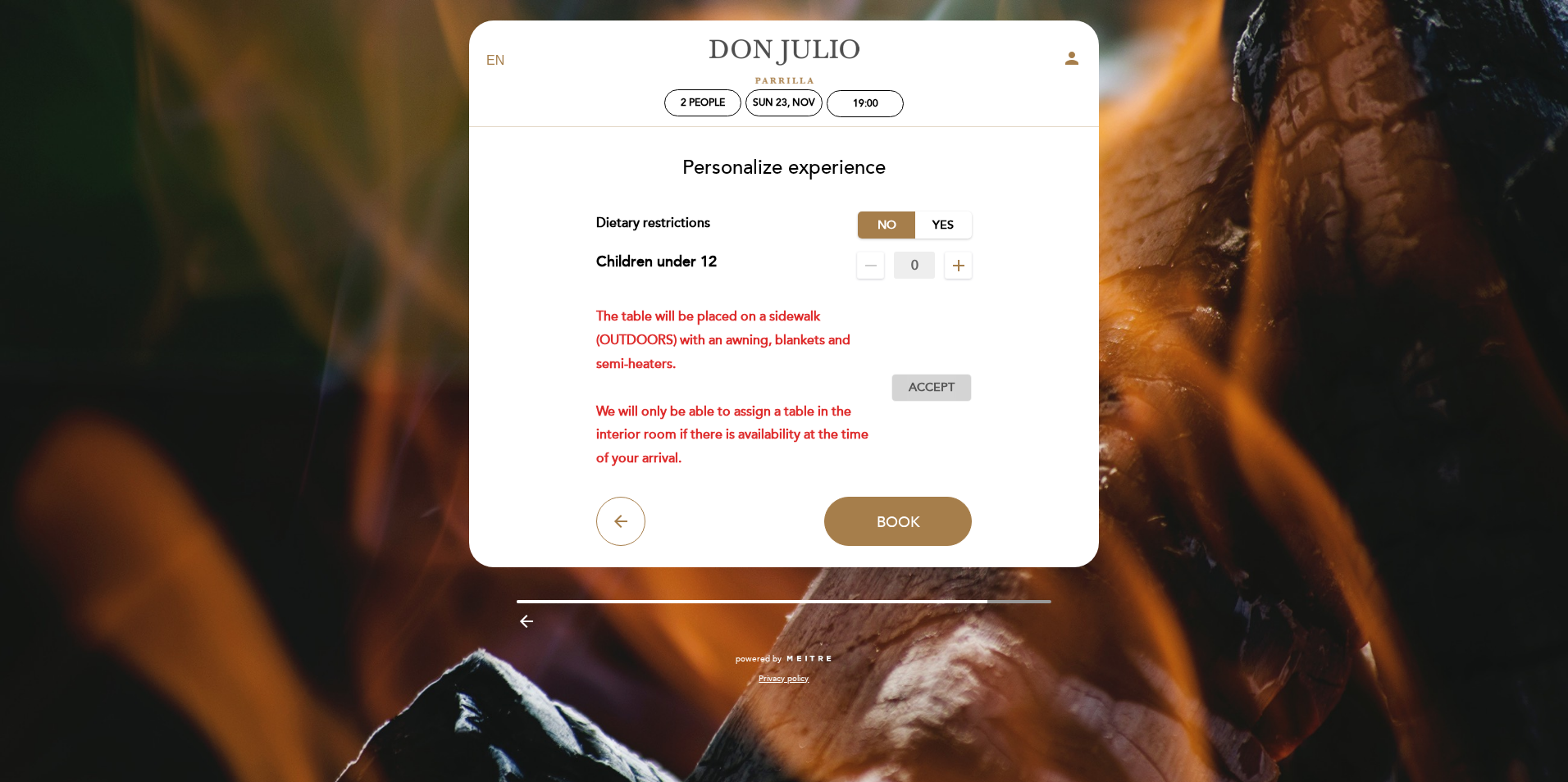
click at [942, 390] on span "Accept" at bounding box center [932, 388] width 46 height 17
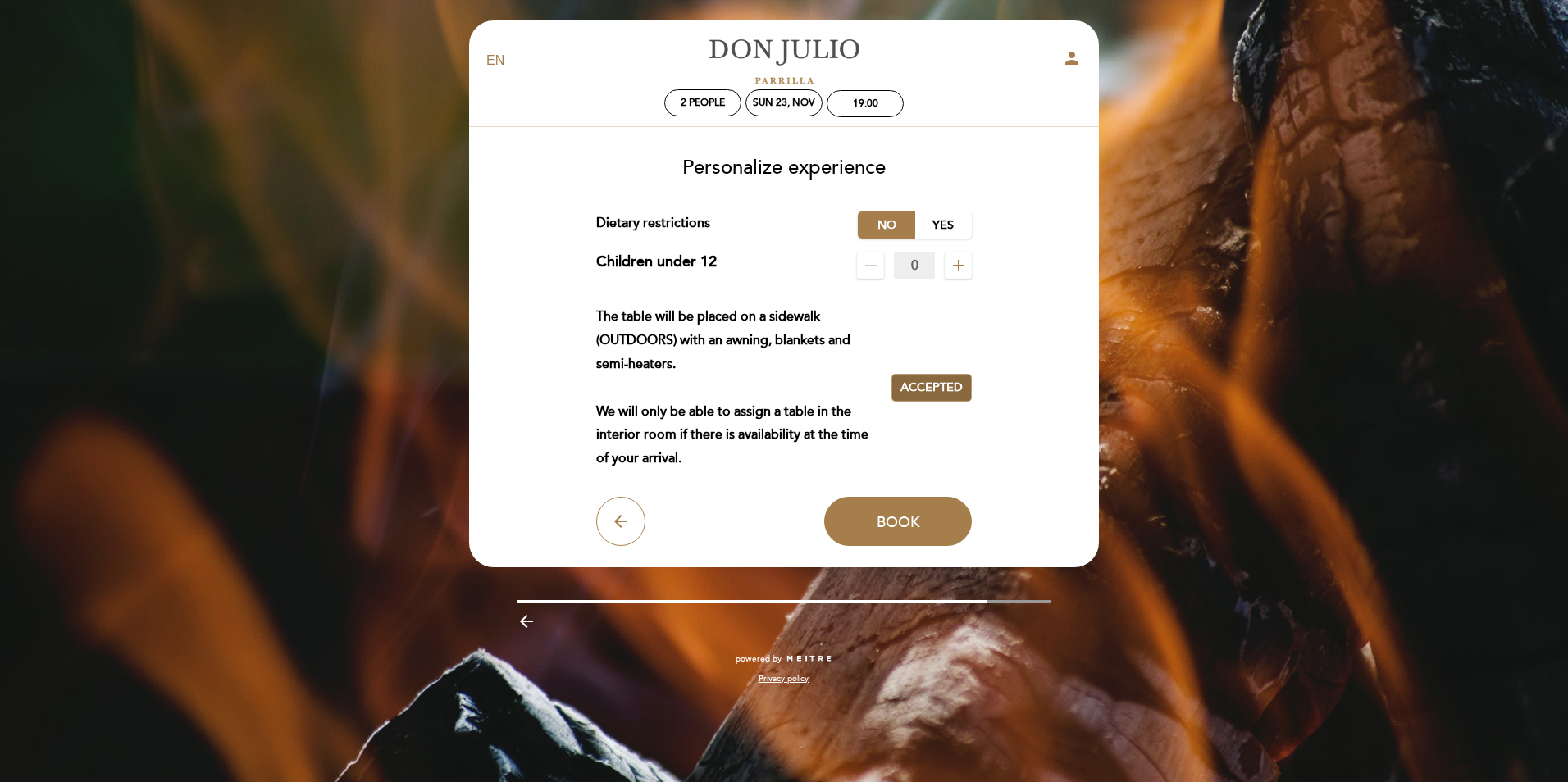
click at [919, 388] on span "Accepted" at bounding box center [932, 388] width 62 height 17
click at [924, 396] on span "Accept" at bounding box center [932, 388] width 46 height 17
click at [897, 536] on button "Book" at bounding box center [898, 521] width 148 height 50
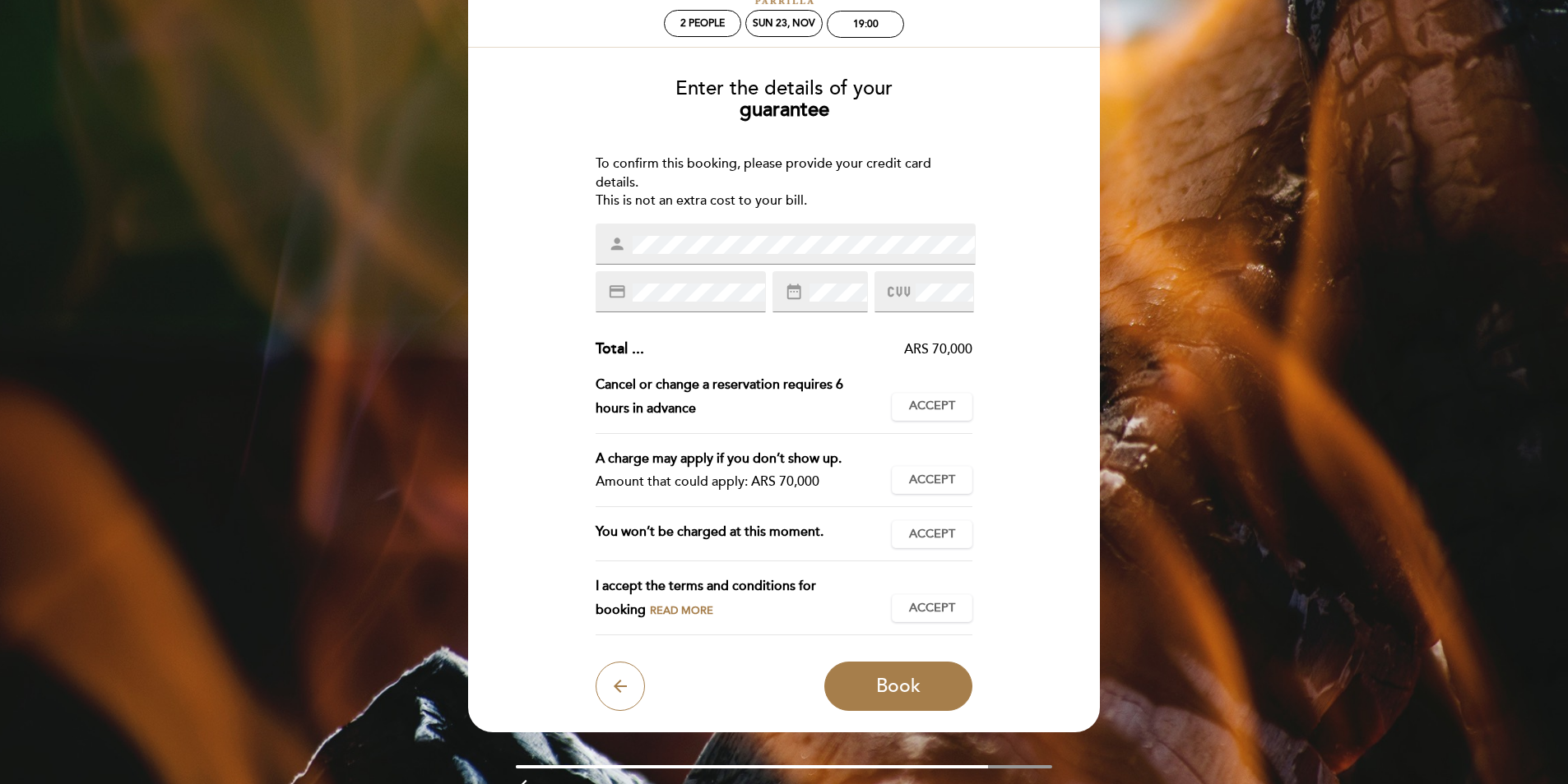
scroll to position [162, 0]
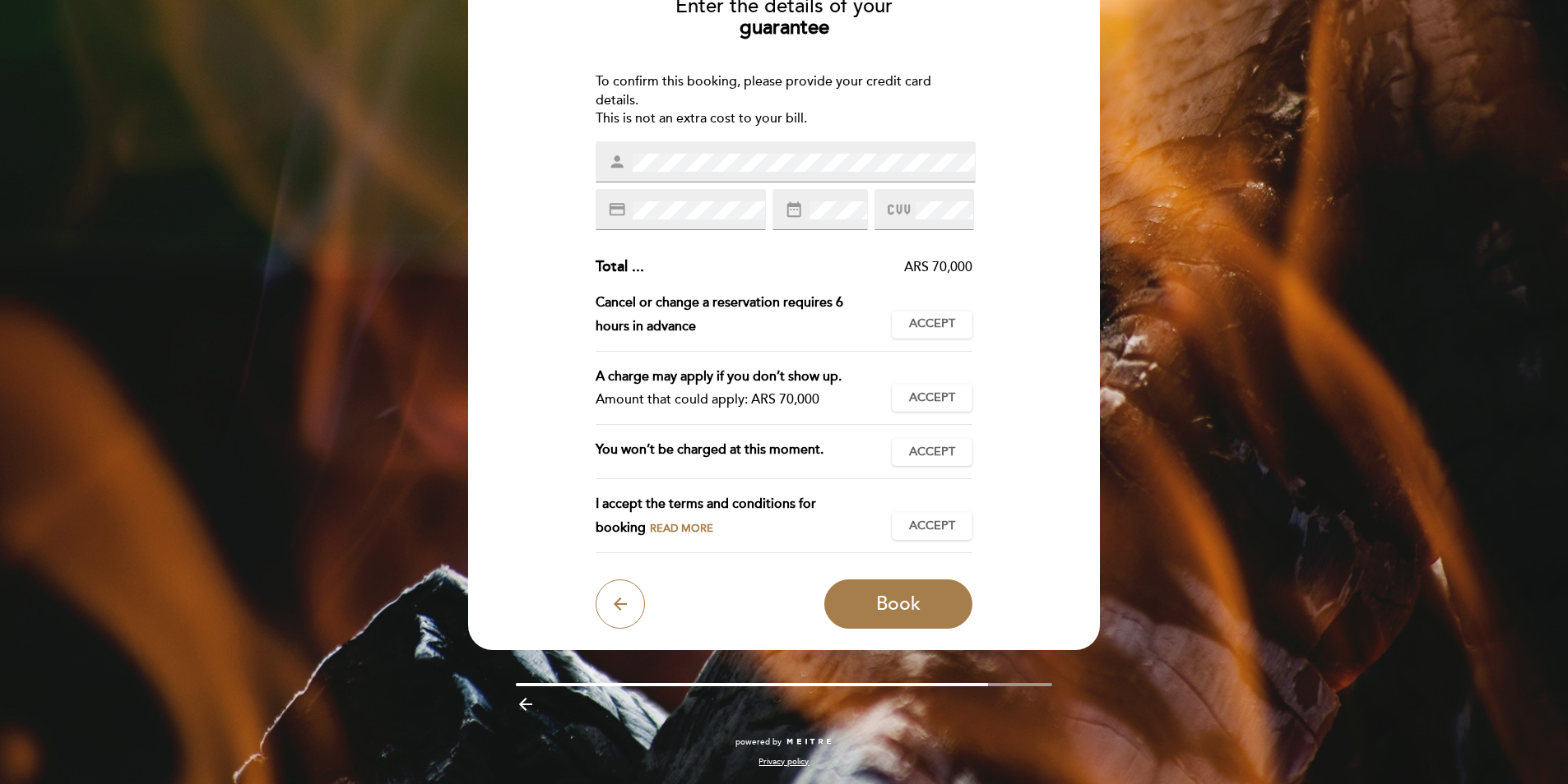
click at [650, 528] on span "Read more" at bounding box center [681, 528] width 64 height 13
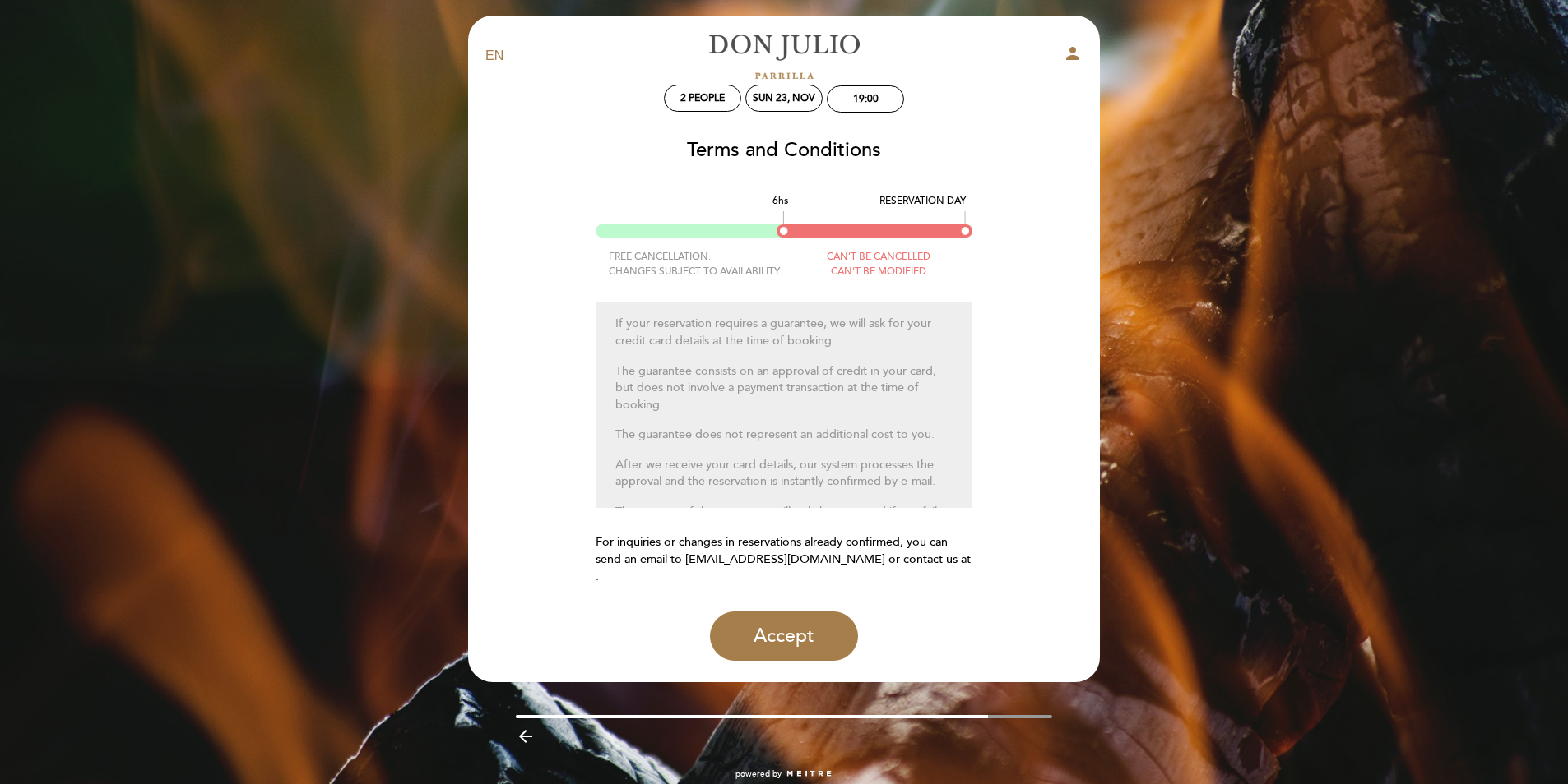
scroll to position [0, 0]
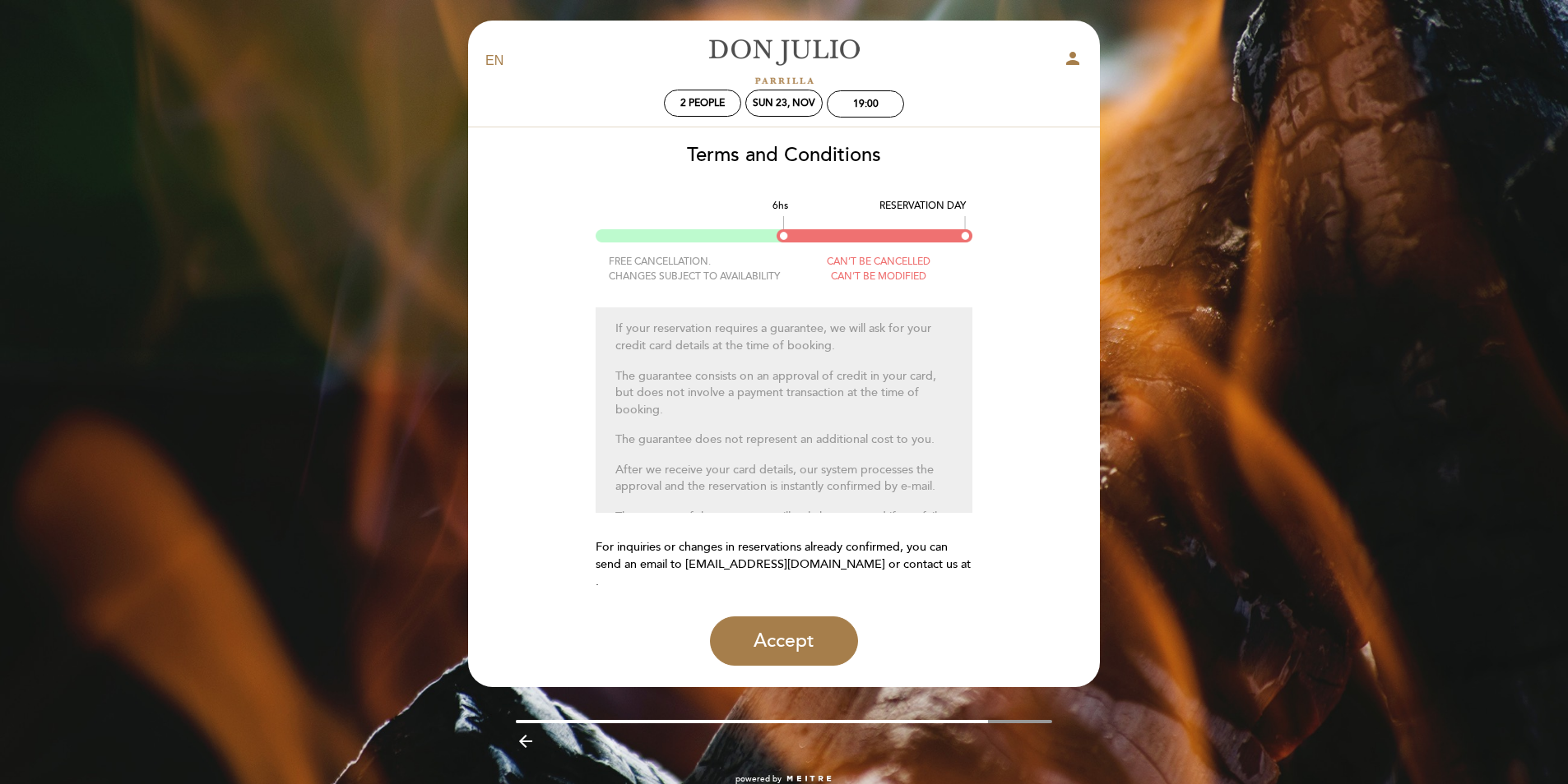
click at [497, 63] on select "EN ES PT" at bounding box center [494, 61] width 19 height 19
click at [485, 52] on select "EN ES PT" at bounding box center [494, 61] width 19 height 19
